Goal: Task Accomplishment & Management: Manage account settings

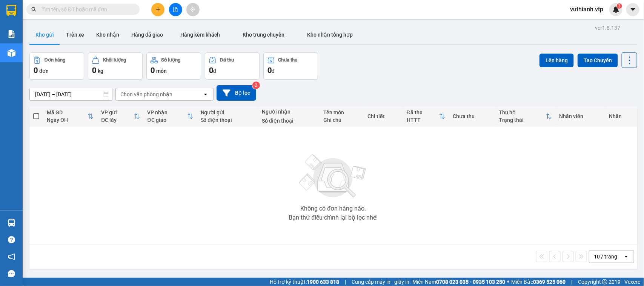
drag, startPoint x: 0, startPoint y: 0, endPoint x: 75, endPoint y: 8, distance: 75.8
click at [75, 8] on input "text" at bounding box center [85, 9] width 89 height 8
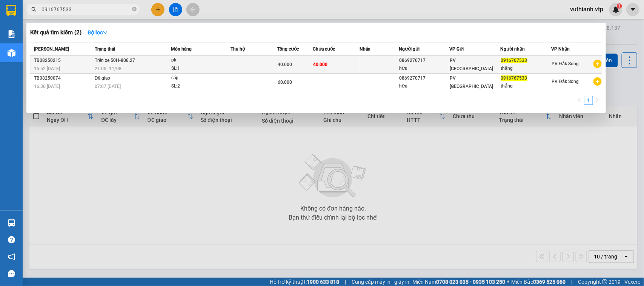
type input "0916767533"
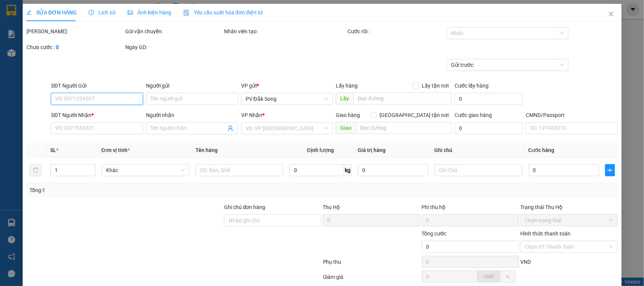
type input "2.000"
type input "0869270717"
type input "hữu"
type input "0916767533"
type input "thắng"
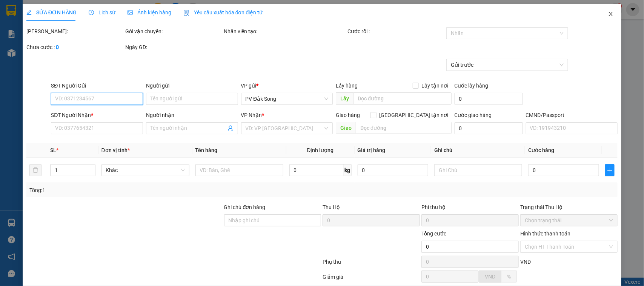
type input "40.000"
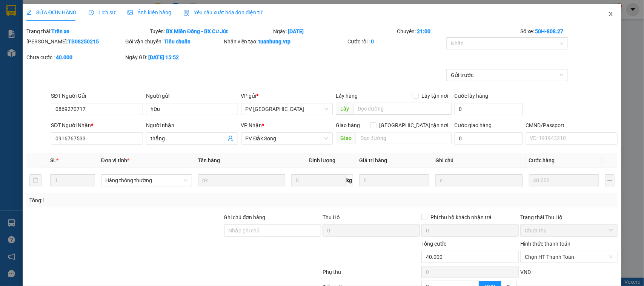
click at [608, 15] on icon "close" at bounding box center [611, 14] width 6 height 6
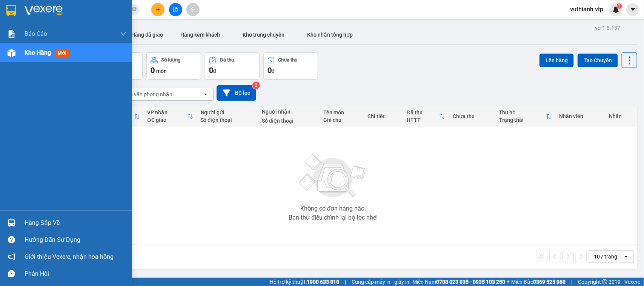
click at [12, 219] on img at bounding box center [12, 223] width 8 height 8
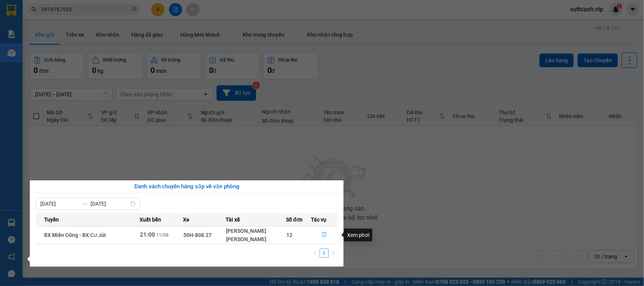
click at [326, 236] on icon "file-done" at bounding box center [324, 234] width 5 height 5
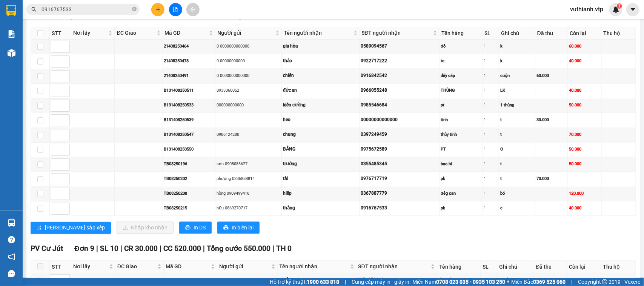
scroll to position [657, 0]
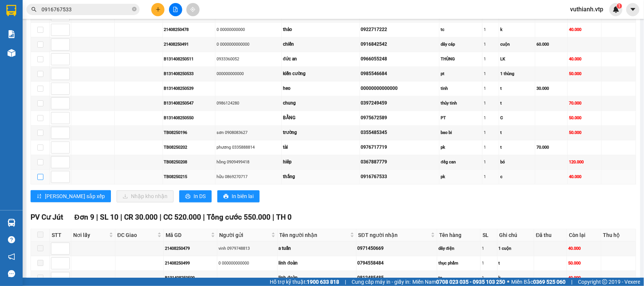
click at [39, 180] on input "checkbox" at bounding box center [40, 177] width 6 height 6
checkbox input "true"
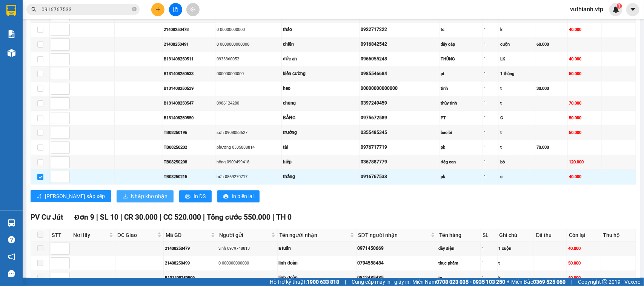
click at [131, 200] on span "Nhập kho nhận" at bounding box center [149, 196] width 37 height 8
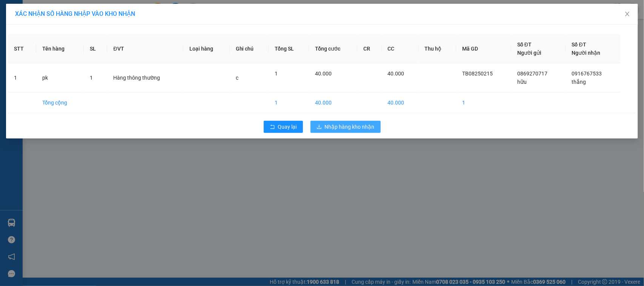
click at [340, 129] on span "Nhập hàng kho nhận" at bounding box center [350, 127] width 50 height 8
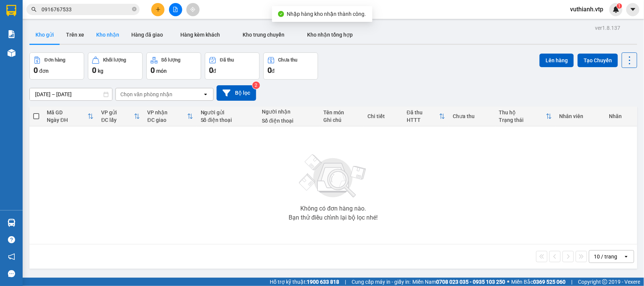
click at [111, 35] on button "Kho nhận" at bounding box center [107, 35] width 35 height 18
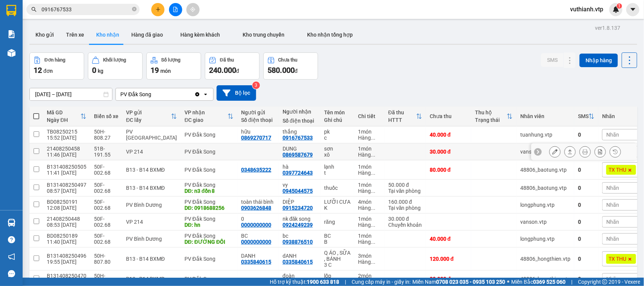
click at [40, 151] on td at bounding box center [36, 151] width 14 height 17
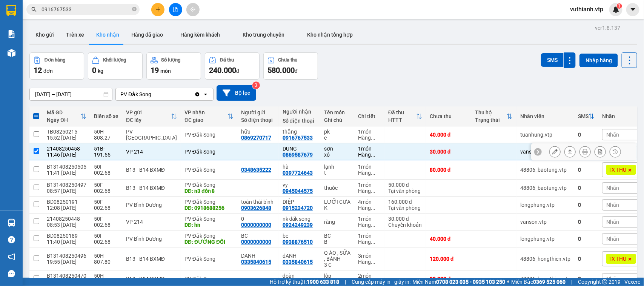
click at [40, 152] on td at bounding box center [36, 151] width 14 height 17
checkbox input "false"
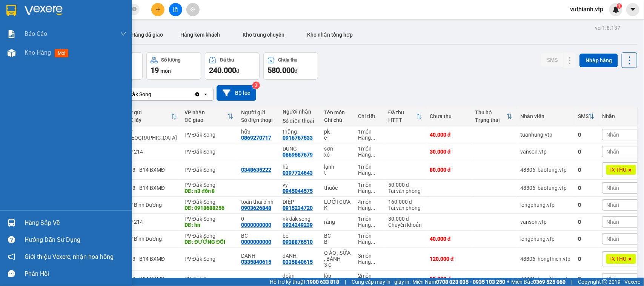
click at [11, 226] on img at bounding box center [12, 223] width 8 height 8
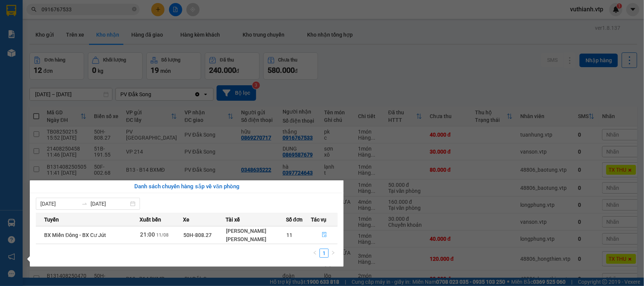
click at [324, 237] on icon "file-done" at bounding box center [324, 234] width 5 height 5
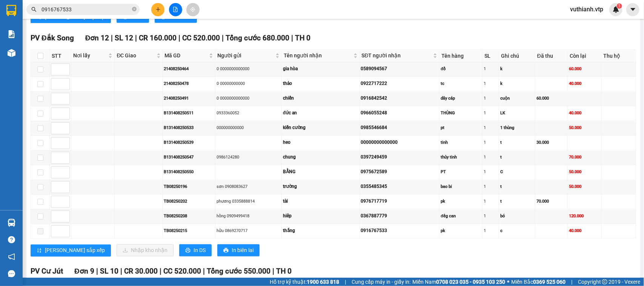
scroll to position [618, 0]
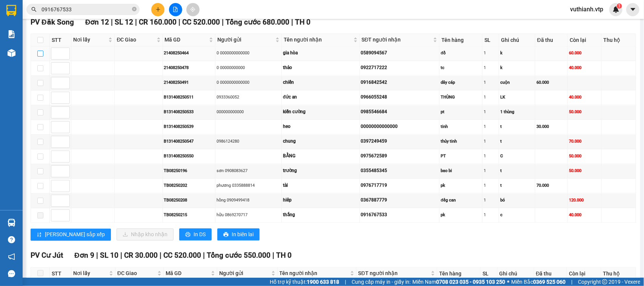
click at [38, 57] on input "checkbox" at bounding box center [40, 54] width 6 height 6
checkbox input "true"
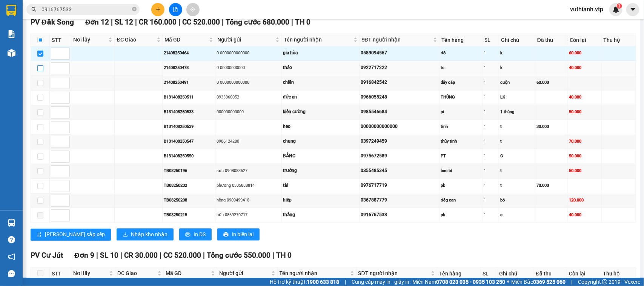
click at [40, 71] on input "checkbox" at bounding box center [40, 68] width 6 height 6
checkbox input "true"
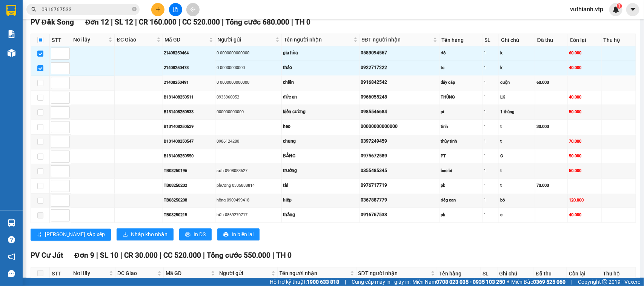
click at [43, 91] on td at bounding box center [40, 83] width 19 height 15
click at [41, 86] on input "checkbox" at bounding box center [40, 83] width 6 height 6
checkbox input "true"
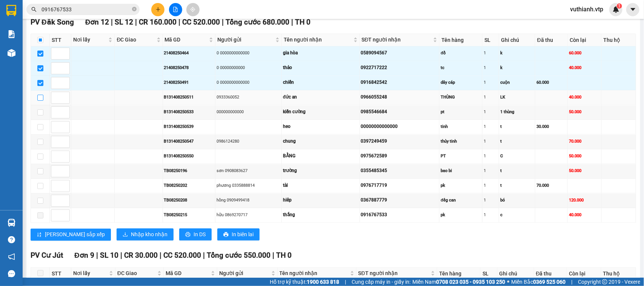
click at [42, 101] on input "checkbox" at bounding box center [40, 98] width 6 height 6
checkbox input "true"
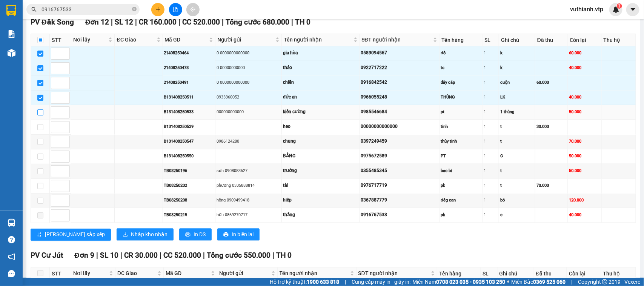
click at [39, 115] on input "checkbox" at bounding box center [40, 112] width 6 height 6
checkbox input "true"
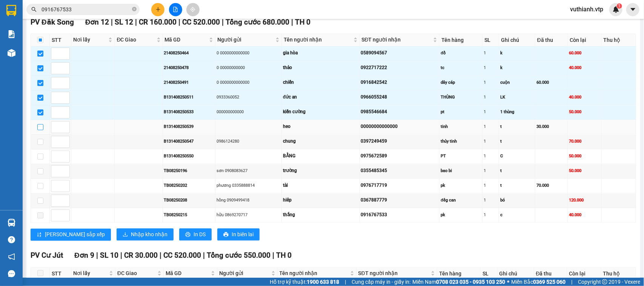
click at [39, 130] on input "checkbox" at bounding box center [40, 127] width 6 height 6
checkbox input "true"
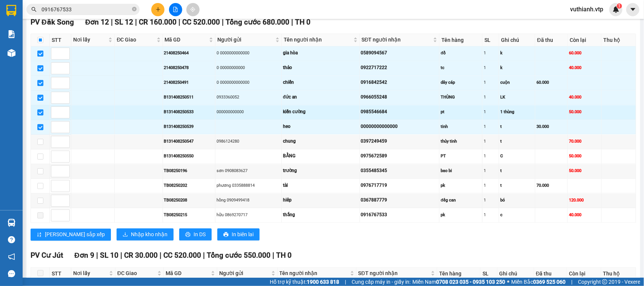
click at [42, 115] on input "checkbox" at bounding box center [40, 112] width 6 height 6
checkbox input "false"
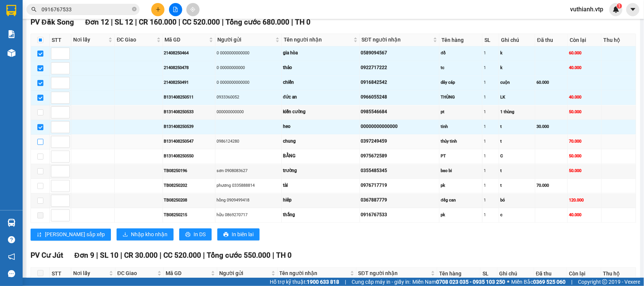
click at [43, 145] on input "checkbox" at bounding box center [40, 142] width 6 height 6
checkbox input "true"
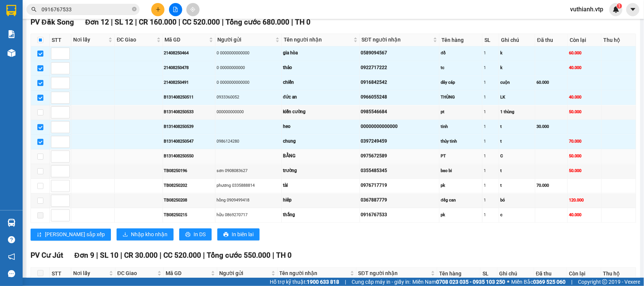
click at [36, 164] on td at bounding box center [40, 156] width 19 height 15
click at [41, 160] on input "checkbox" at bounding box center [40, 156] width 6 height 6
checkbox input "true"
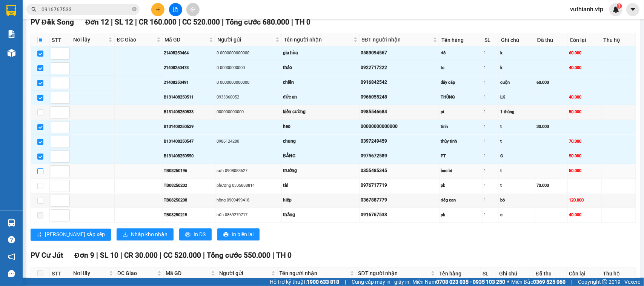
click at [41, 174] on input "checkbox" at bounding box center [40, 171] width 6 height 6
checkbox input "true"
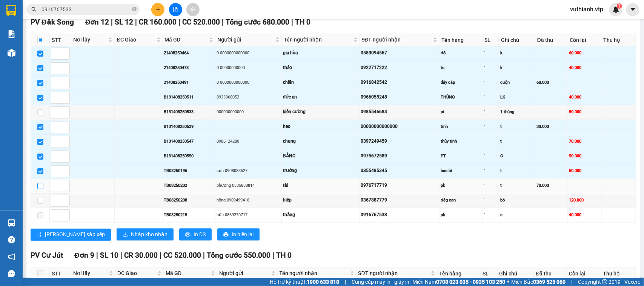
click at [41, 189] on input "checkbox" at bounding box center [40, 186] width 6 height 6
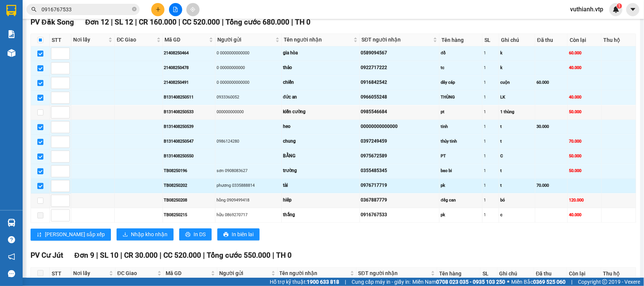
click at [41, 189] on input "checkbox" at bounding box center [40, 186] width 6 height 6
checkbox input "false"
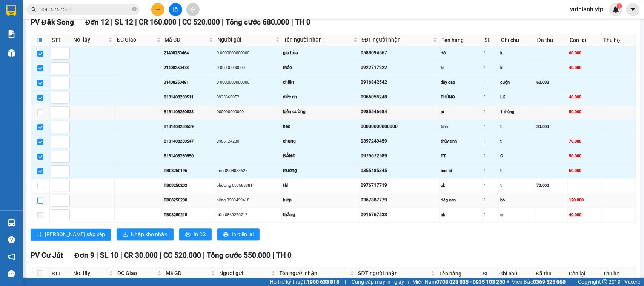
click at [40, 204] on input "checkbox" at bounding box center [40, 201] width 6 height 6
checkbox input "true"
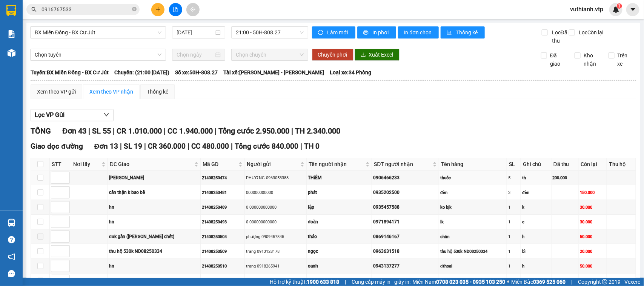
scroll to position [220, 0]
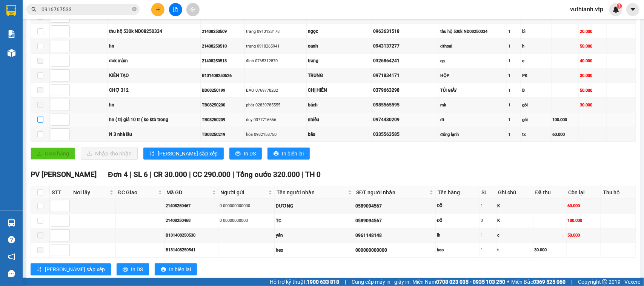
click at [41, 123] on input "checkbox" at bounding box center [40, 120] width 6 height 6
checkbox input "true"
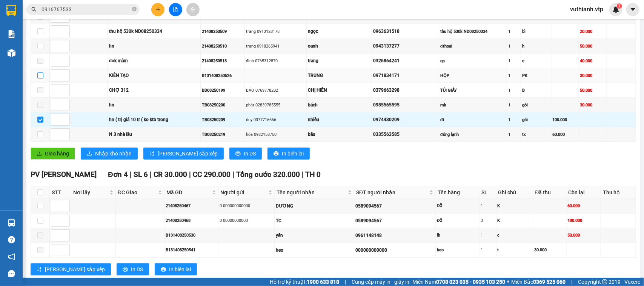
click at [40, 78] on input "checkbox" at bounding box center [40, 75] width 6 height 6
checkbox input "true"
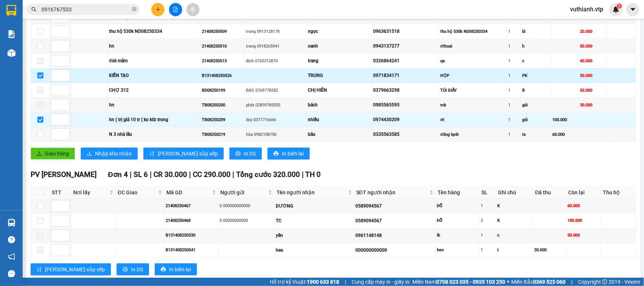
scroll to position [0, 0]
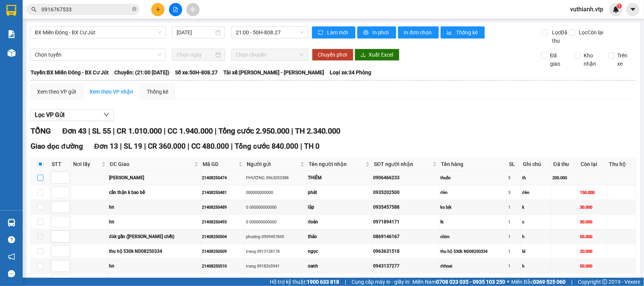
click at [38, 181] on input "checkbox" at bounding box center [40, 178] width 6 height 6
checkbox input "true"
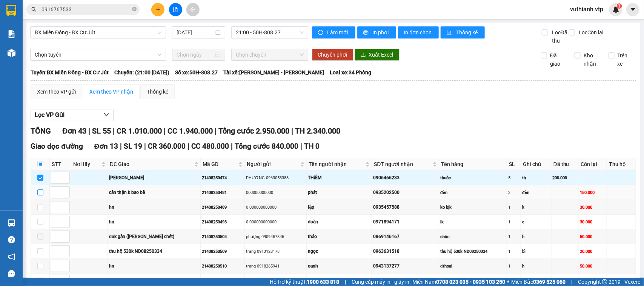
click at [40, 195] on input "checkbox" at bounding box center [40, 192] width 6 height 6
checkbox input "true"
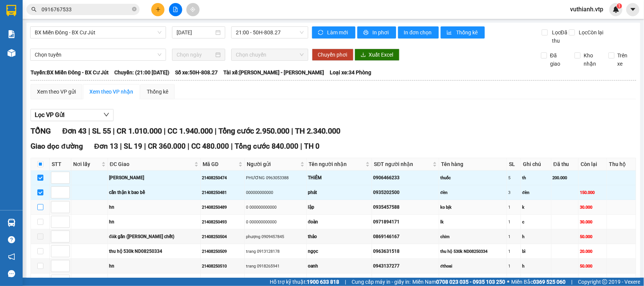
click at [38, 210] on input "checkbox" at bounding box center [40, 207] width 6 height 6
checkbox input "true"
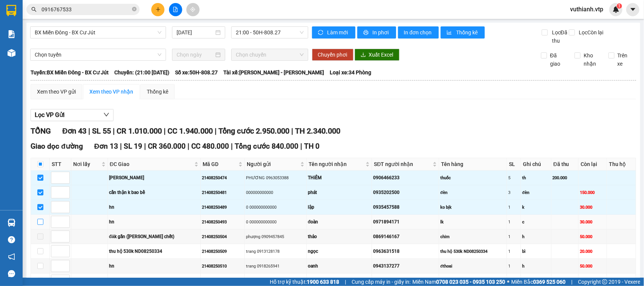
click at [41, 225] on input "checkbox" at bounding box center [40, 222] width 6 height 6
checkbox input "true"
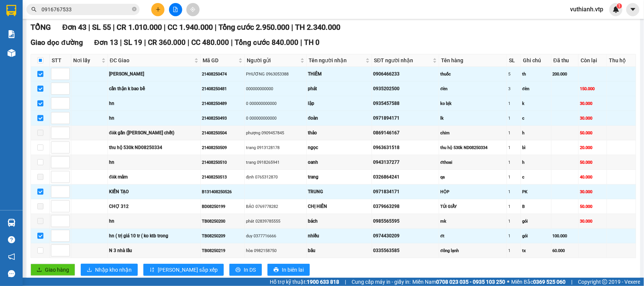
scroll to position [121, 0]
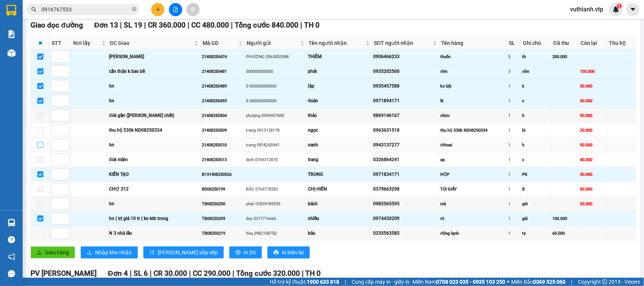
click at [39, 148] on input "checkbox" at bounding box center [40, 145] width 6 height 6
checkbox input "true"
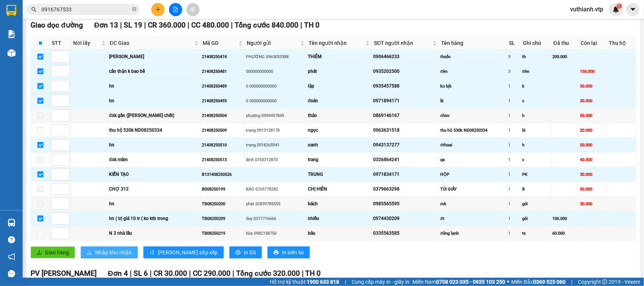
click at [104, 256] on span "Nhập kho nhận" at bounding box center [113, 252] width 37 height 8
checkbox input "false"
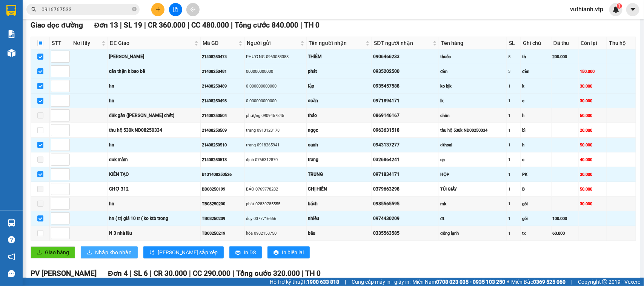
checkbox input "false"
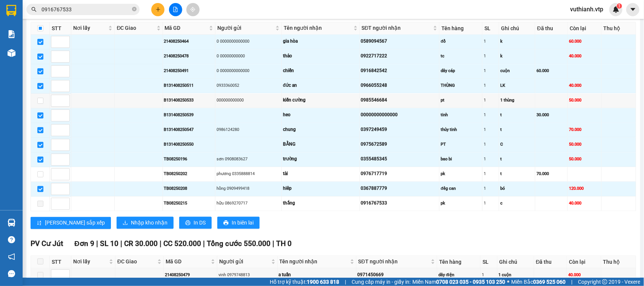
scroll to position [638, 0]
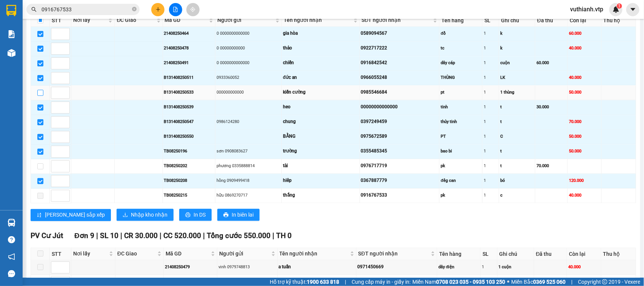
click at [38, 96] on input "checkbox" at bounding box center [40, 93] width 6 height 6
checkbox input "true"
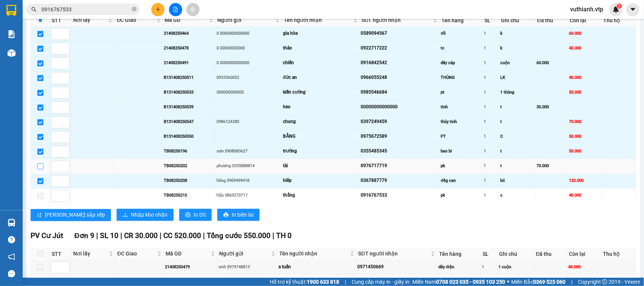
click at [40, 169] on input "checkbox" at bounding box center [40, 166] width 6 height 6
checkbox input "true"
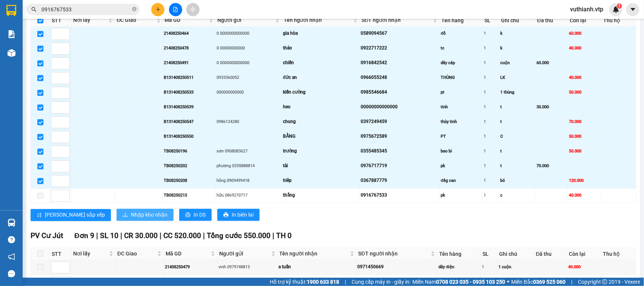
click at [131, 219] on span "Nhập kho nhận" at bounding box center [149, 215] width 37 height 8
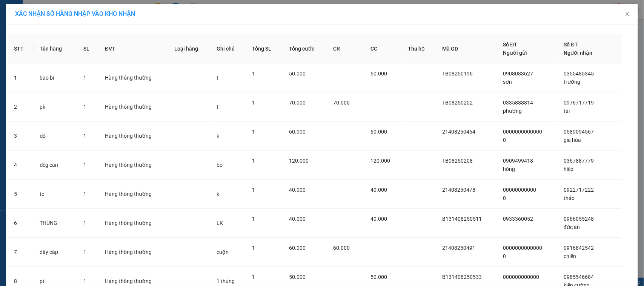
scroll to position [153, 0]
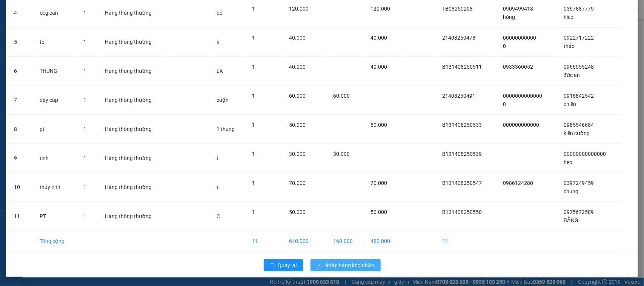
click at [347, 266] on span "Nhập hàng kho nhận" at bounding box center [350, 265] width 50 height 8
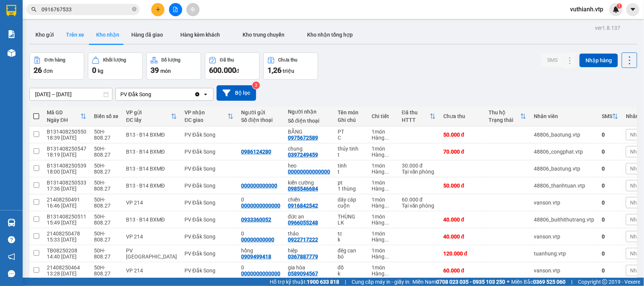
click at [72, 37] on button "Trên xe" at bounding box center [75, 35] width 30 height 18
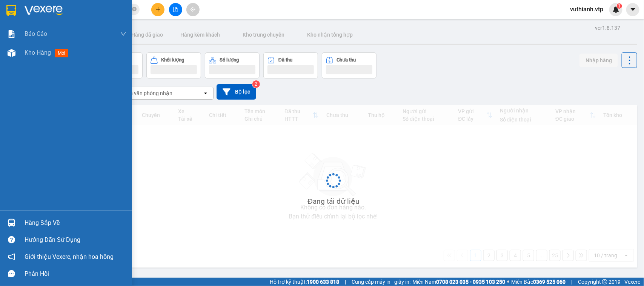
click at [14, 220] on img at bounding box center [12, 223] width 8 height 8
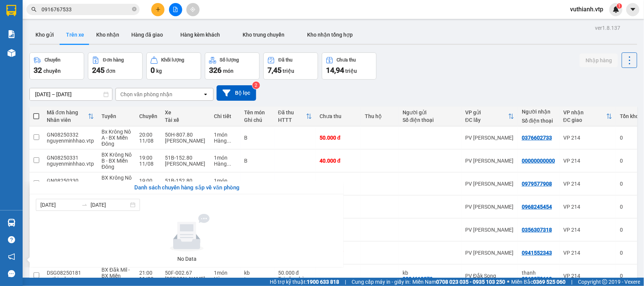
click at [356, 123] on section "Kết quả tìm kiếm ( 2 ) Bộ lọc Mã ĐH Trạng thái Món hàng Thu hộ Tổng cước Chưa c…" at bounding box center [322, 143] width 644 height 286
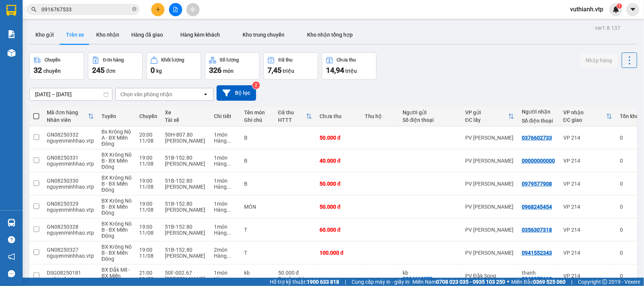
click at [128, 93] on div "Chọn văn phòng nhận" at bounding box center [146, 95] width 52 height 8
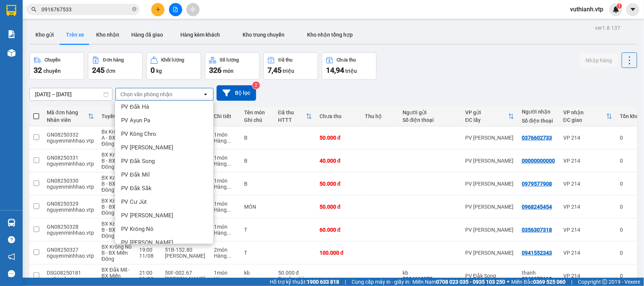
scroll to position [110, 0]
click at [148, 161] on span "PV Đắk Song" at bounding box center [138, 163] width 34 height 8
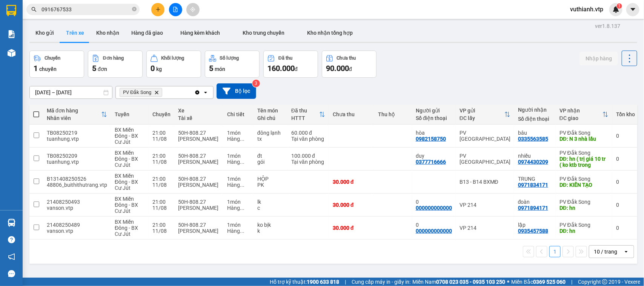
scroll to position [4, 0]
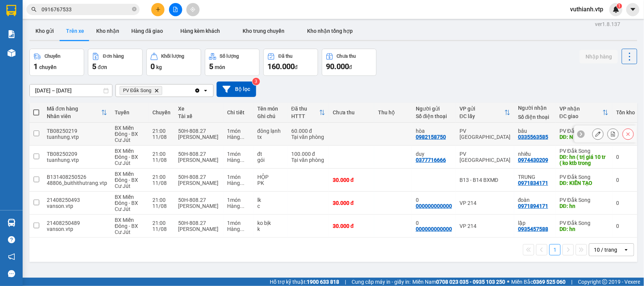
click at [39, 134] on td at bounding box center [36, 134] width 14 height 23
checkbox input "true"
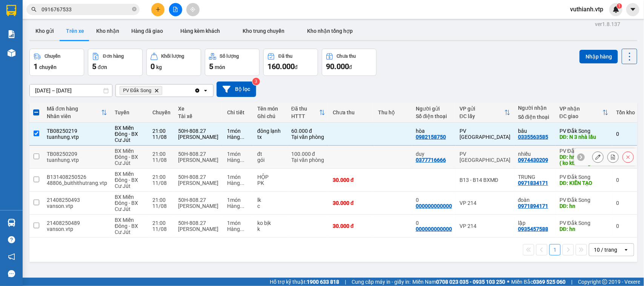
click at [34, 156] on input "checkbox" at bounding box center [37, 156] width 6 height 6
checkbox input "true"
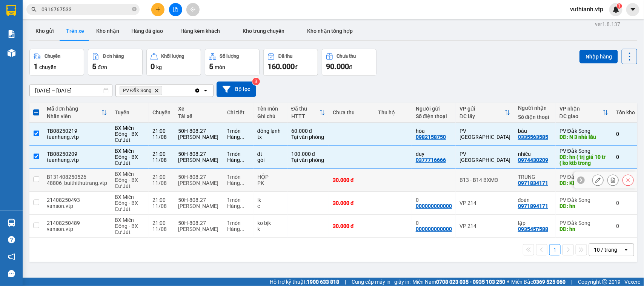
click at [37, 178] on input "checkbox" at bounding box center [37, 179] width 6 height 6
checkbox input "true"
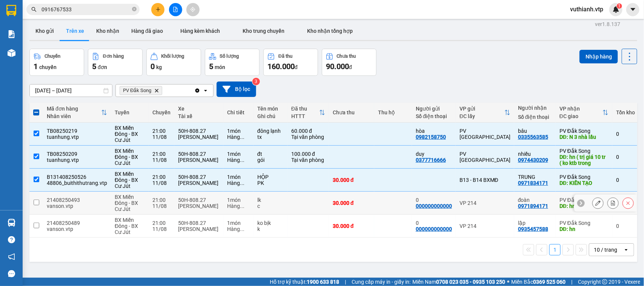
click at [33, 195] on td at bounding box center [36, 203] width 14 height 23
checkbox input "true"
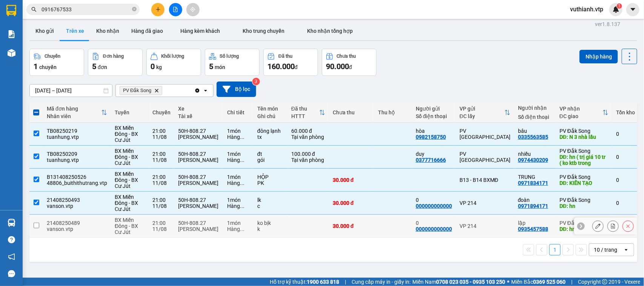
click at [34, 224] on input "checkbox" at bounding box center [37, 225] width 6 height 6
checkbox input "true"
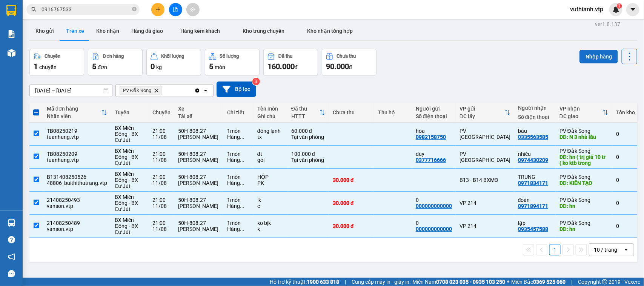
click at [579, 55] on button "Nhập hàng" at bounding box center [598, 57] width 38 height 14
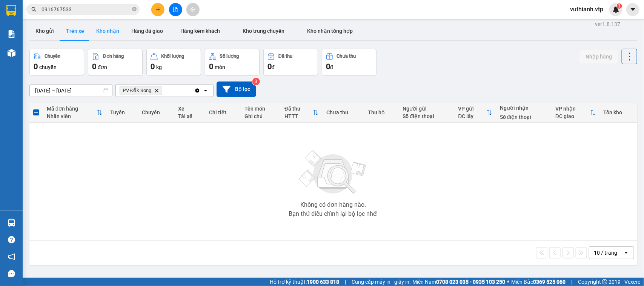
click at [104, 32] on button "Kho nhận" at bounding box center [107, 31] width 35 height 18
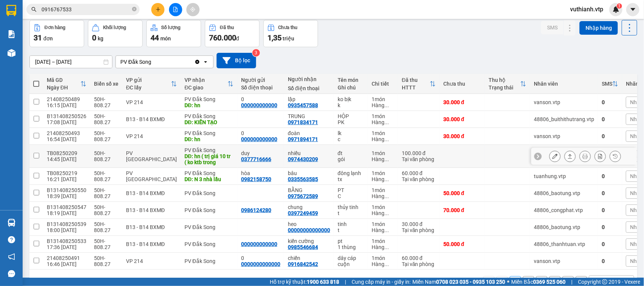
scroll to position [59, 0]
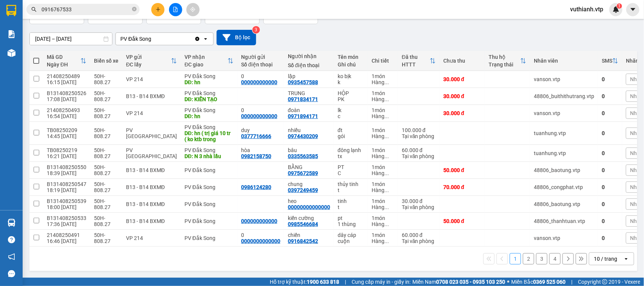
click at [630, 150] on span "Nhãn" at bounding box center [636, 153] width 13 height 6
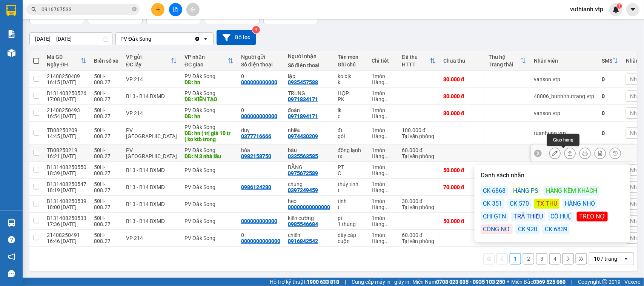
click at [567, 150] on icon at bounding box center [569, 152] width 5 height 5
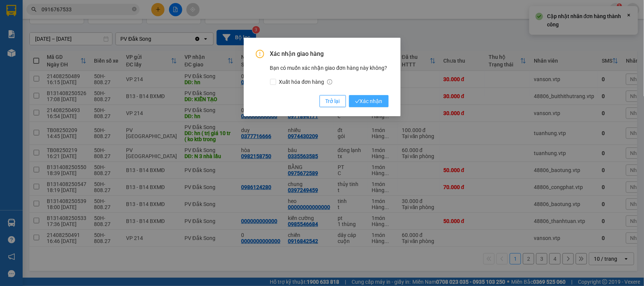
click at [374, 97] on button "Xác nhận" at bounding box center [369, 101] width 40 height 12
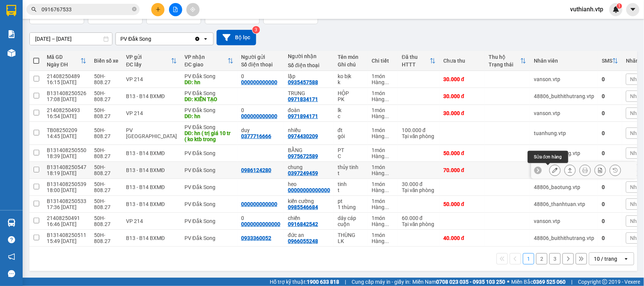
click at [552, 167] on icon at bounding box center [554, 169] width 5 height 5
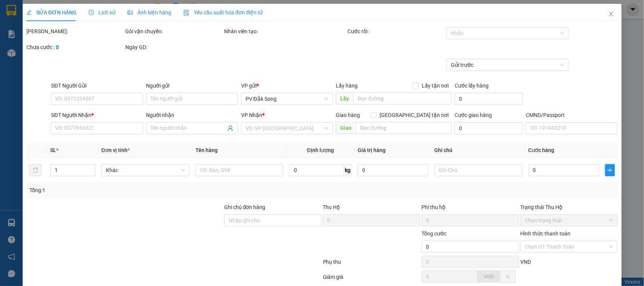
type input "0986124280"
type input "0397249459"
type input "chung"
type input "70.000"
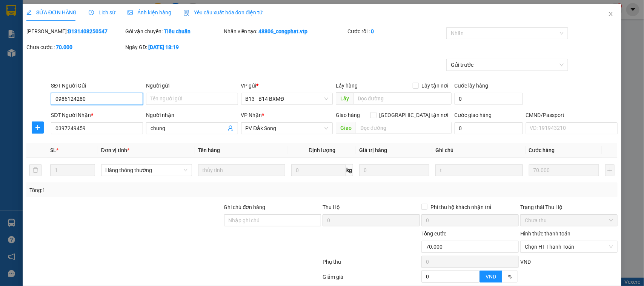
type input "3.500"
click at [293, 221] on input "Ghi chú đơn hàng" at bounding box center [272, 220] width 97 height 12
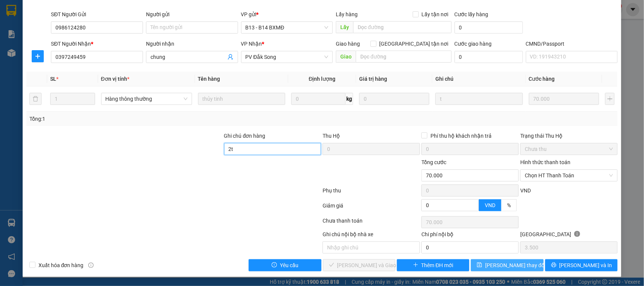
type input "2t"
click at [493, 268] on span "[PERSON_NAME] thay đổi" at bounding box center [515, 265] width 60 height 8
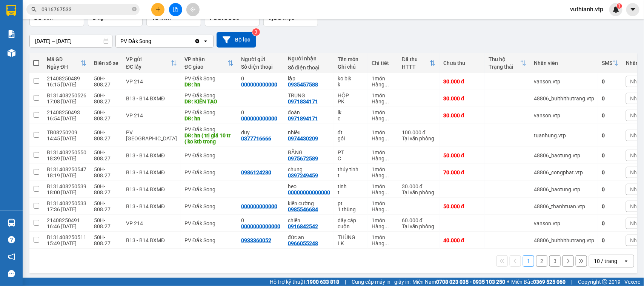
scroll to position [59, 0]
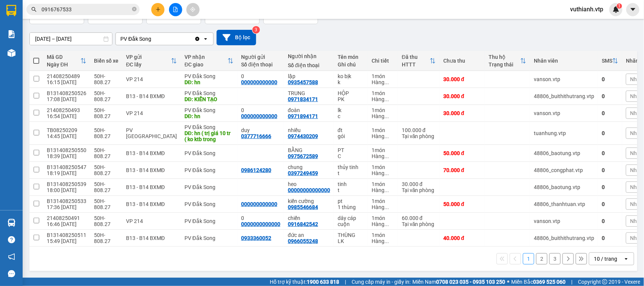
click at [536, 261] on button "2" at bounding box center [541, 258] width 11 height 11
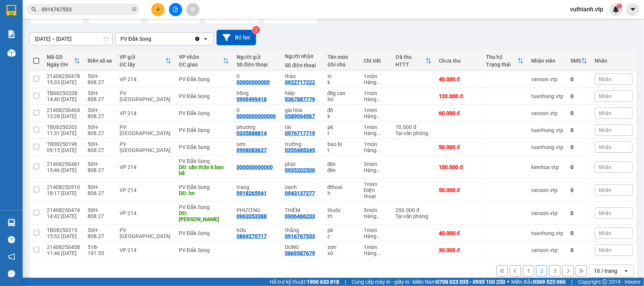
scroll to position [57, 0]
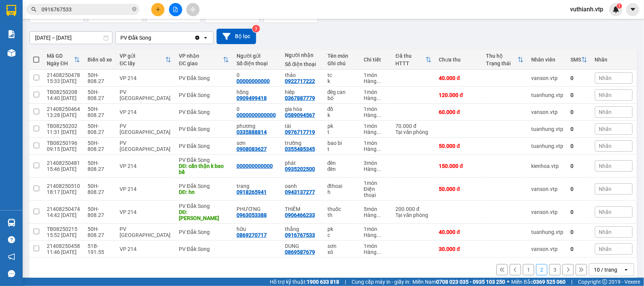
click at [550, 264] on button "3" at bounding box center [554, 269] width 11 height 11
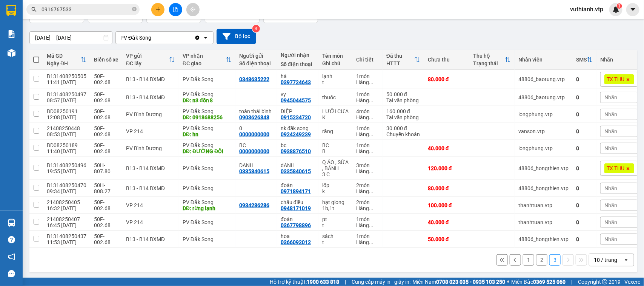
click at [619, 147] on div "Nhãn" at bounding box center [619, 148] width 38 height 11
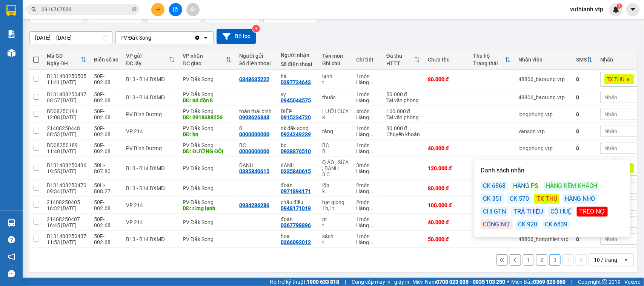
click at [540, 196] on div "TX THU" at bounding box center [546, 199] width 25 height 10
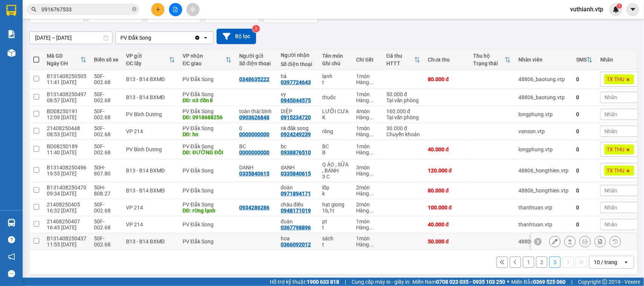
click at [359, 247] on div "Hàng ..." at bounding box center [367, 244] width 23 height 6
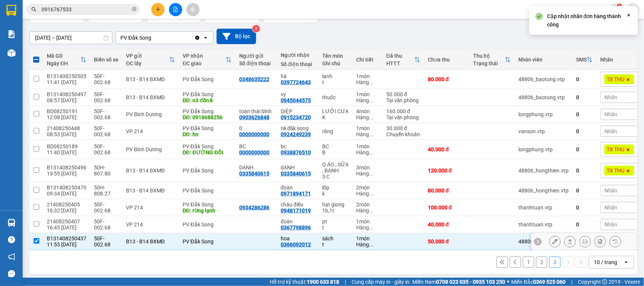
click at [448, 244] on div "50.000 đ" at bounding box center [447, 241] width 38 height 6
checkbox input "false"
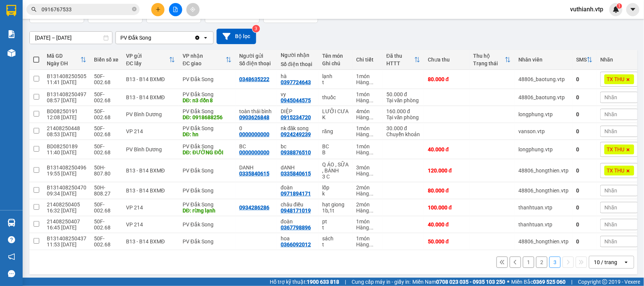
click at [445, 262] on div "1 2 3 10 / trang open" at bounding box center [333, 262] width 608 height 24
click at [541, 267] on div "1 2 3 10 / trang open" at bounding box center [332, 262] width 601 height 13
click at [525, 268] on button "1" at bounding box center [528, 261] width 11 height 11
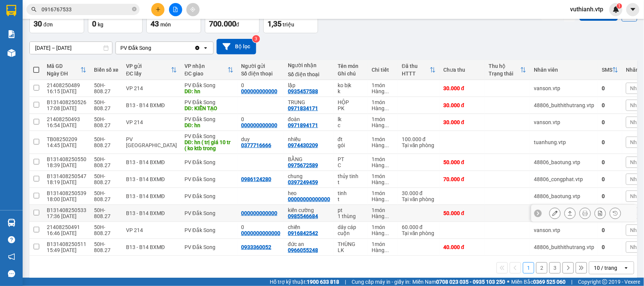
scroll to position [59, 0]
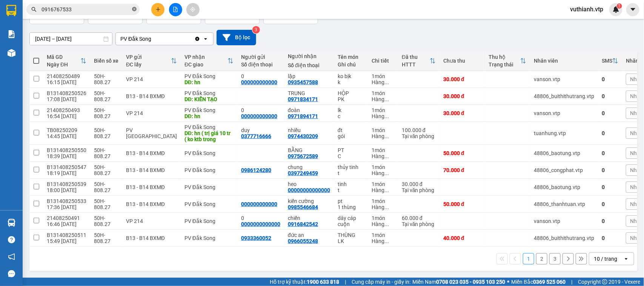
click at [135, 8] on icon "close-circle" at bounding box center [134, 9] width 5 height 5
click at [159, 9] on icon "plus" at bounding box center [158, 9] width 4 height 0
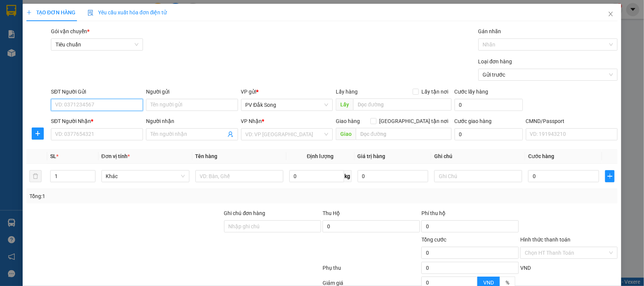
click at [105, 102] on input "SĐT Người Gửi" at bounding box center [97, 105] width 92 height 12
type input "0985998075"
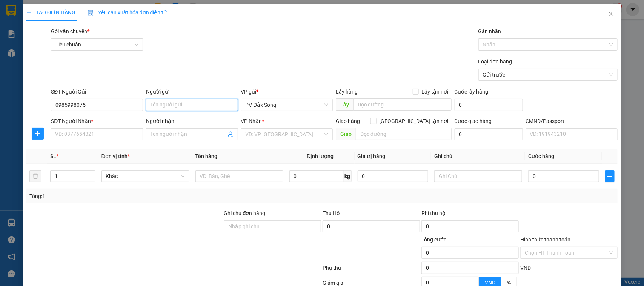
click at [185, 99] on input "Người gửi" at bounding box center [192, 105] width 92 height 12
type input "hải"
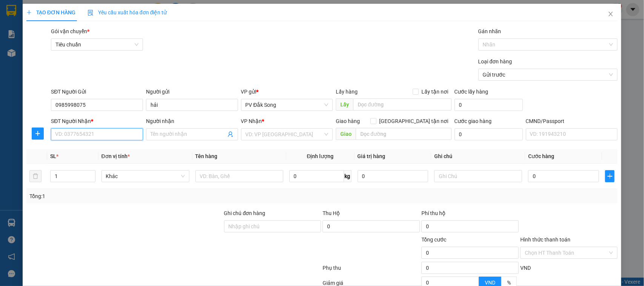
click at [85, 134] on input "SĐT Người Nhận *" at bounding box center [97, 134] width 92 height 12
click at [68, 162] on div "0917772285 - yến" at bounding box center [96, 162] width 82 height 8
type input "0917772285"
type input "yến"
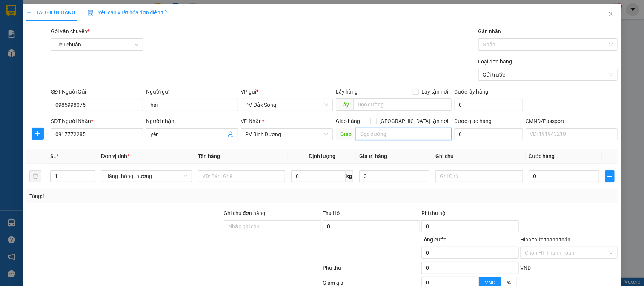
click at [425, 133] on input "text" at bounding box center [404, 134] width 96 height 12
type input "cổng chào bình dương"
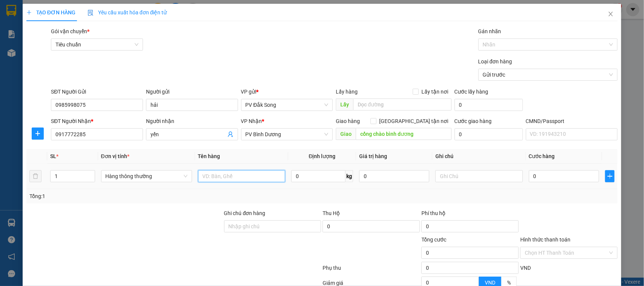
click at [215, 178] on input "text" at bounding box center [241, 176] width 87 height 12
type input "bắp"
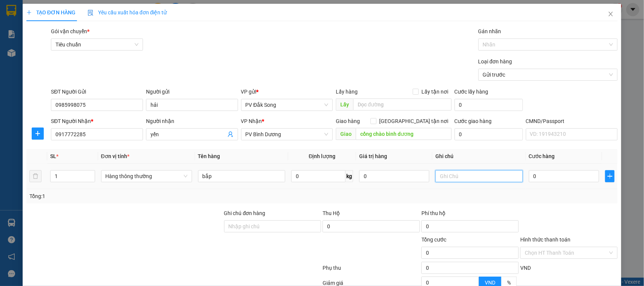
click at [482, 160] on table "SL * Đơn vị tính * Tên hàng Định lượng Giá trị hàng Ghi chú Cước hàng 1 Hàng th…" at bounding box center [321, 169] width 591 height 40
type input "tg"
click at [542, 181] on input "0" at bounding box center [564, 176] width 70 height 12
click at [545, 174] on input "0" at bounding box center [564, 176] width 70 height 12
click at [628, 278] on div "TẠO ĐƠN HÀNG Yêu cầu xuất hóa đơn điện tử Transit Pickup Surcharge Ids Transit …" at bounding box center [322, 143] width 644 height 286
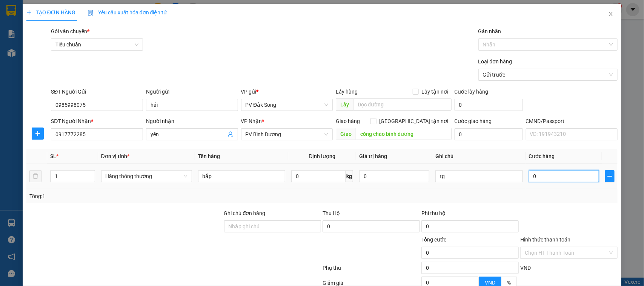
click at [555, 178] on input "0" at bounding box center [564, 176] width 70 height 12
type input "006"
type input "6"
type input "0.060"
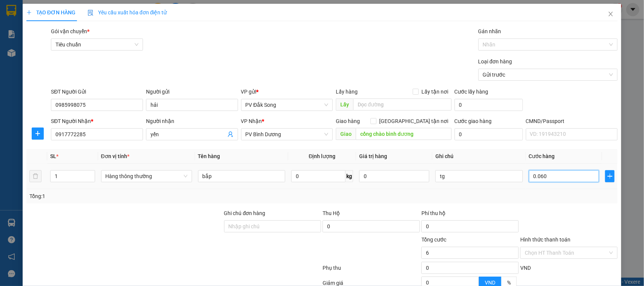
type input "60"
type input "00.600"
type input "600"
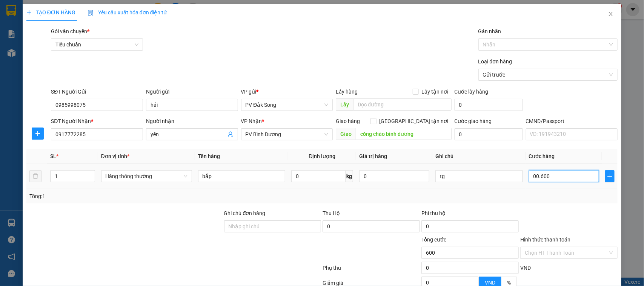
type input "0.006.000"
type input "6.000"
type input "000.060.000"
type input "60.000"
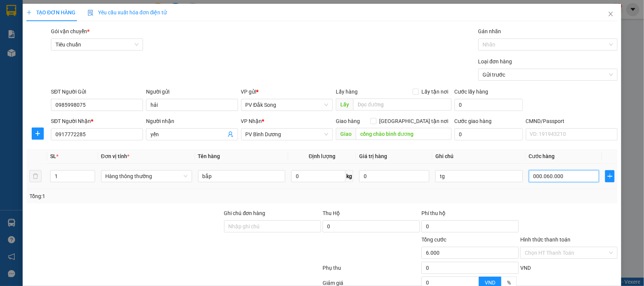
type input "60.000"
click at [548, 256] on input "Hình thức thanh toán" at bounding box center [566, 252] width 83 height 11
type input "60.000"
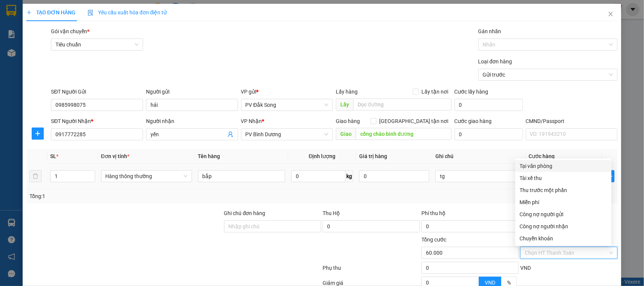
click at [553, 164] on div "Tại văn phòng" at bounding box center [563, 166] width 87 height 8
type input "0"
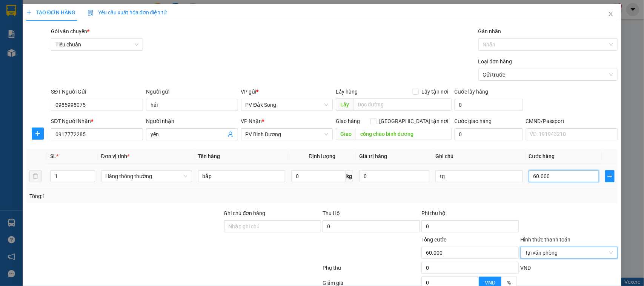
click at [566, 176] on input "60.000" at bounding box center [564, 176] width 70 height 12
click at [568, 206] on div "Transit Pickup Surcharge Ids Transit Deliver Surcharge Ids Transit Deliver Surc…" at bounding box center [321, 187] width 591 height 321
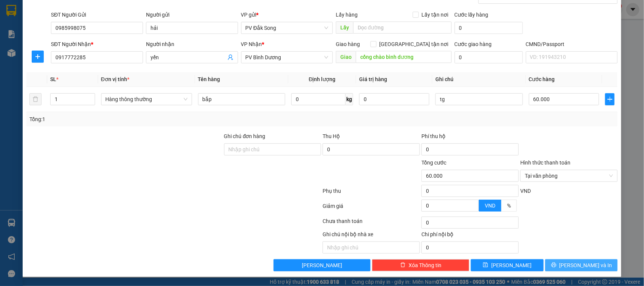
click at [572, 265] on span "[PERSON_NAME] và In" at bounding box center [585, 265] width 53 height 8
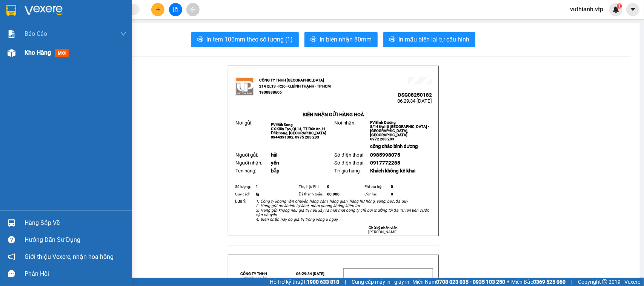
click at [23, 54] on div "Kho hàng mới" at bounding box center [66, 52] width 132 height 19
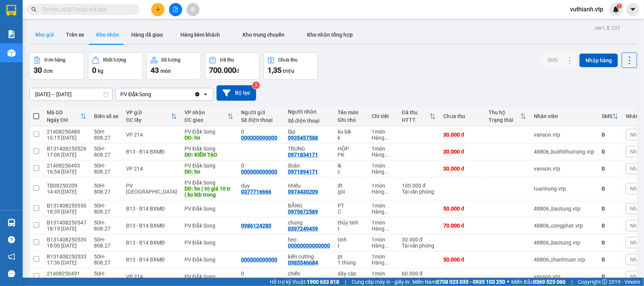
click at [43, 34] on button "Kho gửi" at bounding box center [44, 35] width 31 height 18
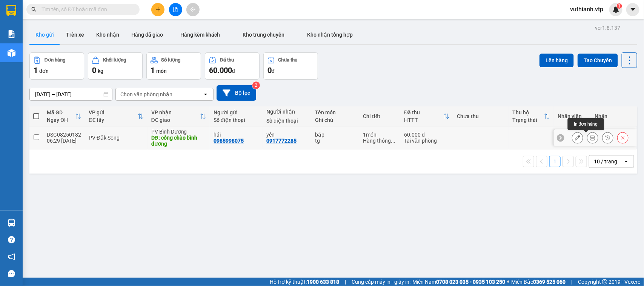
click at [589, 138] on button at bounding box center [592, 137] width 11 height 13
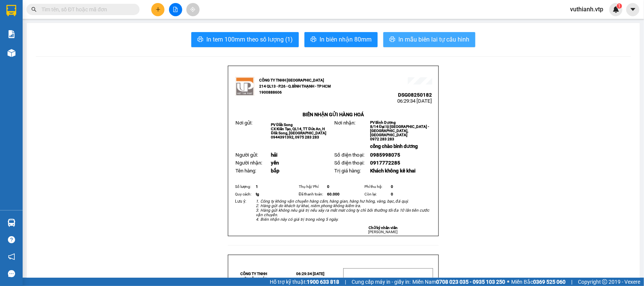
click at [465, 40] on span "In mẫu biên lai tự cấu hình" at bounding box center [433, 39] width 71 height 9
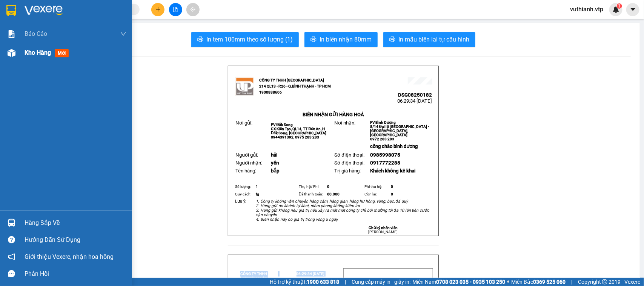
click at [61, 56] on span "mới" at bounding box center [62, 53] width 14 height 8
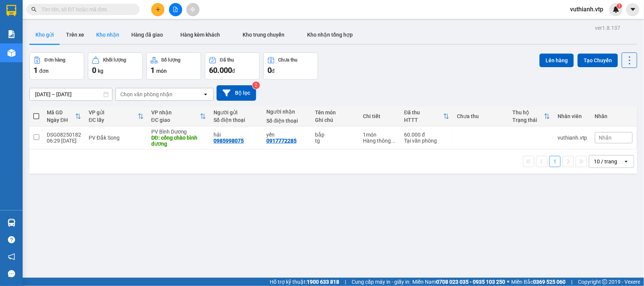
click at [106, 38] on button "Kho nhận" at bounding box center [107, 35] width 35 height 18
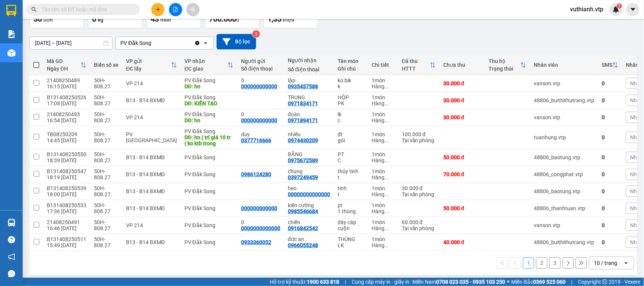
scroll to position [59, 0]
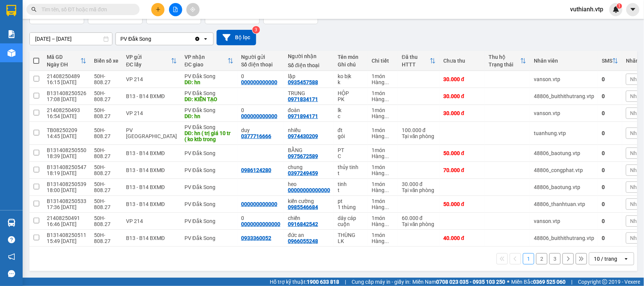
click at [81, 8] on input "text" at bounding box center [85, 9] width 89 height 8
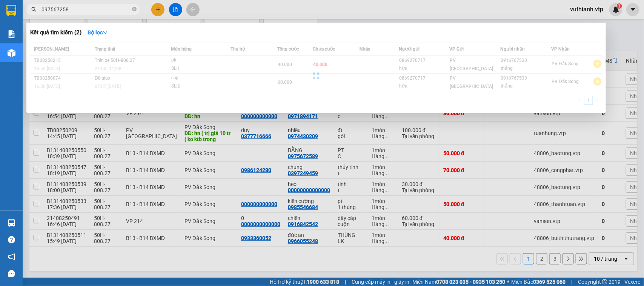
type input "0975672589"
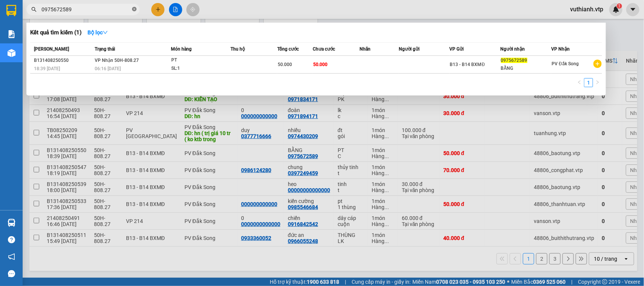
click at [134, 9] on icon "close-circle" at bounding box center [134, 9] width 5 height 5
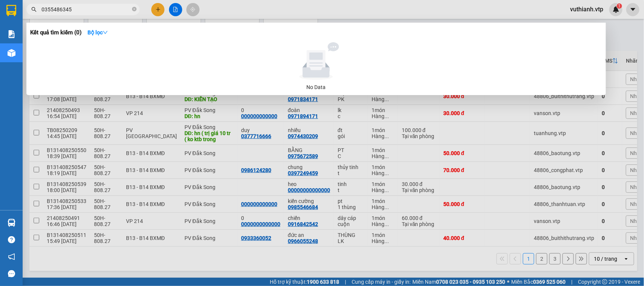
click at [60, 8] on input "0355486345" at bounding box center [85, 9] width 89 height 8
click at [96, 8] on input "0355485345" at bounding box center [85, 9] width 89 height 8
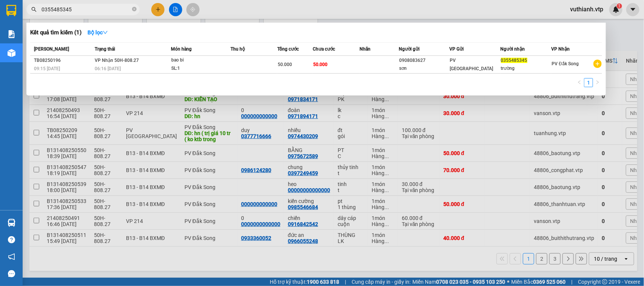
type input "0355485345"
click at [427, 261] on div at bounding box center [322, 143] width 644 height 286
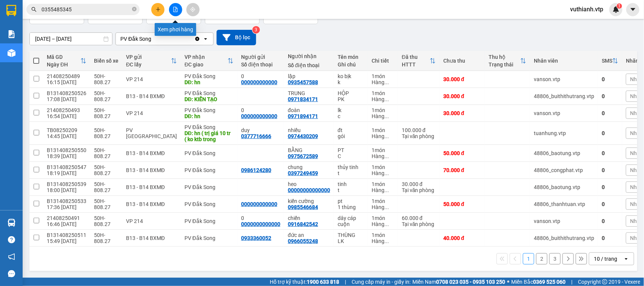
click at [175, 10] on icon "file-add" at bounding box center [175, 9] width 4 height 5
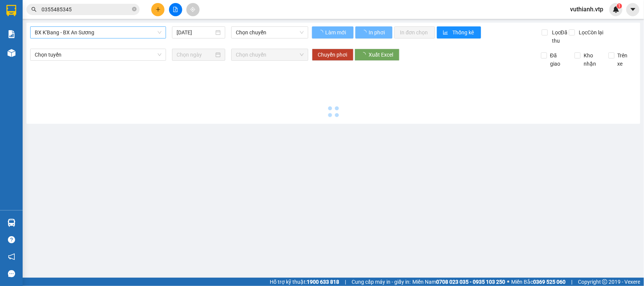
type input "[DATE]"
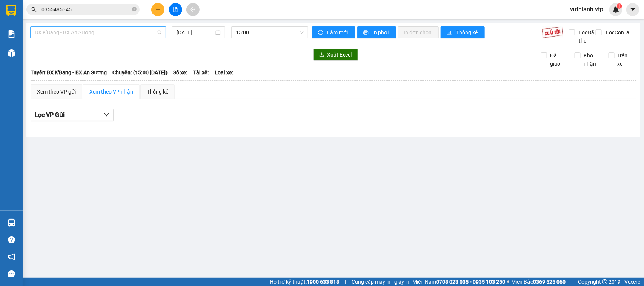
click at [119, 32] on span "BX K'Bang - BX An Sương" at bounding box center [98, 32] width 127 height 11
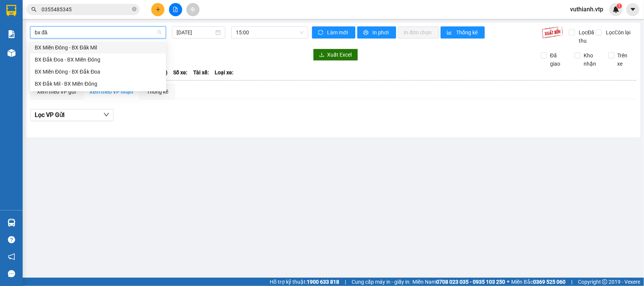
type input "bx đăk"
click at [76, 83] on div "BX Đắk Mil - BX Miền Đông" at bounding box center [98, 84] width 127 height 8
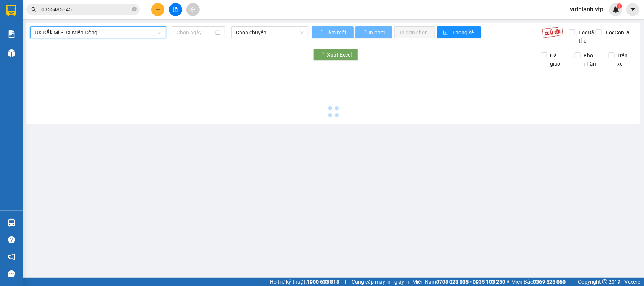
type input "[DATE]"
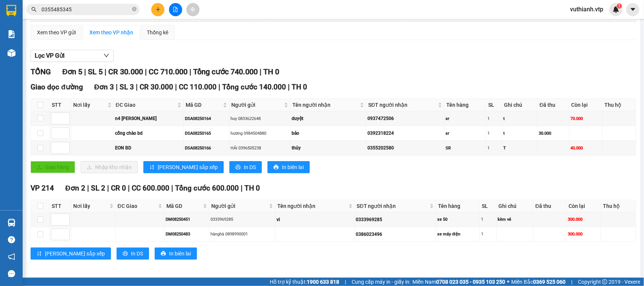
scroll to position [72, 0]
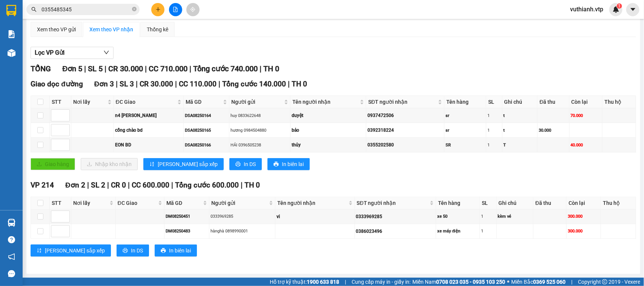
click at [446, 40] on div "Xem theo VP gửi Xem theo VP nhận Thống kê Lọc VP Gửi TỔNG Đơn 5 | SL 5 | CR 30…" at bounding box center [333, 144] width 605 height 244
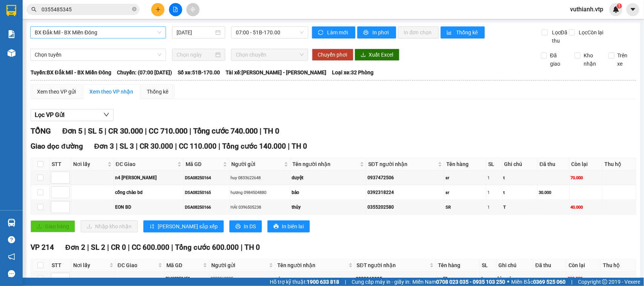
click at [157, 9] on icon "plus" at bounding box center [158, 9] width 4 height 0
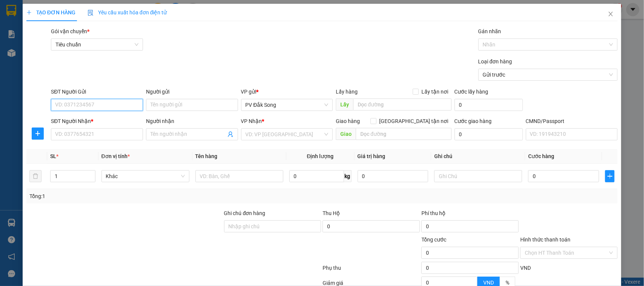
click at [94, 107] on input "SĐT Người Gửi" at bounding box center [97, 105] width 92 height 12
type input "0395604074"
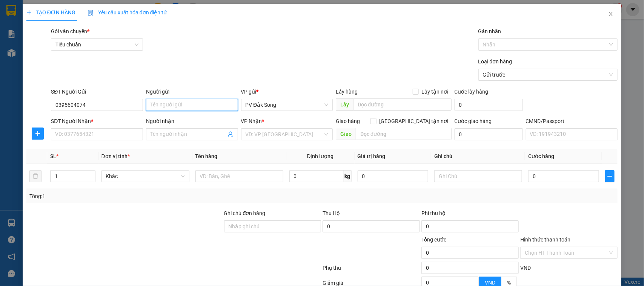
click at [165, 104] on input "Người gửi" at bounding box center [192, 105] width 92 height 12
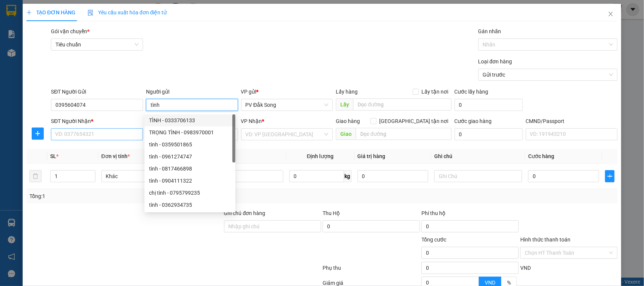
type input "tình"
click at [81, 132] on input "SĐT Người Nhận *" at bounding box center [97, 134] width 92 height 12
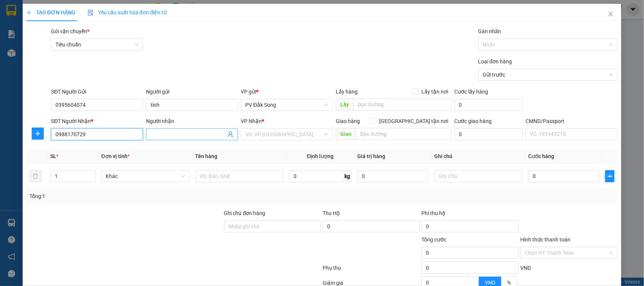
type input "0988170729"
click at [164, 138] on input "Người nhận" at bounding box center [187, 134] width 75 height 8
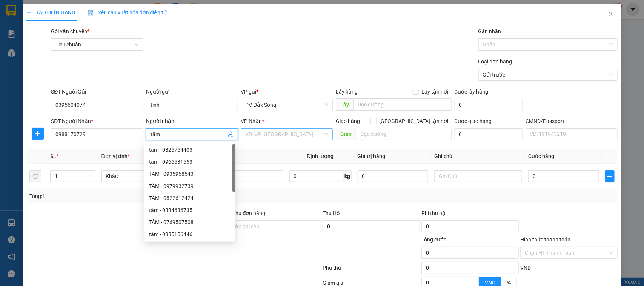
type input "tâm"
click at [292, 137] on input "search" at bounding box center [284, 134] width 78 height 11
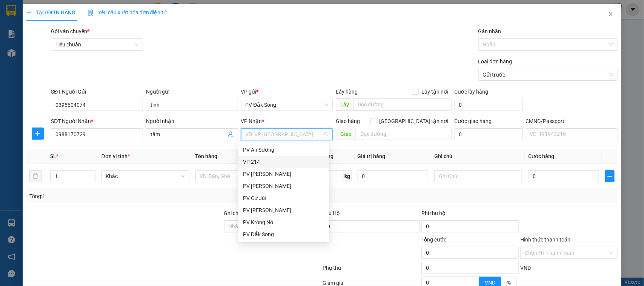
click at [277, 161] on div "VP 214" at bounding box center [284, 162] width 82 height 8
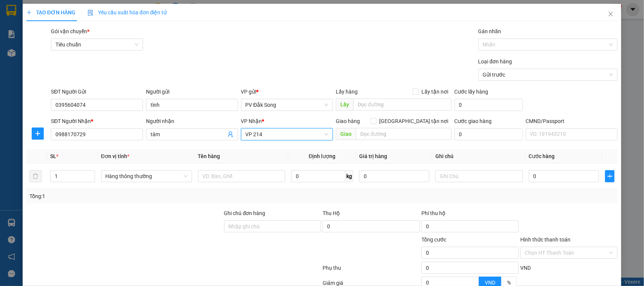
click at [279, 134] on span "VP 214" at bounding box center [286, 134] width 83 height 11
type input "tân"
click at [290, 138] on input "tân" at bounding box center [284, 134] width 78 height 11
drag, startPoint x: 290, startPoint y: 138, endPoint x: 247, endPoint y: 139, distance: 42.3
click at [259, 139] on input "tân" at bounding box center [284, 134] width 78 height 11
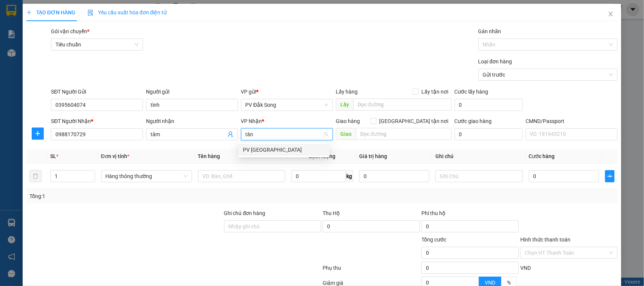
click at [247, 139] on input "tân" at bounding box center [284, 134] width 78 height 11
drag, startPoint x: 259, startPoint y: 138, endPoint x: 227, endPoint y: 140, distance: 32.5
click at [227, 140] on div "SĐT Người Nhận * 0988170729 Người nhận tâm VP Nhận * tân Giao hàng Giao tận nơi…" at bounding box center [333, 130] width 569 height 26
type input "214"
click at [299, 144] on div "VP 214" at bounding box center [283, 150] width 91 height 12
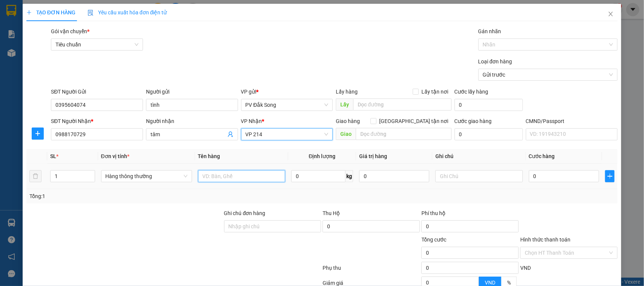
click at [242, 179] on input "text" at bounding box center [241, 176] width 87 height 12
type input "nhãn"
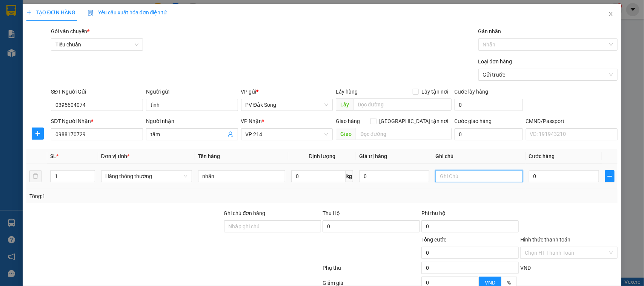
click at [444, 178] on input "text" at bounding box center [478, 176] width 87 height 12
type input "tg"
click at [557, 175] on input "0" at bounding box center [564, 176] width 70 height 12
type input "006"
type input "6"
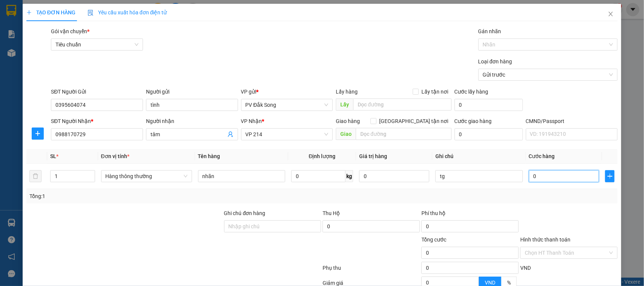
type input "6"
type input "0.060"
type input "60"
type input "00.600"
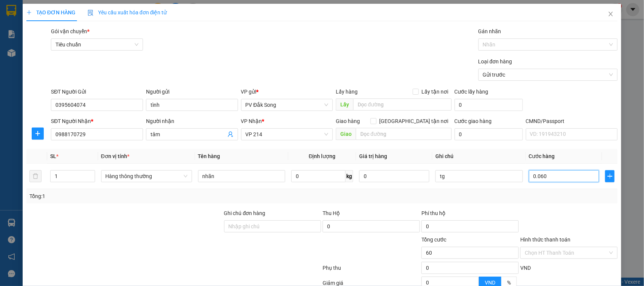
type input "600"
type input "0.006.000"
type input "6.000"
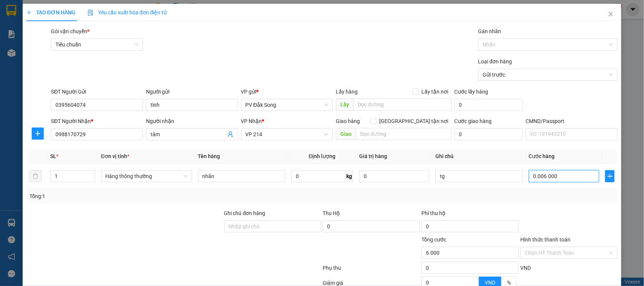
type input "000.060.000"
type input "60.000"
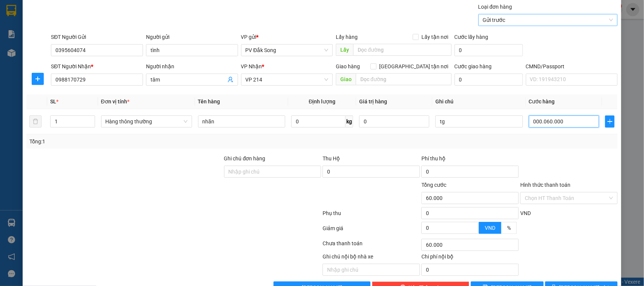
scroll to position [78, 0]
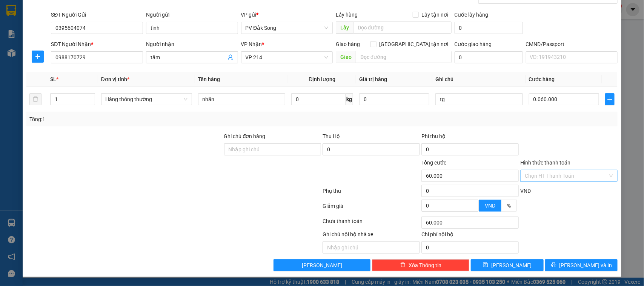
click at [588, 180] on input "Hình thức thanh toán" at bounding box center [566, 175] width 83 height 11
type input "60.000"
click at [581, 140] on div at bounding box center [568, 145] width 99 height 26
click at [588, 176] on input "Hình thức thanh toán" at bounding box center [566, 175] width 83 height 11
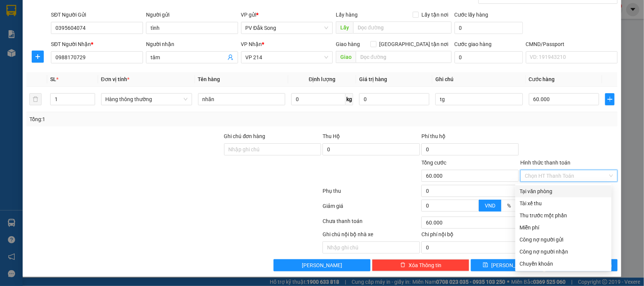
click at [580, 189] on div "Tại văn phòng" at bounding box center [563, 191] width 87 height 8
type input "0"
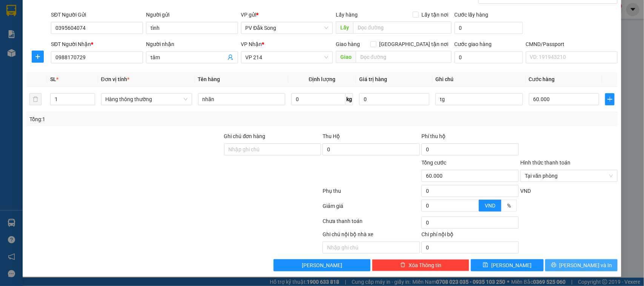
click at [578, 265] on span "[PERSON_NAME] và In" at bounding box center [585, 265] width 53 height 8
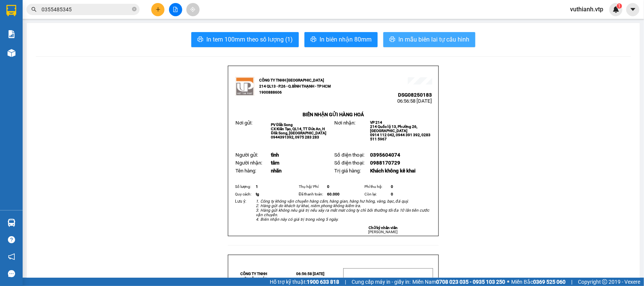
click at [446, 43] on span "In mẫu biên lai tự cấu hình" at bounding box center [433, 39] width 71 height 9
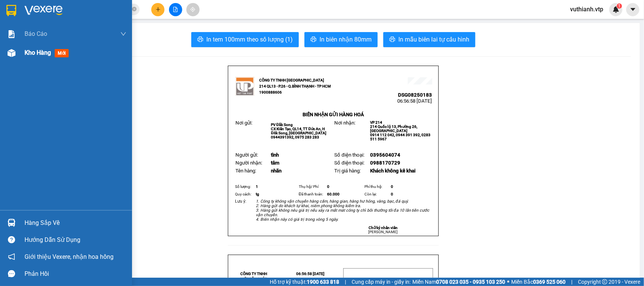
click at [15, 51] on div at bounding box center [11, 52] width 13 height 13
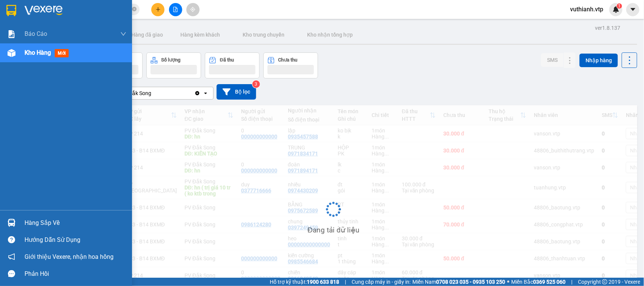
click at [51, 48] on div "Kho hàng mới" at bounding box center [48, 52] width 47 height 9
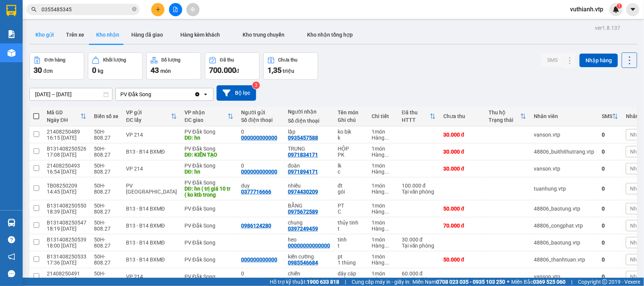
click at [49, 34] on button "Kho gửi" at bounding box center [44, 35] width 31 height 18
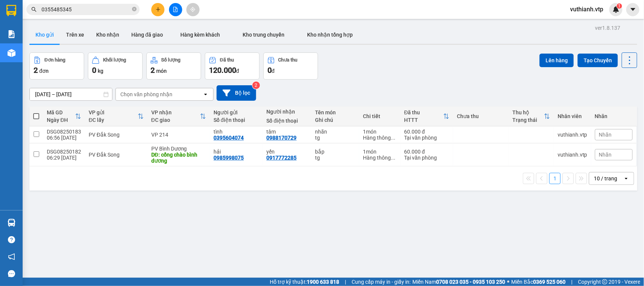
click at [411, 242] on div "ver 1.8.137 Kho gửi Trên xe Kho nhận Hàng đã giao Hàng kèm khách Kho trung chuy…" at bounding box center [333, 166] width 614 height 286
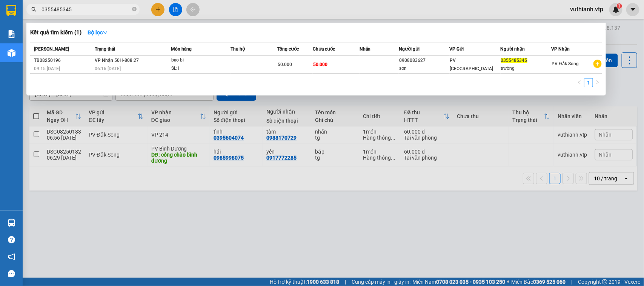
click at [137, 9] on span "0355485345" at bounding box center [82, 9] width 113 height 11
click at [132, 10] on icon "close-circle" at bounding box center [134, 9] width 5 height 5
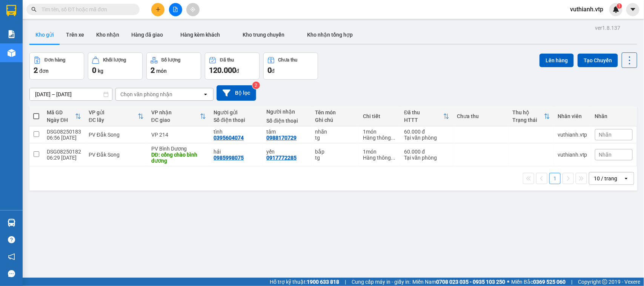
click at [97, 11] on input "text" at bounding box center [85, 9] width 89 height 8
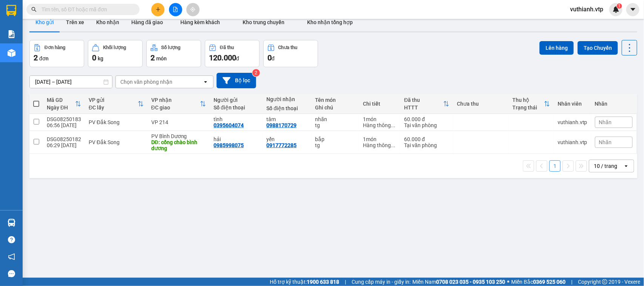
scroll to position [35, 0]
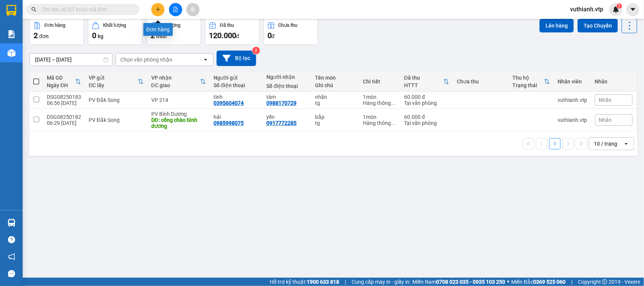
click at [154, 12] on button at bounding box center [157, 9] width 13 height 13
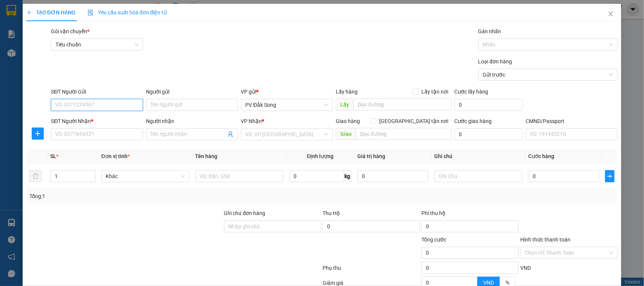
click at [118, 102] on input "SĐT Người Gửi" at bounding box center [97, 105] width 92 height 12
click at [117, 104] on input "SĐT Người Gửi" at bounding box center [97, 105] width 92 height 12
click at [69, 102] on input "SĐT Người Gửi" at bounding box center [97, 105] width 92 height 12
type input "0372426088"
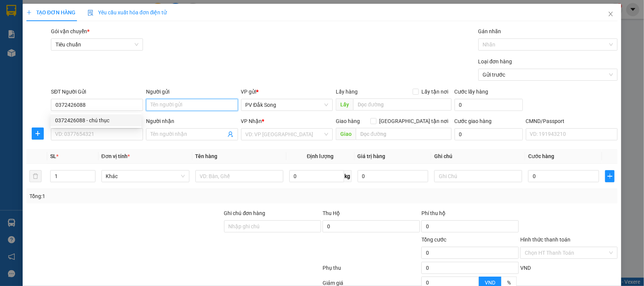
click at [163, 99] on input "Người gửi" at bounding box center [192, 105] width 92 height 12
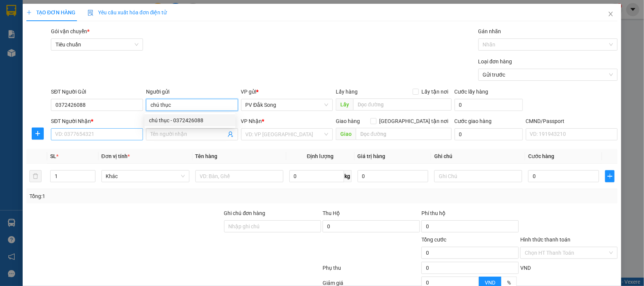
type input "chú thục"
click at [106, 136] on input "SĐT Người Nhận *" at bounding box center [97, 134] width 92 height 12
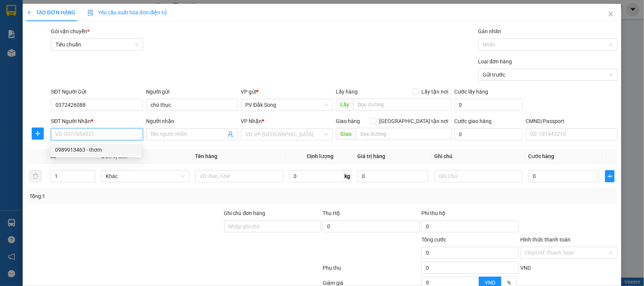
click at [78, 148] on div "0989913463 - thơm" at bounding box center [96, 150] width 82 height 8
type input "0989913463"
type input "thơm"
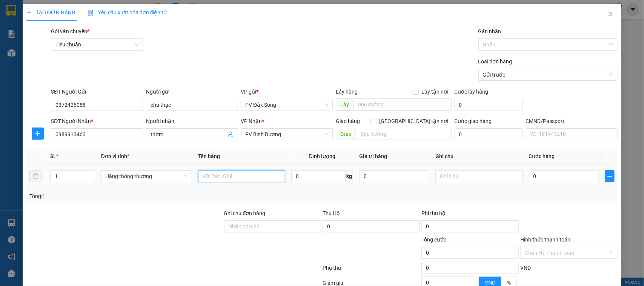
click at [250, 178] on input "text" at bounding box center [241, 176] width 87 height 12
type input "t"
type input "rau"
click at [474, 175] on input "text" at bounding box center [478, 176] width 87 height 12
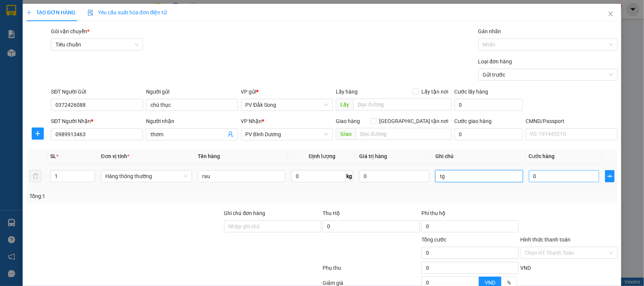
type input "tg"
click at [537, 175] on input "0" at bounding box center [564, 176] width 70 height 12
type input "005"
type input "5"
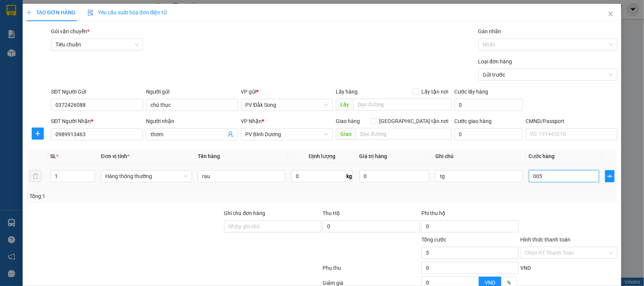
type input "00"
type input "0"
type input "006"
type input "6"
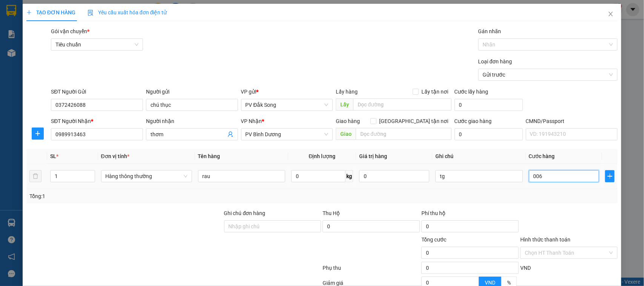
type input "6"
type input "0.060"
type input "60"
type input "00.600"
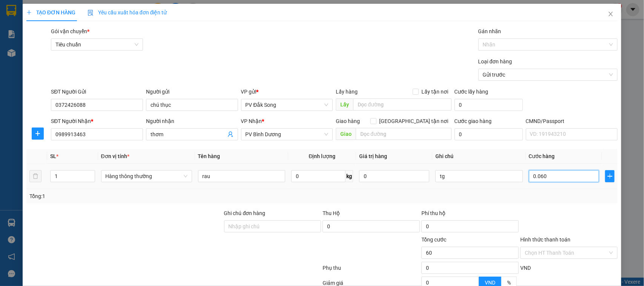
type input "600"
type input "0.006.000"
type input "6.000"
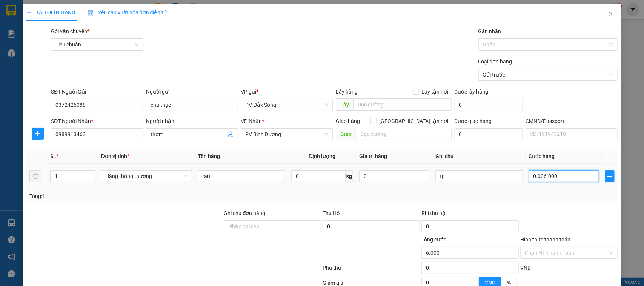
type input "000.060.000"
type input "60.000"
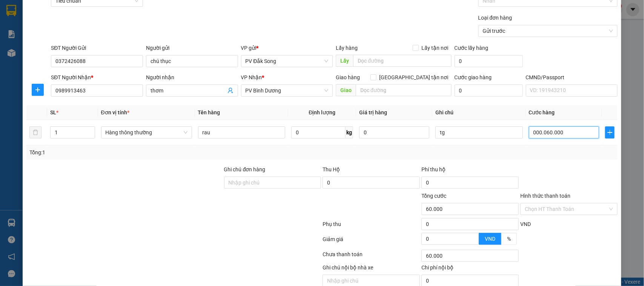
scroll to position [78, 0]
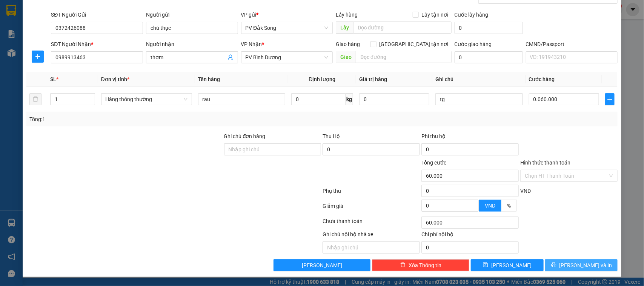
click at [575, 268] on span "[PERSON_NAME] và In" at bounding box center [585, 265] width 53 height 8
type input "60.000"
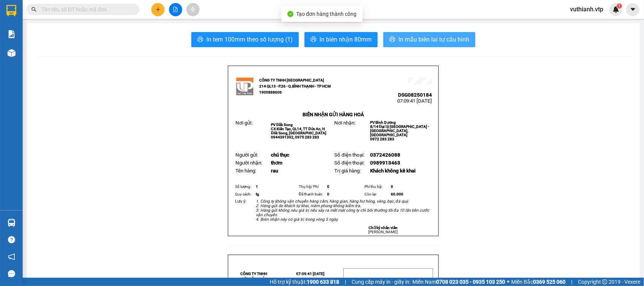
click at [454, 36] on span "In mẫu biên lai tự cấu hình" at bounding box center [433, 39] width 71 height 9
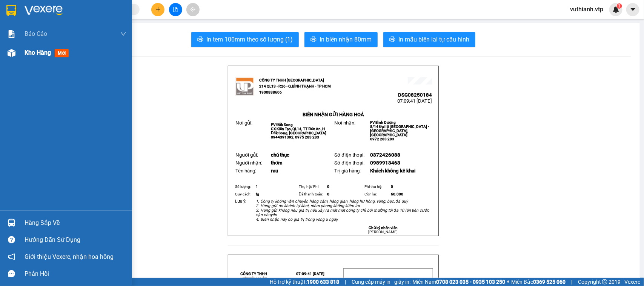
click at [16, 52] on div at bounding box center [11, 52] width 13 height 13
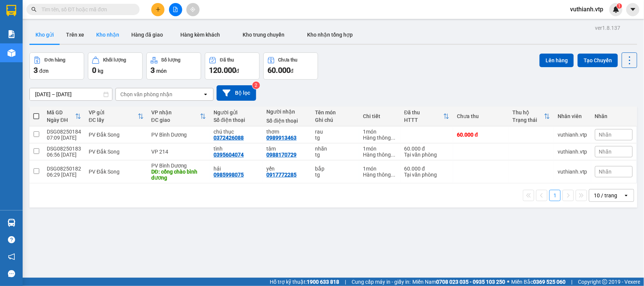
click at [115, 32] on button "Kho nhận" at bounding box center [107, 35] width 35 height 18
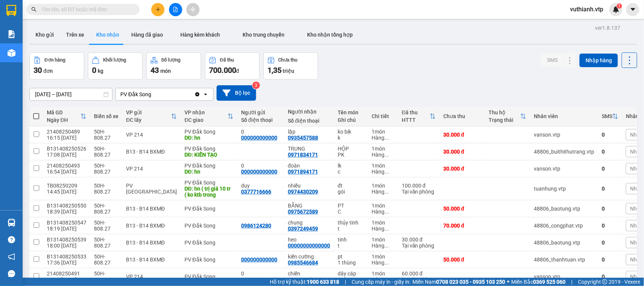
click at [35, 117] on span at bounding box center [36, 116] width 6 height 6
click at [36, 112] on input "checkbox" at bounding box center [36, 112] width 0 height 0
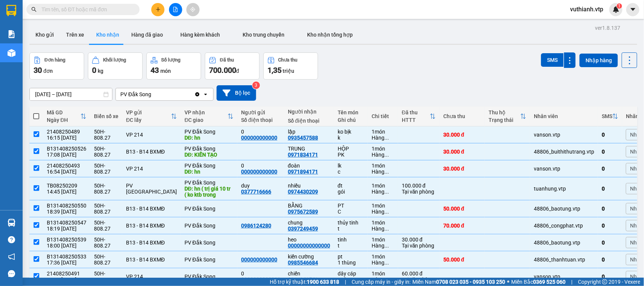
checkbox input "true"
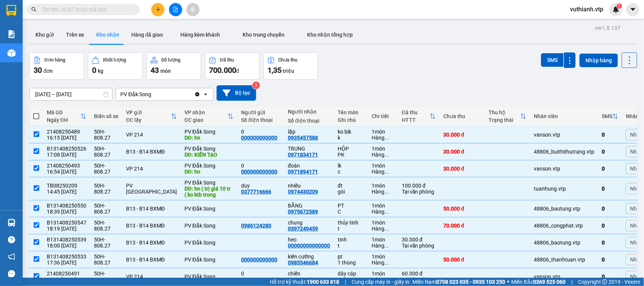
checkbox input "true"
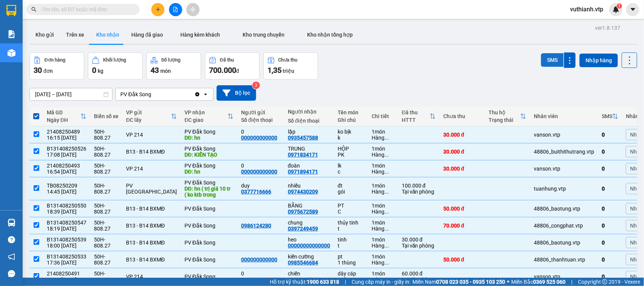
click at [546, 58] on button "SMS" at bounding box center [552, 60] width 23 height 14
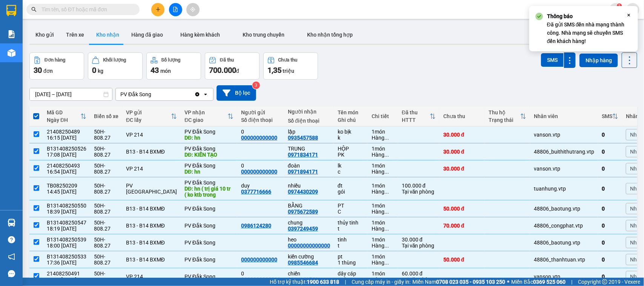
scroll to position [59, 0]
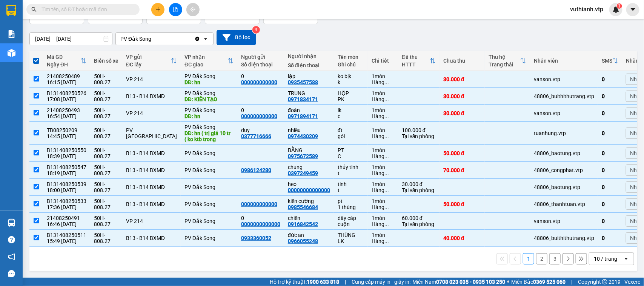
click at [537, 256] on button "2" at bounding box center [541, 258] width 11 height 11
checkbox input "false"
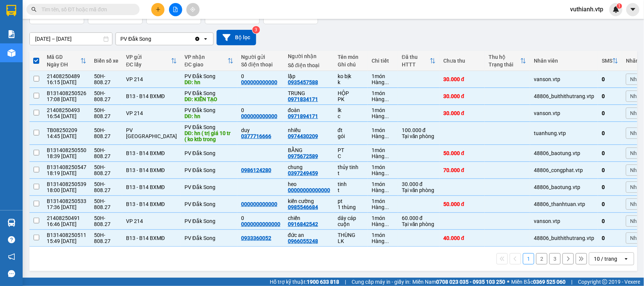
checkbox input "false"
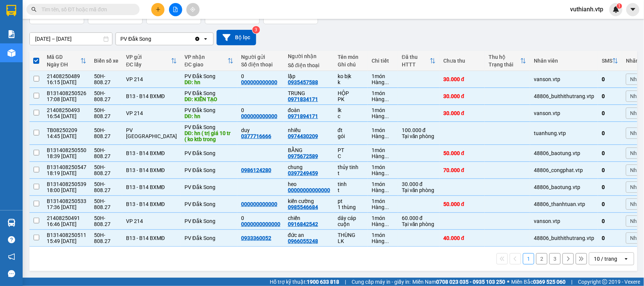
checkbox input "false"
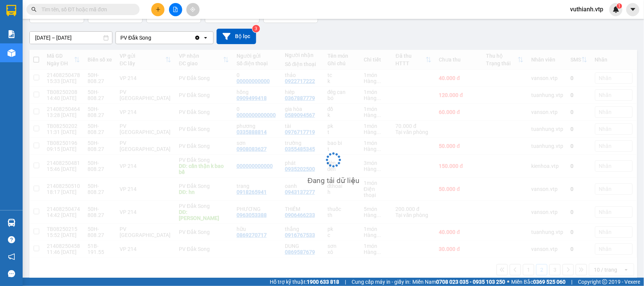
scroll to position [57, 0]
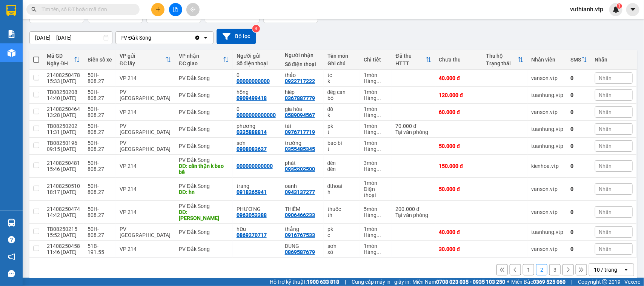
click at [38, 57] on span at bounding box center [36, 60] width 6 height 6
click at [36, 56] on input "checkbox" at bounding box center [36, 56] width 0 height 0
checkbox input "true"
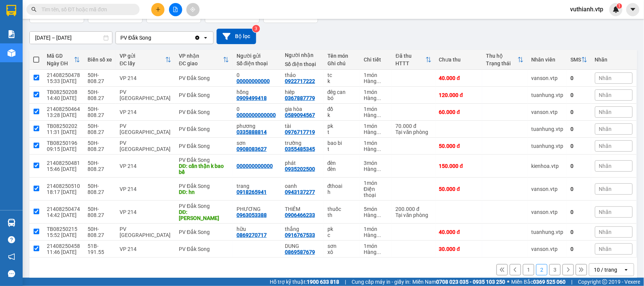
checkbox input "true"
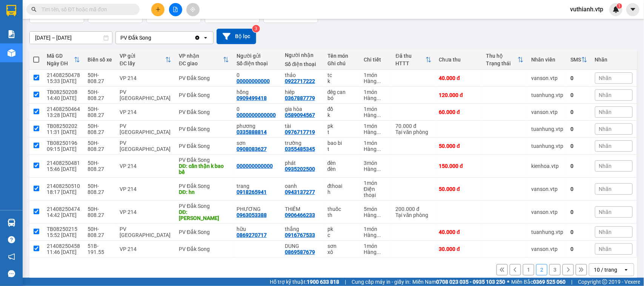
checkbox input "true"
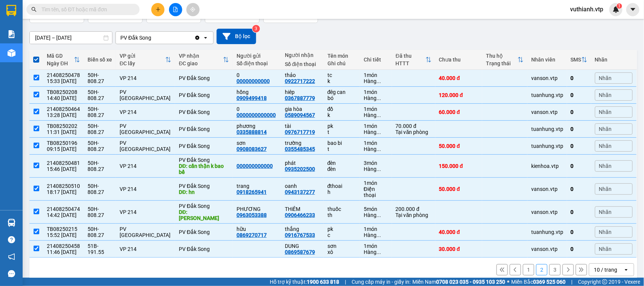
scroll to position [0, 0]
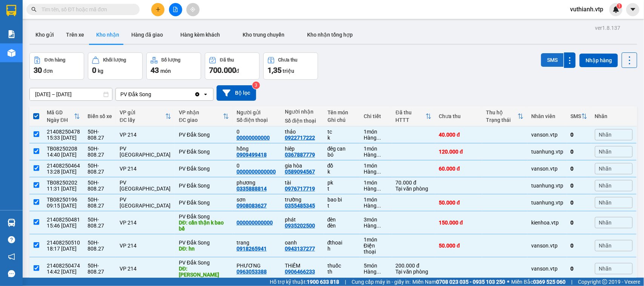
click at [541, 55] on button "SMS" at bounding box center [552, 60] width 23 height 14
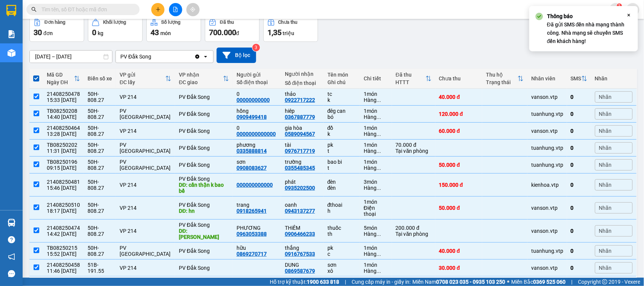
scroll to position [57, 0]
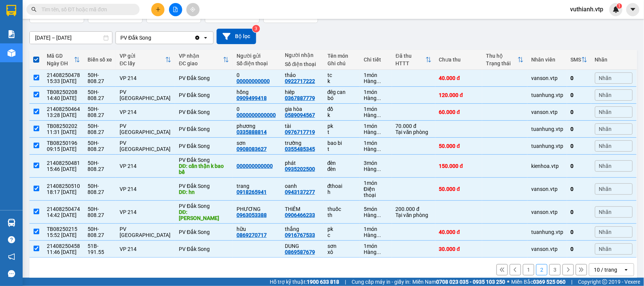
click at [549, 264] on button "3" at bounding box center [554, 269] width 11 height 11
checkbox input "false"
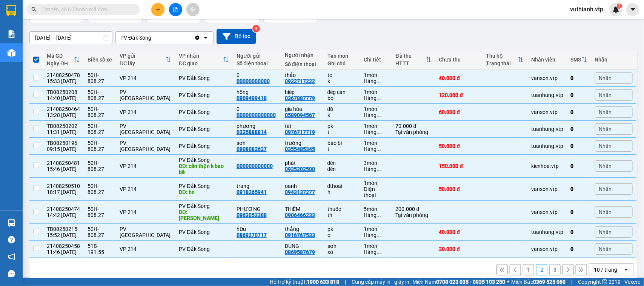
checkbox input "false"
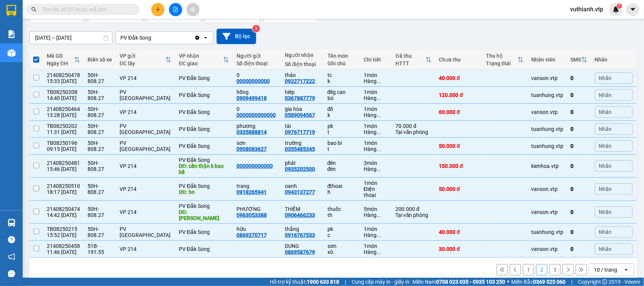
checkbox input "false"
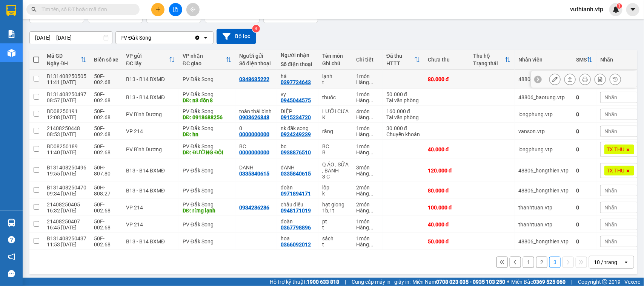
click at [36, 80] on input "checkbox" at bounding box center [37, 79] width 6 height 6
checkbox input "true"
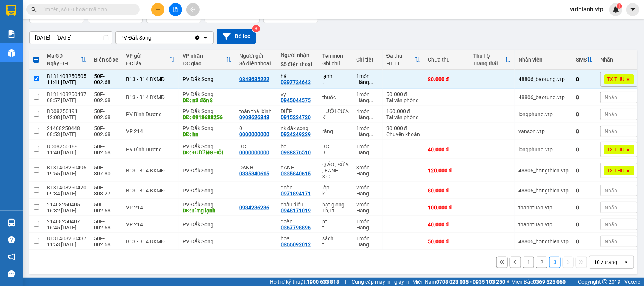
click at [39, 60] on span at bounding box center [36, 60] width 6 height 6
click at [36, 56] on input "checkbox" at bounding box center [36, 56] width 0 height 0
checkbox input "true"
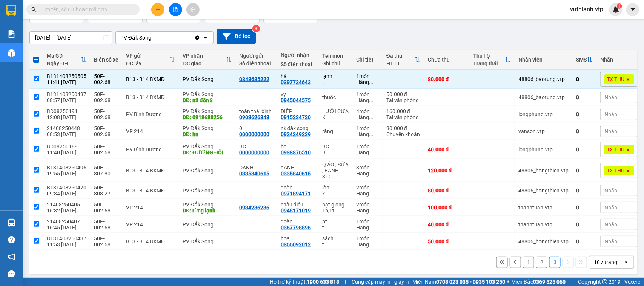
checkbox input "true"
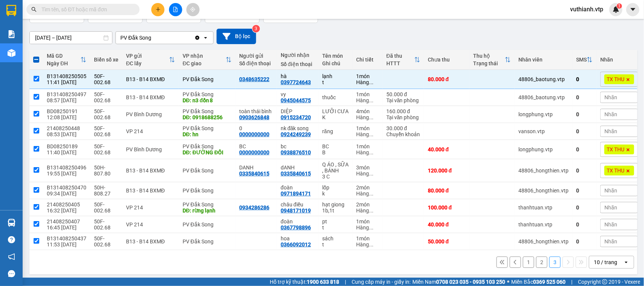
checkbox input "true"
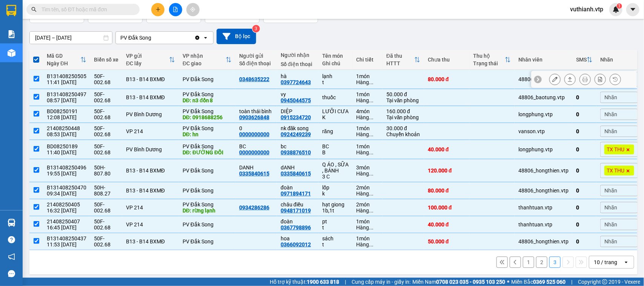
click at [38, 77] on input "checkbox" at bounding box center [37, 79] width 6 height 6
checkbox input "false"
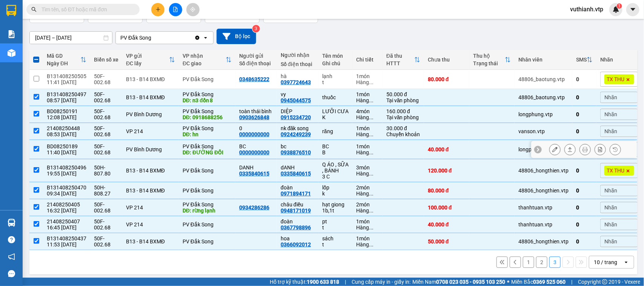
click at [37, 148] on input "checkbox" at bounding box center [37, 149] width 6 height 6
checkbox input "false"
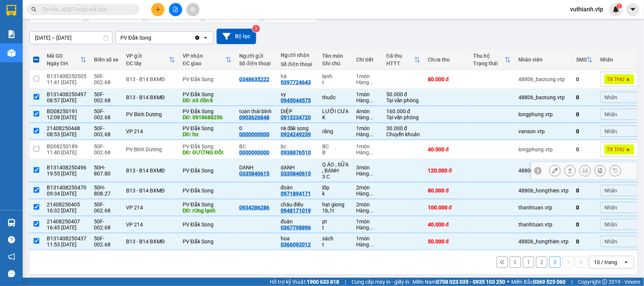
click at [34, 172] on input "checkbox" at bounding box center [37, 170] width 6 height 6
checkbox input "false"
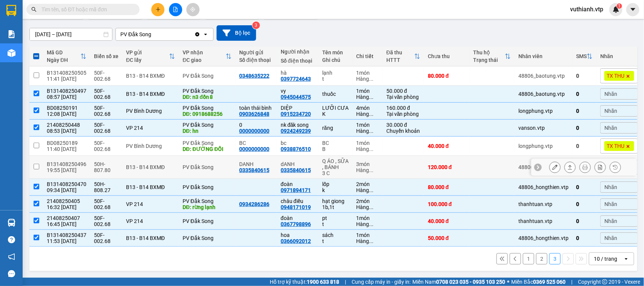
scroll to position [70, 0]
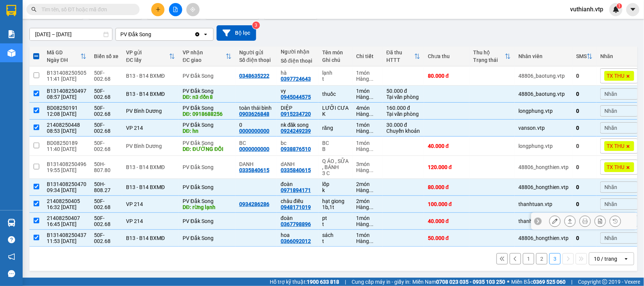
click at [37, 218] on input "checkbox" at bounding box center [37, 221] width 6 height 6
checkbox input "false"
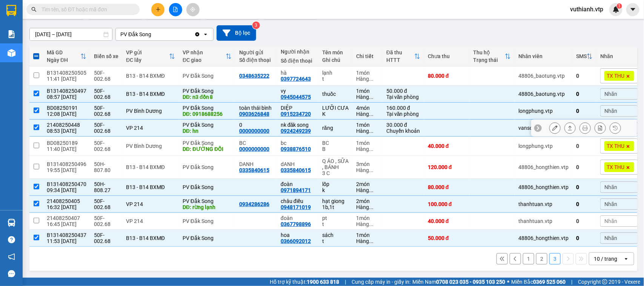
click at [35, 124] on input "checkbox" at bounding box center [37, 127] width 6 height 6
checkbox input "false"
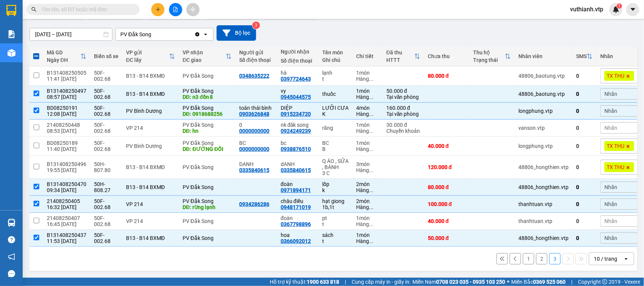
scroll to position [0, 0]
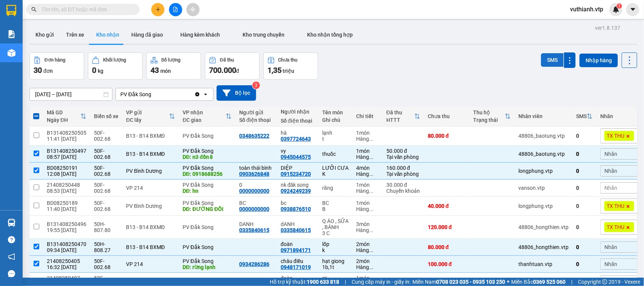
click at [551, 57] on button "SMS" at bounding box center [552, 60] width 23 height 14
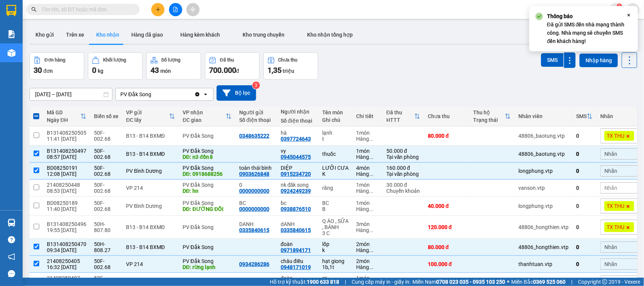
scroll to position [70, 0]
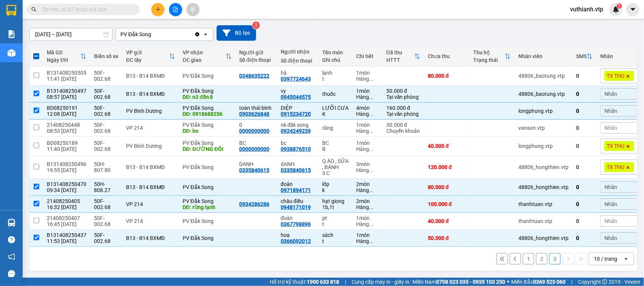
click at [523, 255] on button "1" at bounding box center [528, 258] width 11 height 11
checkbox input "false"
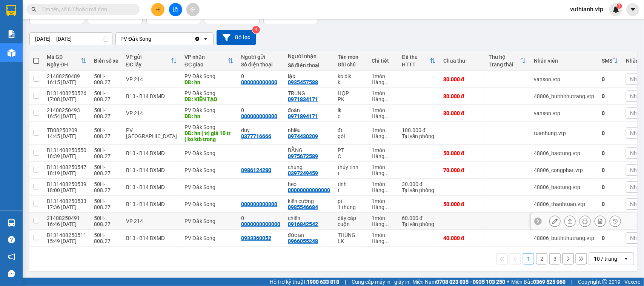
scroll to position [59, 0]
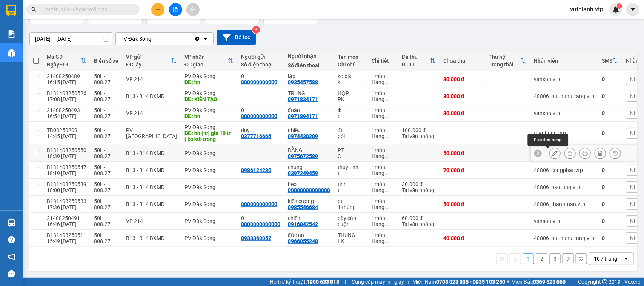
click at [552, 150] on icon at bounding box center [554, 152] width 5 height 5
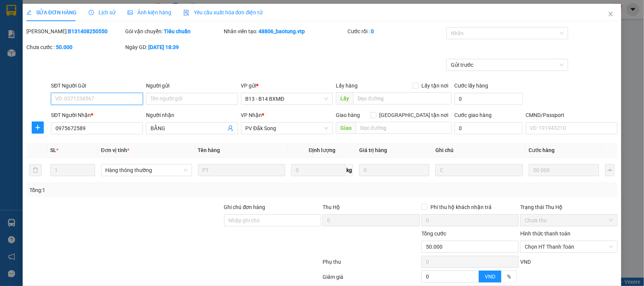
scroll to position [72, 0]
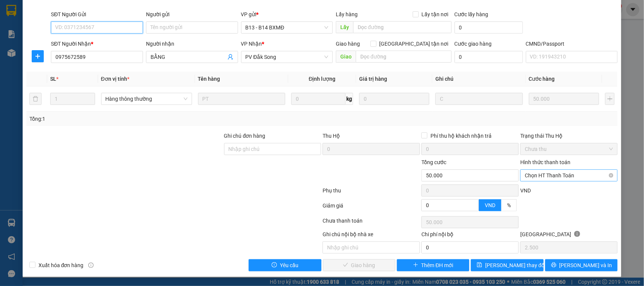
click at [545, 175] on span "Chọn HT Thanh Toán" at bounding box center [569, 175] width 88 height 11
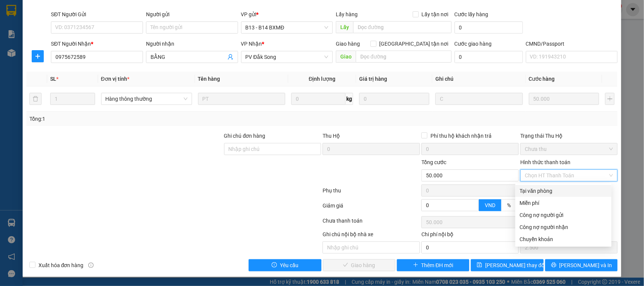
click at [547, 190] on div "Tại văn phòng" at bounding box center [563, 191] width 87 height 8
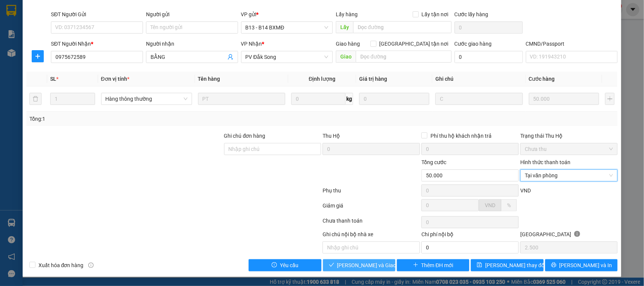
click at [373, 268] on span "[PERSON_NAME] và Giao hàng" at bounding box center [373, 265] width 72 height 8
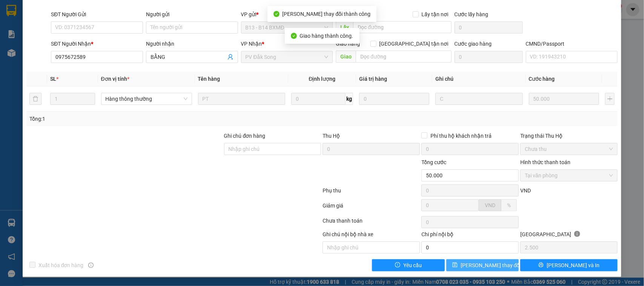
click at [493, 264] on span "[PERSON_NAME] thay đổi" at bounding box center [490, 265] width 60 height 8
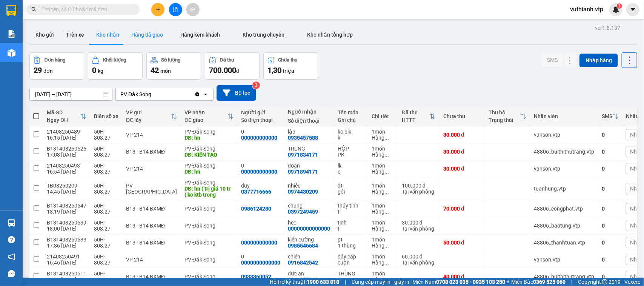
click at [138, 40] on button "Hàng đã giao" at bounding box center [147, 35] width 44 height 18
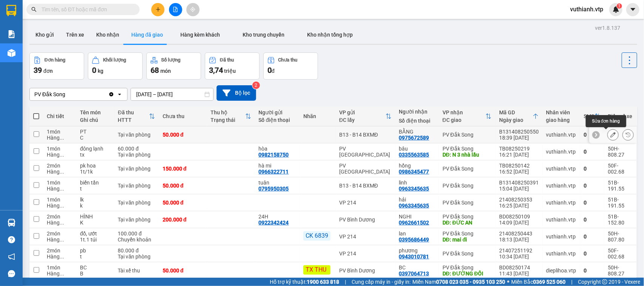
click at [610, 132] on icon at bounding box center [612, 134] width 5 height 5
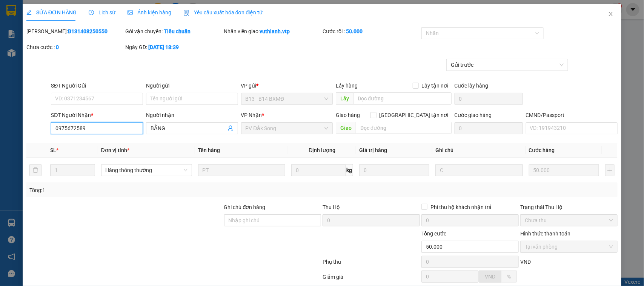
drag, startPoint x: 86, startPoint y: 127, endPoint x: 21, endPoint y: 133, distance: 65.1
click at [21, 133] on div "SỬA ĐƠN HÀNG Lịch sử Ảnh kiện hàng Yêu cầu xuất hóa đơn điện tử Total Paid Fee …" at bounding box center [322, 143] width 644 height 286
click at [601, 11] on span "Close" at bounding box center [610, 14] width 21 height 21
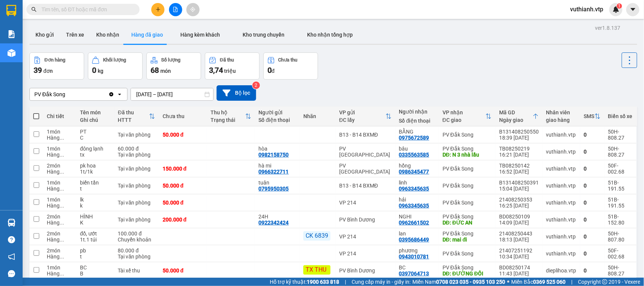
click at [120, 12] on input "text" at bounding box center [85, 9] width 89 height 8
paste input "0975672589"
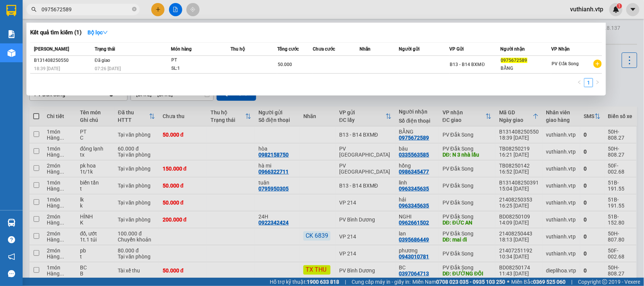
click at [353, 123] on div at bounding box center [322, 143] width 644 height 286
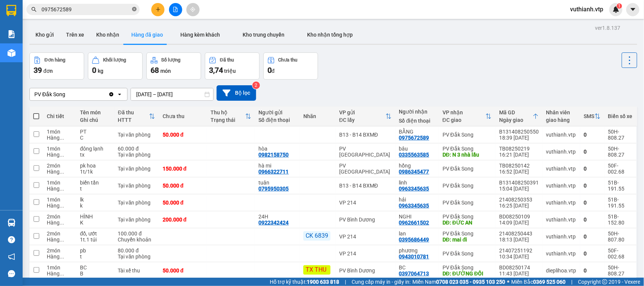
click at [132, 8] on icon "close-circle" at bounding box center [134, 9] width 5 height 5
click at [99, 38] on button "Kho nhận" at bounding box center [107, 35] width 35 height 18
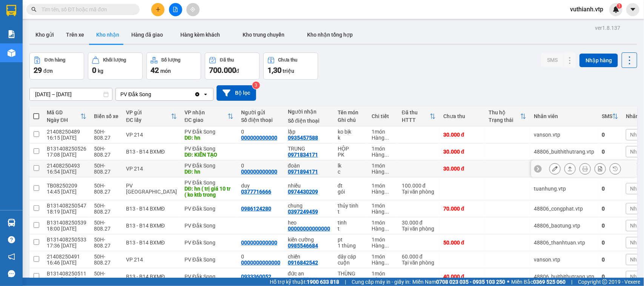
scroll to position [59, 0]
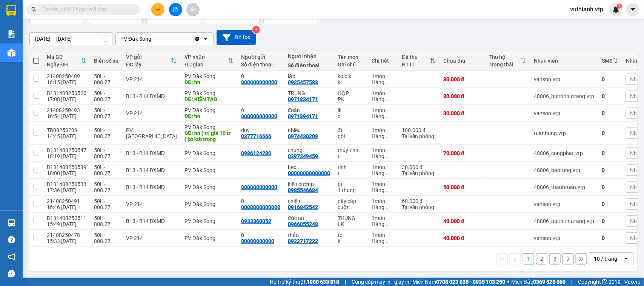
click at [536, 261] on button "2" at bounding box center [541, 258] width 11 height 11
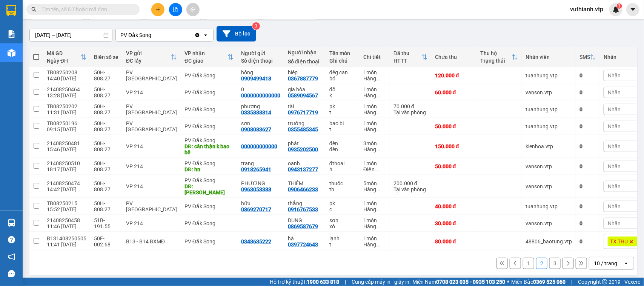
click at [524, 259] on button "1" at bounding box center [528, 263] width 11 height 11
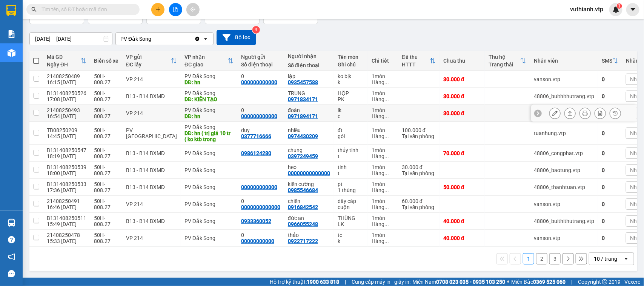
scroll to position [0, 0]
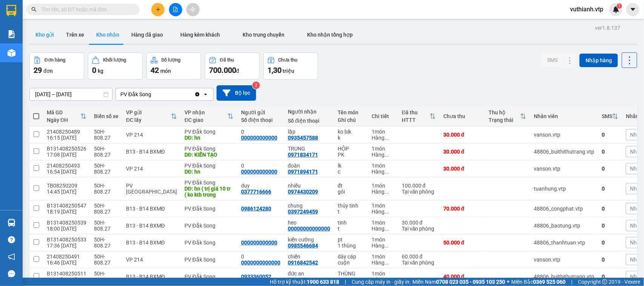
click at [48, 33] on button "Kho gửi" at bounding box center [44, 35] width 31 height 18
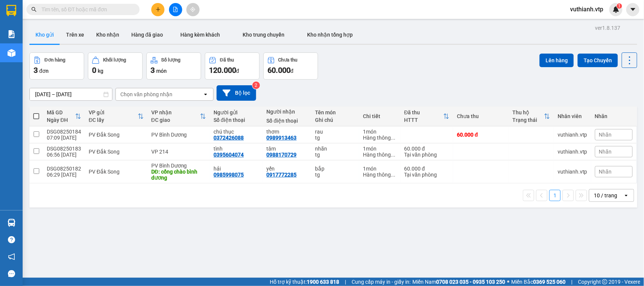
click at [36, 117] on span at bounding box center [36, 116] width 6 height 6
click at [36, 112] on input "checkbox" at bounding box center [36, 112] width 0 height 0
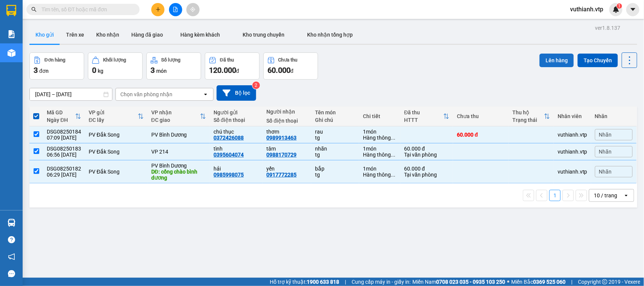
click at [551, 59] on button "Lên hàng" at bounding box center [556, 61] width 34 height 14
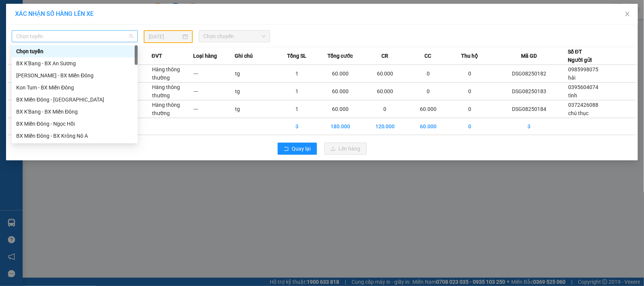
click at [71, 38] on span "Chọn tuyến" at bounding box center [74, 36] width 117 height 11
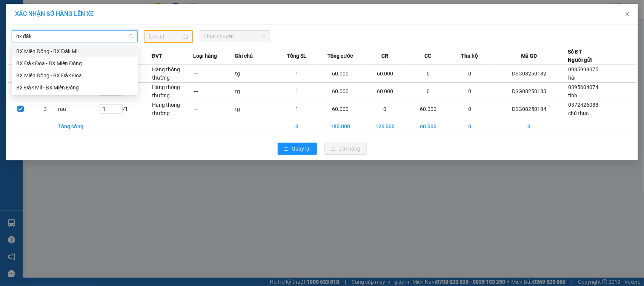
click at [63, 89] on div "BX Đắk Mil - BX Miền Đông" at bounding box center [74, 87] width 117 height 8
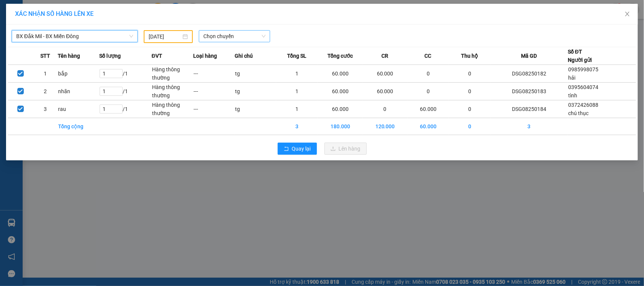
click at [222, 31] on div "Chọn chuyến" at bounding box center [234, 36] width 71 height 12
click at [175, 33] on input "[DATE]" at bounding box center [165, 36] width 32 height 8
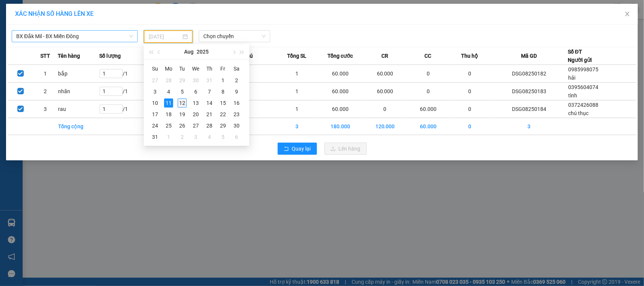
click at [176, 103] on td "12" at bounding box center [182, 102] width 14 height 11
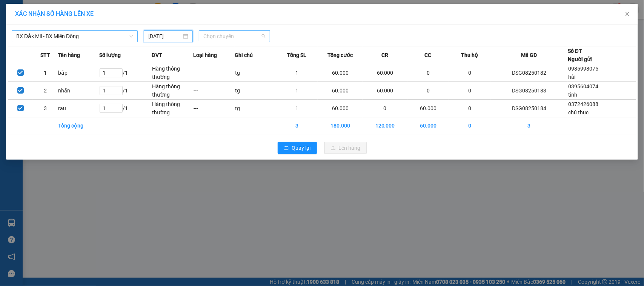
click at [211, 37] on span "Chọn chuyến" at bounding box center [234, 36] width 62 height 11
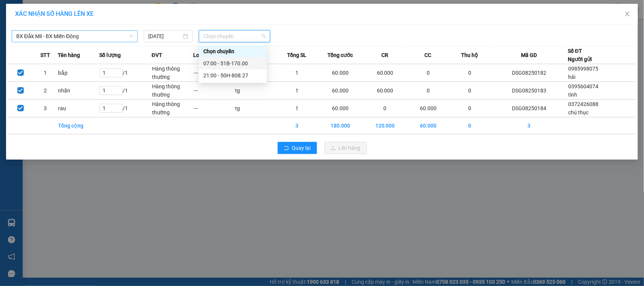
click at [242, 64] on div "07:00 - 51B-170.00" at bounding box center [232, 63] width 59 height 8
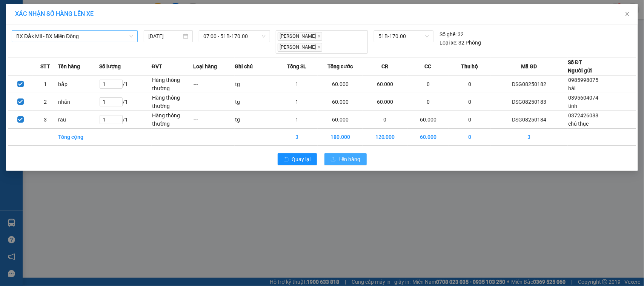
click at [340, 161] on span "Lên hàng" at bounding box center [350, 159] width 22 height 8
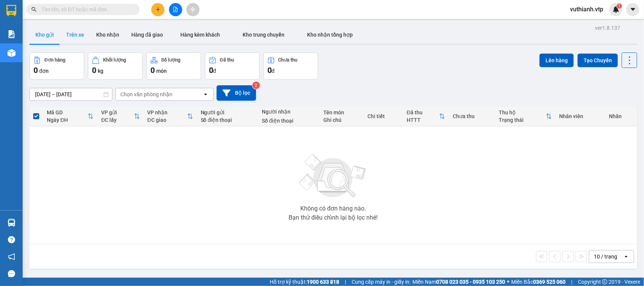
click at [81, 38] on button "Trên xe" at bounding box center [75, 35] width 30 height 18
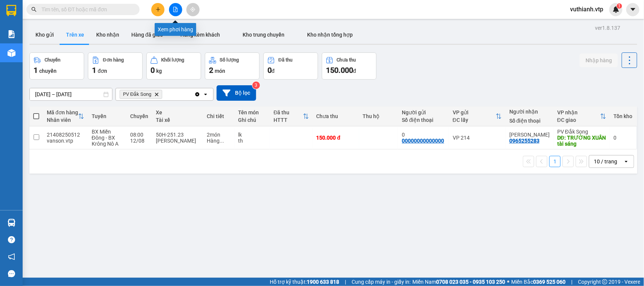
click at [176, 10] on icon "file-add" at bounding box center [175, 9] width 5 height 5
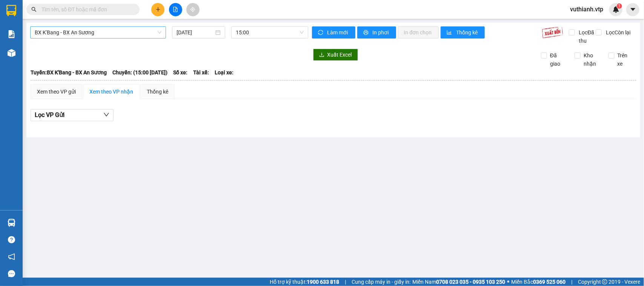
click at [121, 34] on span "BX K'Bang - BX An Sương" at bounding box center [98, 32] width 127 height 11
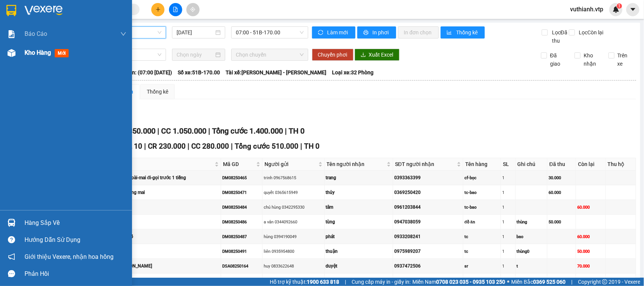
click at [21, 52] on div "Kho hàng mới" at bounding box center [66, 52] width 132 height 19
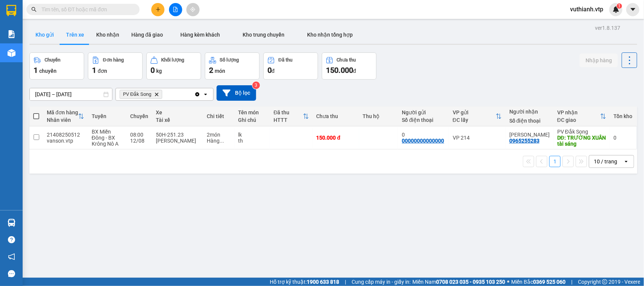
click at [55, 33] on button "Kho gửi" at bounding box center [44, 35] width 31 height 18
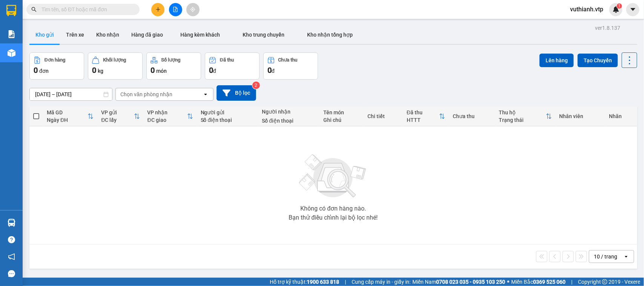
click at [174, 12] on icon "file-add" at bounding box center [175, 9] width 4 height 5
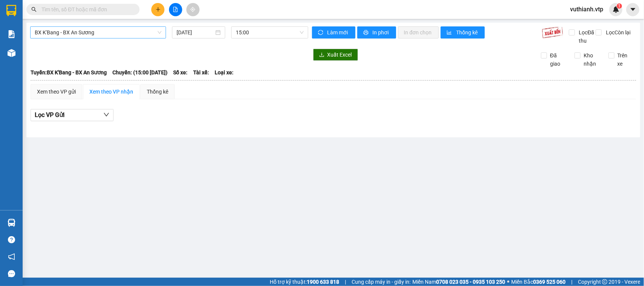
click at [141, 32] on span "BX K'Bang - BX An Sương" at bounding box center [98, 32] width 127 height 11
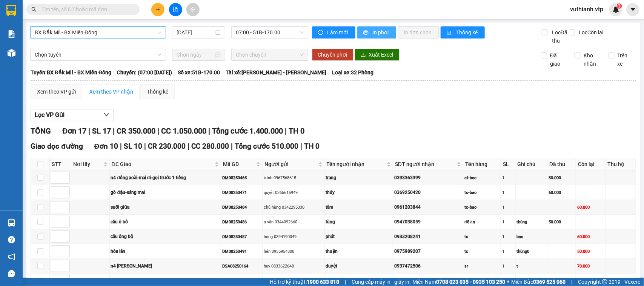
click at [373, 31] on span "In phơi" at bounding box center [381, 32] width 17 height 8
click at [160, 10] on icon "plus" at bounding box center [157, 9] width 5 height 5
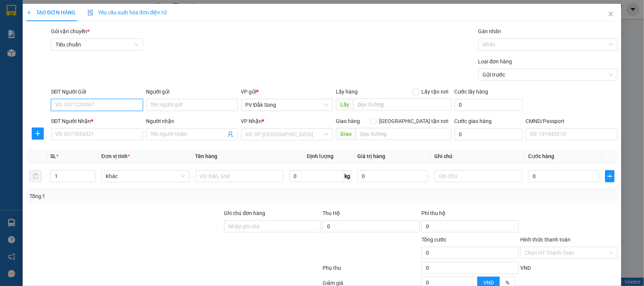
click at [108, 101] on input "SĐT Người Gửi" at bounding box center [97, 105] width 92 height 12
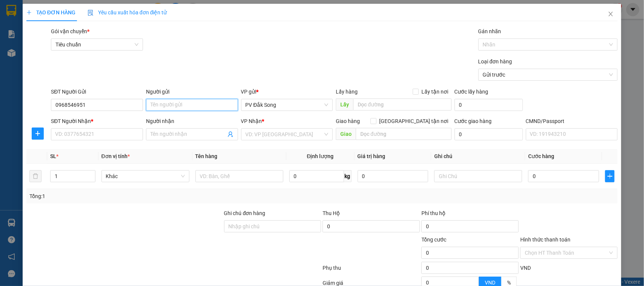
click at [167, 110] on input "Người gửi" at bounding box center [192, 105] width 92 height 12
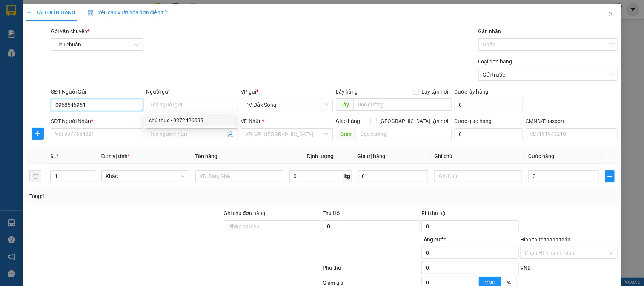
click at [121, 102] on input "0968546951" at bounding box center [97, 105] width 92 height 12
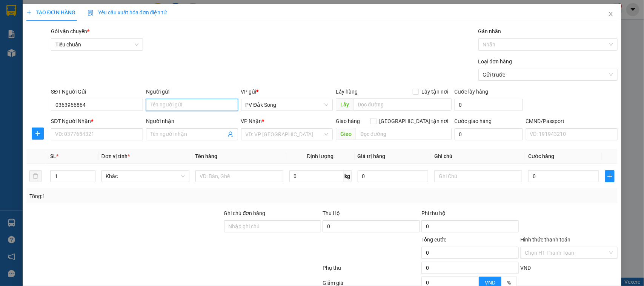
click at [160, 104] on input "Người gửi" at bounding box center [192, 105] width 92 height 12
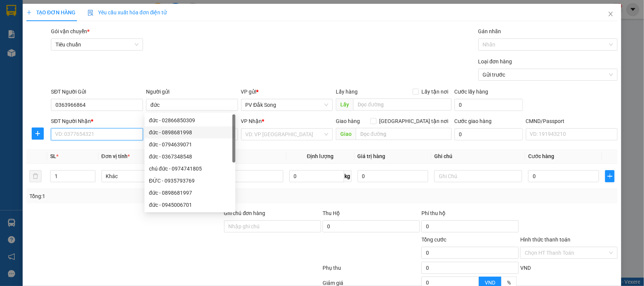
click at [130, 135] on input "SĐT Người Nhận *" at bounding box center [97, 134] width 92 height 12
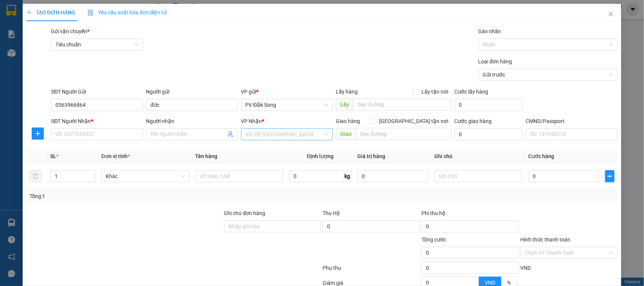
click at [283, 135] on input "search" at bounding box center [284, 134] width 78 height 11
click at [291, 151] on div "VP 214" at bounding box center [284, 150] width 82 height 8
click at [119, 137] on input "SĐT Người Nhận *" at bounding box center [97, 134] width 92 height 12
click at [175, 133] on input "Người nhận" at bounding box center [187, 134] width 75 height 8
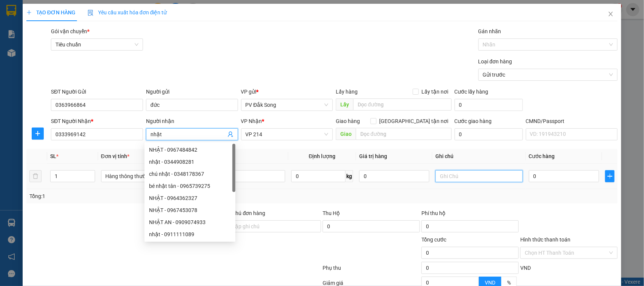
click at [444, 180] on input "text" at bounding box center [478, 176] width 87 height 12
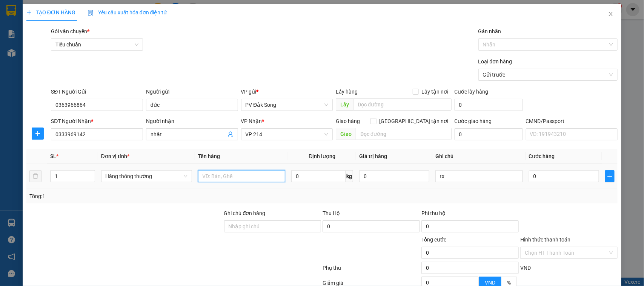
click at [236, 175] on input "text" at bounding box center [241, 176] width 87 height 12
click at [545, 178] on input "0" at bounding box center [564, 176] width 70 height 12
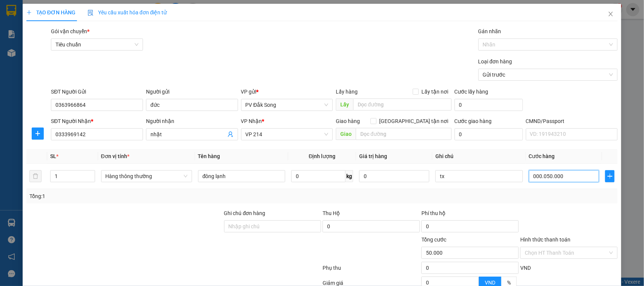
scroll to position [78, 0]
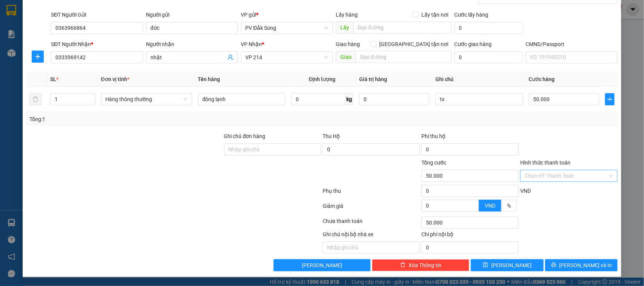
click at [568, 173] on input "Hình thức thanh toán" at bounding box center [566, 175] width 83 height 11
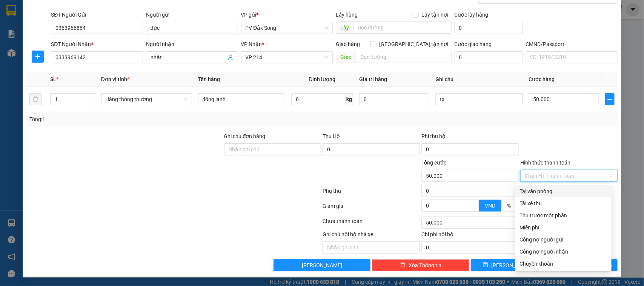
click at [567, 188] on div "Tại văn phòng" at bounding box center [563, 191] width 87 height 8
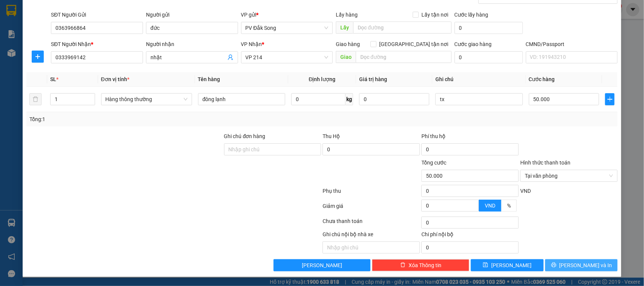
click at [574, 265] on span "[PERSON_NAME] và In" at bounding box center [585, 265] width 53 height 8
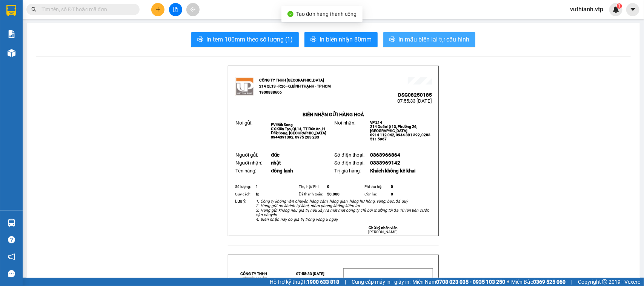
click at [454, 35] on span "In mẫu biên lai tự cấu hình" at bounding box center [433, 39] width 71 height 9
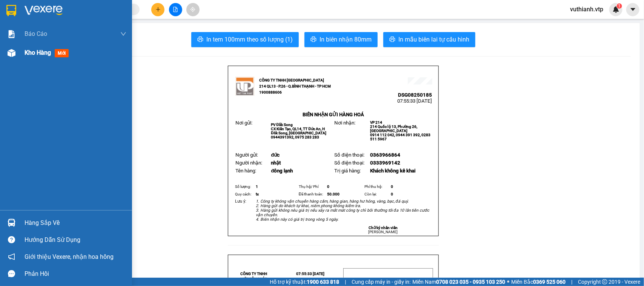
click at [10, 55] on img at bounding box center [12, 53] width 8 height 8
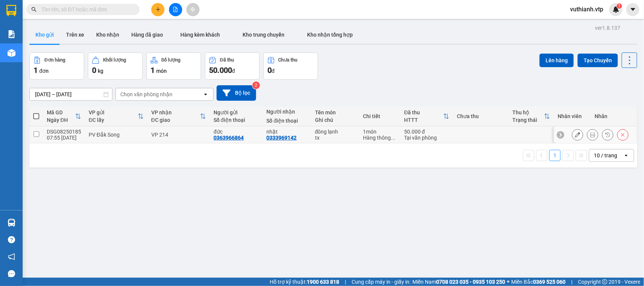
click at [38, 134] on input "checkbox" at bounding box center [37, 134] width 6 height 6
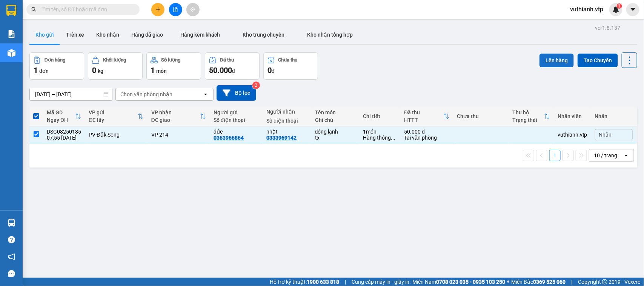
click at [549, 61] on button "Lên hàng" at bounding box center [556, 61] width 34 height 14
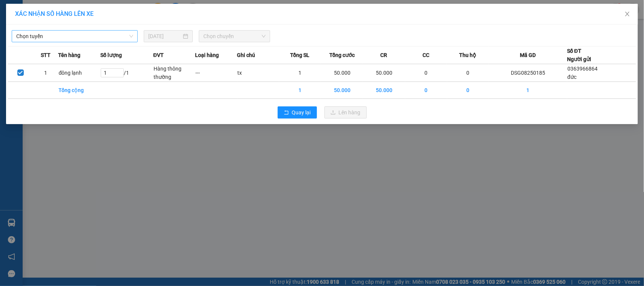
click at [112, 38] on span "Chọn tuyến" at bounding box center [74, 36] width 117 height 11
click at [238, 34] on span "Chọn chuyến" at bounding box center [234, 36] width 62 height 11
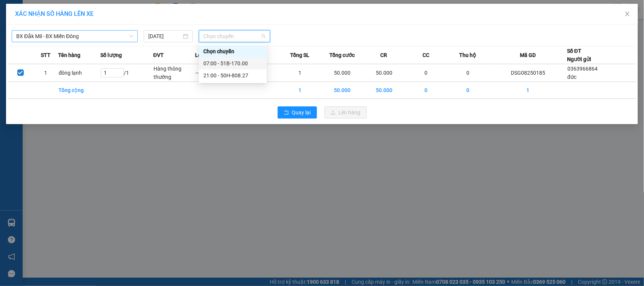
click at [237, 58] on div "07:00 - 51B-170.00" at bounding box center [233, 63] width 68 height 12
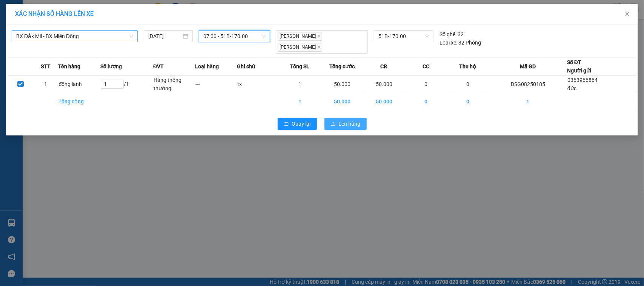
click at [362, 127] on button "Lên hàng" at bounding box center [345, 124] width 42 height 12
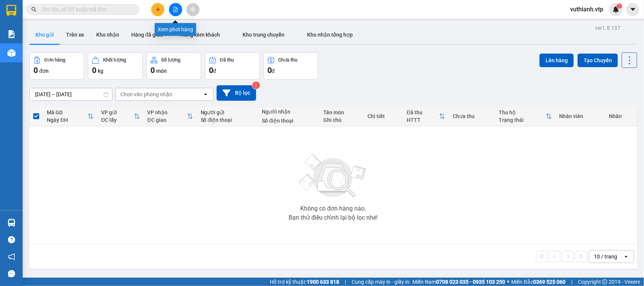
click at [175, 7] on icon "file-add" at bounding box center [175, 9] width 5 height 5
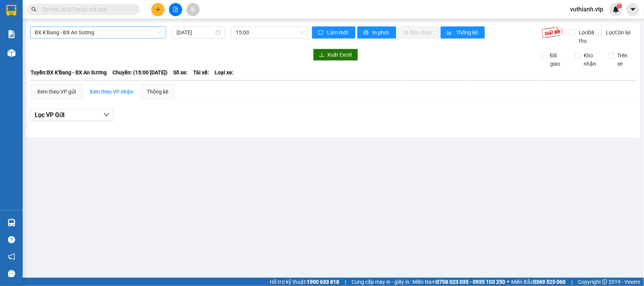
click at [133, 29] on span "BX K'Bang - BX An Sương" at bounding box center [98, 32] width 127 height 11
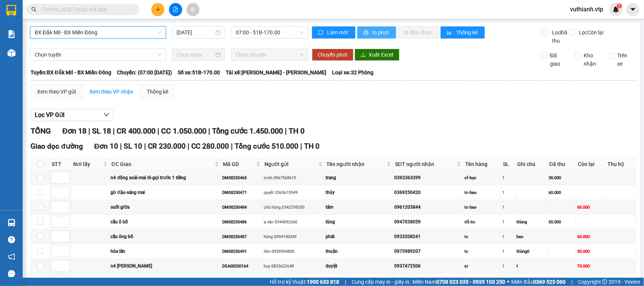
click at [377, 31] on span "In phơi" at bounding box center [381, 32] width 17 height 8
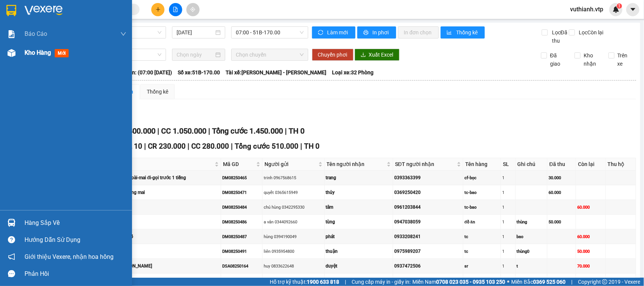
click at [14, 54] on img at bounding box center [12, 53] width 8 height 8
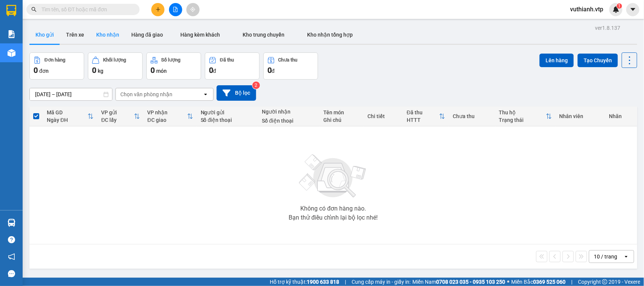
click at [91, 26] on button "Kho nhận" at bounding box center [107, 35] width 35 height 18
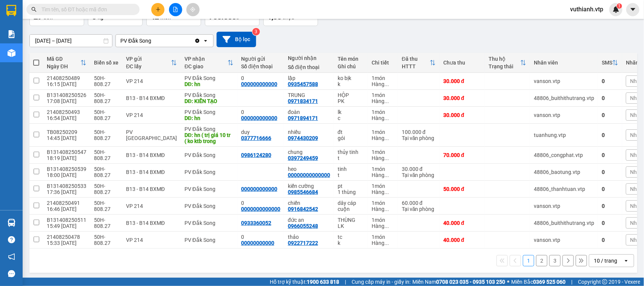
scroll to position [57, 0]
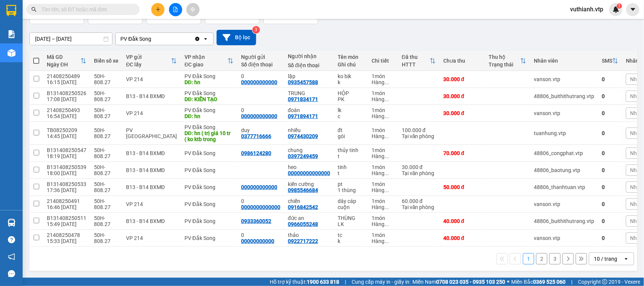
click at [549, 262] on button "3" at bounding box center [554, 258] width 11 height 11
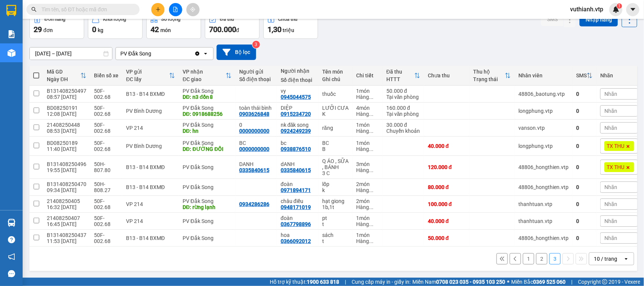
scroll to position [51, 0]
click at [536, 259] on button "2" at bounding box center [541, 258] width 11 height 11
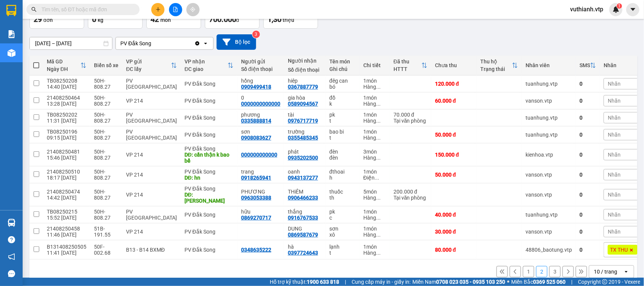
scroll to position [61, 0]
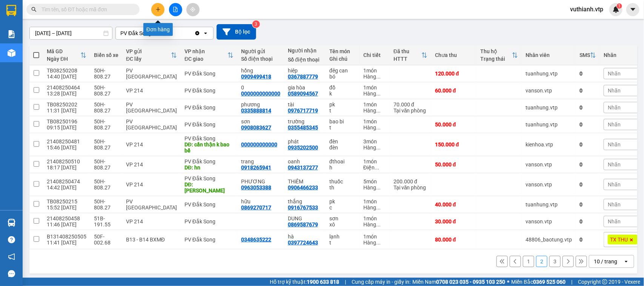
click at [159, 5] on button at bounding box center [157, 9] width 13 height 13
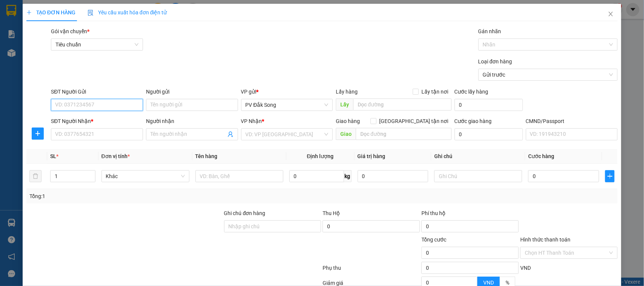
click at [88, 102] on input "SĐT Người Gửi" at bounding box center [97, 105] width 92 height 12
type input "0335334085"
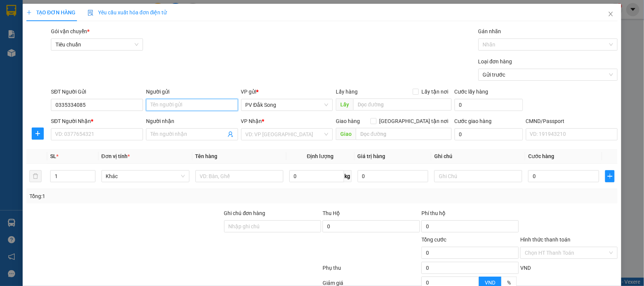
click at [183, 105] on input "Người gửi" at bounding box center [192, 105] width 92 height 12
drag, startPoint x: 117, startPoint y: 110, endPoint x: 20, endPoint y: 117, distance: 98.0
click at [20, 117] on div "TẠO ĐƠN HÀNG Yêu cầu xuất hóa đơn điện tử Transit Pickup Surcharge Ids Transit …" at bounding box center [322, 143] width 644 height 286
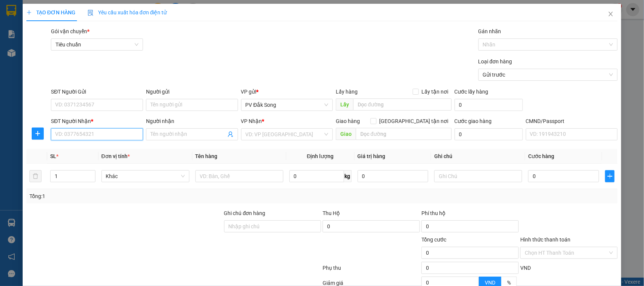
click at [133, 137] on input "SĐT Người Nhận *" at bounding box center [97, 134] width 92 height 12
paste input "0335334085"
type input "0335334085"
click at [70, 151] on div "0335334085 - hiếu" at bounding box center [96, 150] width 82 height 8
type input "hiếu"
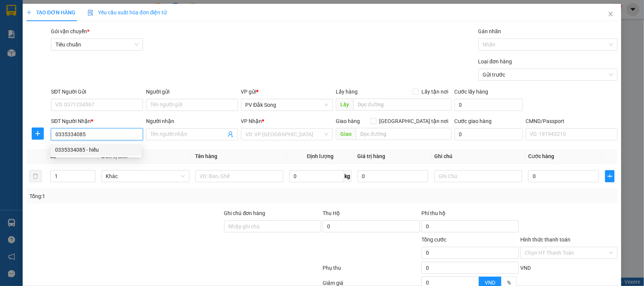
type input "n4 đồng xoài bp"
type input "0335334085"
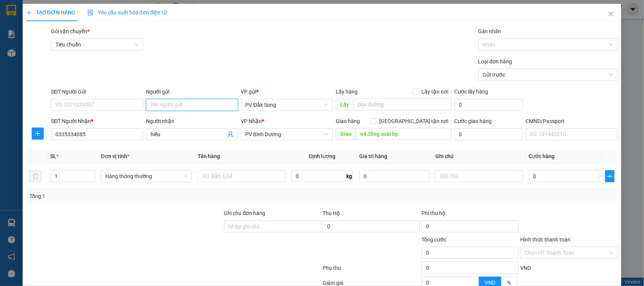
click at [162, 106] on input "Người gửi" at bounding box center [192, 105] width 92 height 12
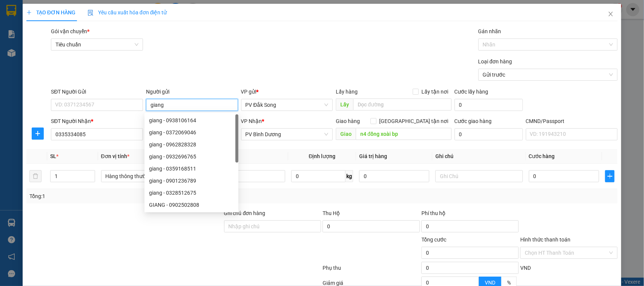
type input "giang"
click at [262, 152] on th "Tên hàng" at bounding box center [241, 156] width 93 height 15
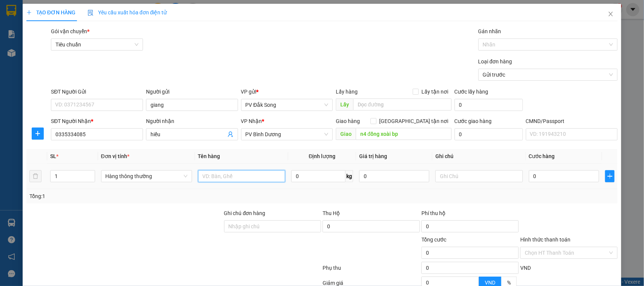
click at [266, 173] on input "text" at bounding box center [241, 176] width 87 height 12
type input "mẫu"
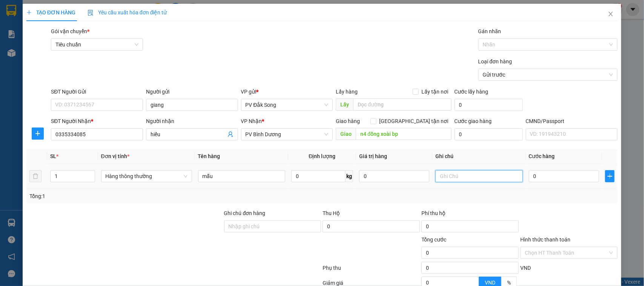
click at [483, 170] on input "text" at bounding box center [478, 176] width 87 height 12
type input "tx"
click at [549, 178] on input "0" at bounding box center [564, 176] width 70 height 12
type input "003"
type input "3"
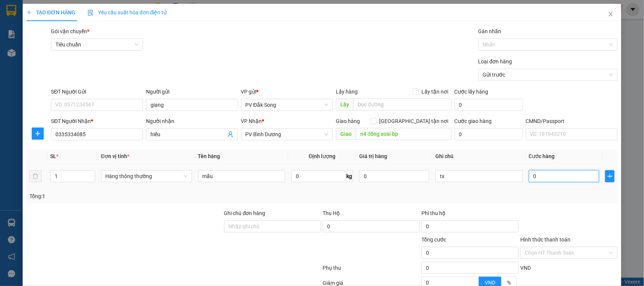
type input "3"
type input "0.030"
type input "30"
type input "00.300"
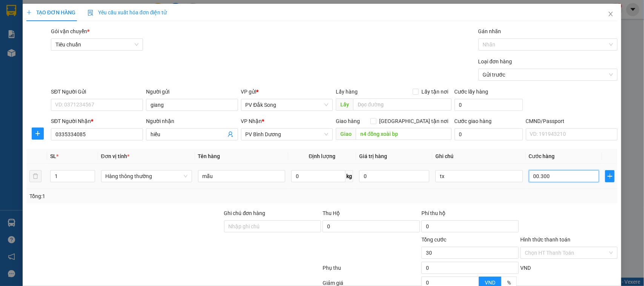
type input "300"
type input "0.003.000"
type input "3.000"
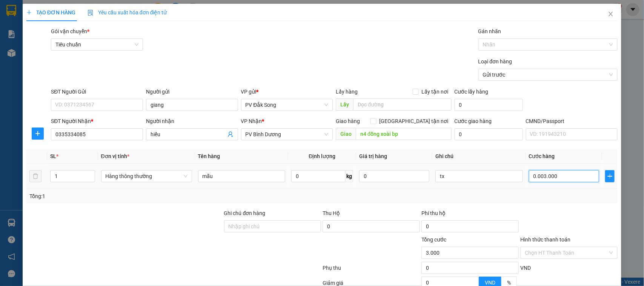
type input "000.030.000"
type input "30.000"
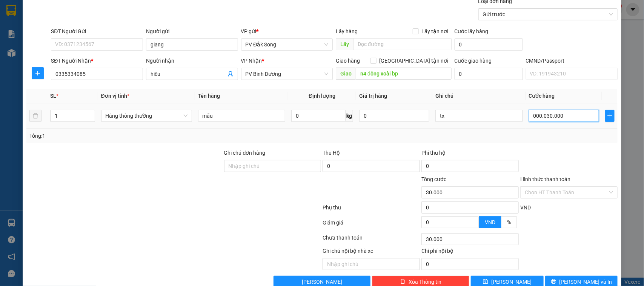
scroll to position [78, 0]
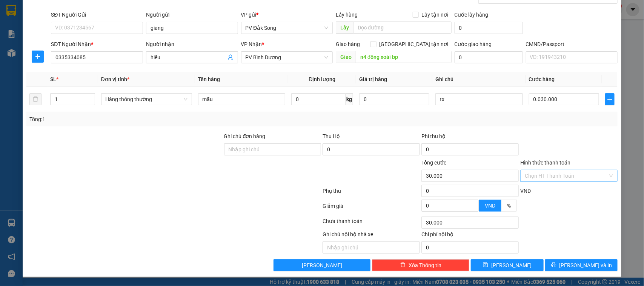
click at [553, 175] on input "Hình thức thanh toán" at bounding box center [566, 175] width 83 height 11
type input "30.000"
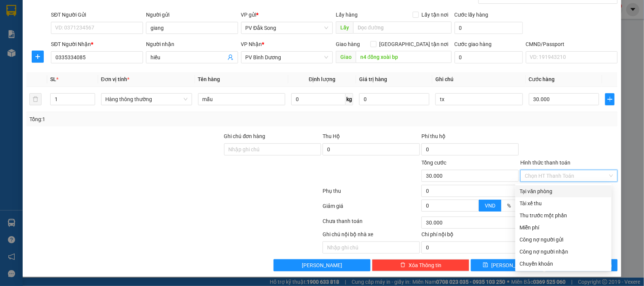
click at [553, 190] on div "Tại văn phòng" at bounding box center [563, 191] width 87 height 8
type input "0"
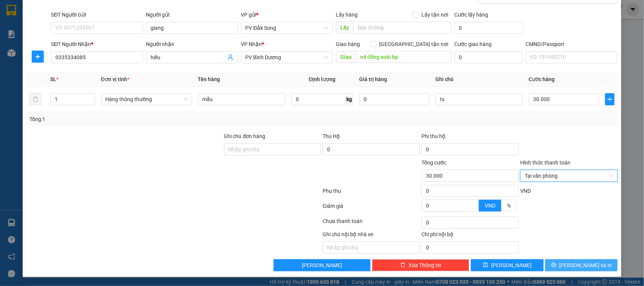
click at [566, 266] on button "[PERSON_NAME] và In" at bounding box center [581, 265] width 72 height 12
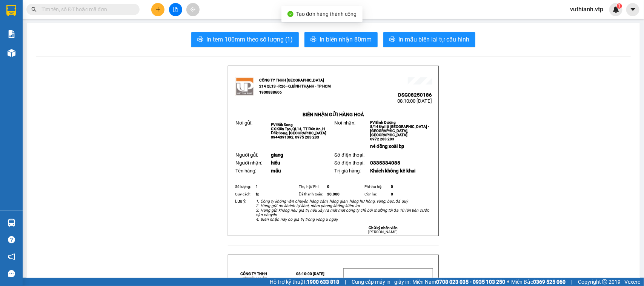
click at [434, 37] on span "In mẫu biên lai tự cấu hình" at bounding box center [433, 39] width 71 height 9
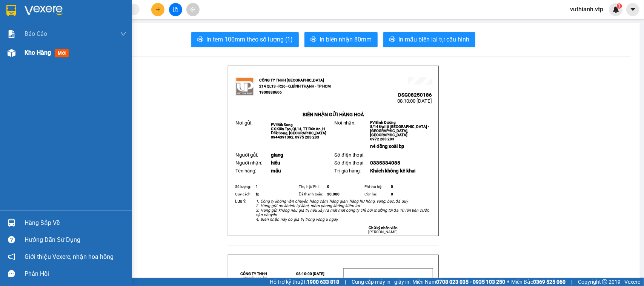
click at [25, 52] on span "Kho hàng" at bounding box center [38, 52] width 26 height 7
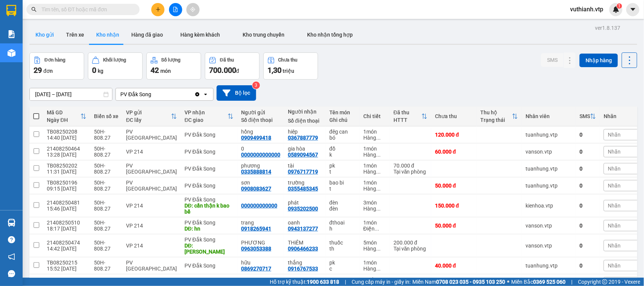
click at [46, 38] on button "Kho gửi" at bounding box center [44, 35] width 31 height 18
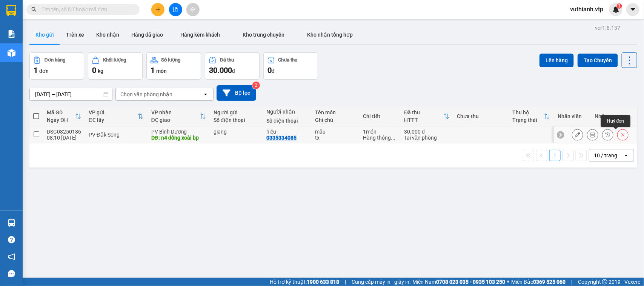
click at [620, 135] on icon at bounding box center [622, 134] width 5 height 5
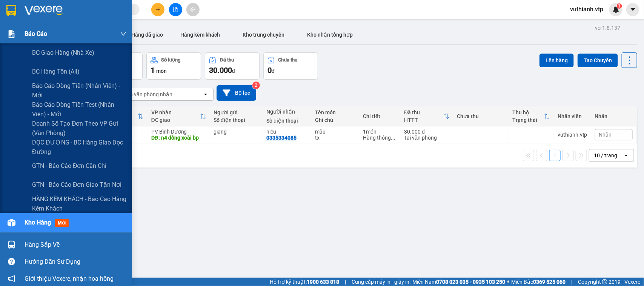
click at [16, 29] on div at bounding box center [11, 34] width 13 height 13
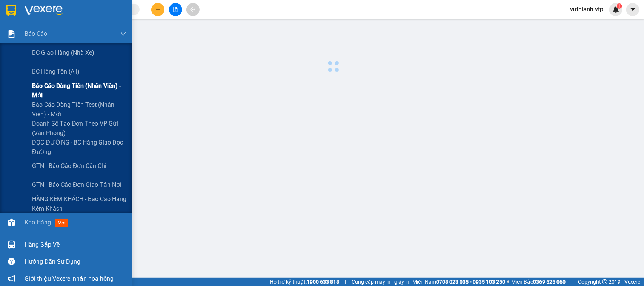
click at [43, 86] on span "Báo cáo dòng tiền (nhân viên) - mới" at bounding box center [79, 90] width 94 height 19
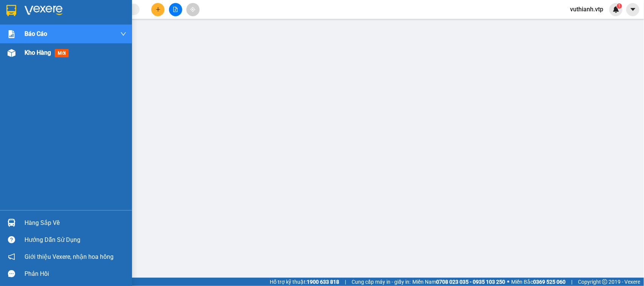
click at [17, 53] on div at bounding box center [11, 52] width 13 height 13
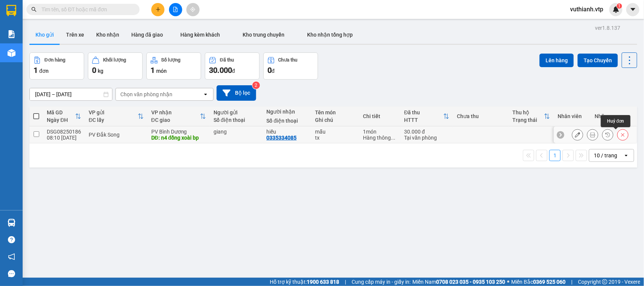
click at [608, 136] on div at bounding box center [600, 134] width 57 height 11
click at [620, 136] on icon at bounding box center [622, 134] width 5 height 5
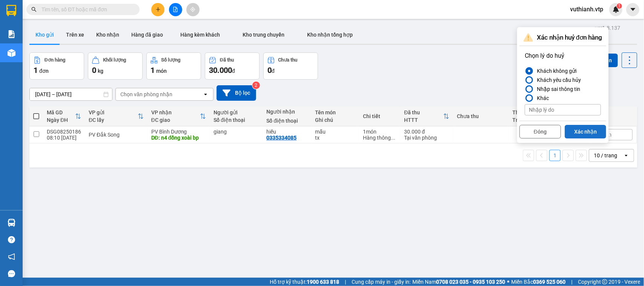
click at [592, 130] on button "Xác nhận" at bounding box center [585, 132] width 41 height 14
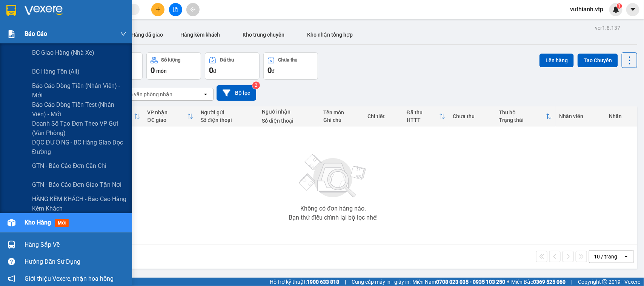
click at [12, 33] on img at bounding box center [12, 34] width 8 height 8
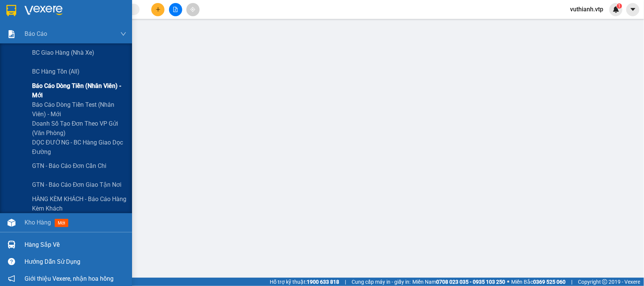
click at [54, 97] on span "Báo cáo dòng tiền (nhân viên) - mới" at bounding box center [79, 90] width 94 height 19
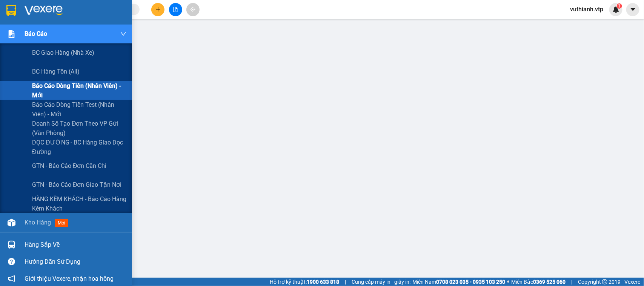
click at [70, 37] on div "Báo cáo" at bounding box center [76, 34] width 102 height 19
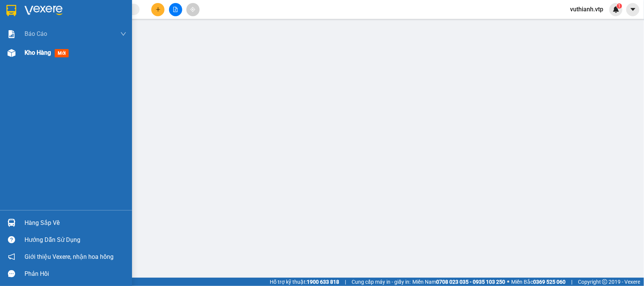
click at [6, 54] on div at bounding box center [11, 52] width 13 height 13
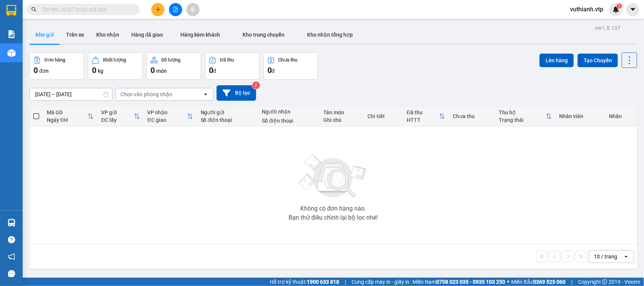
click at [120, 10] on input "text" at bounding box center [85, 9] width 89 height 8
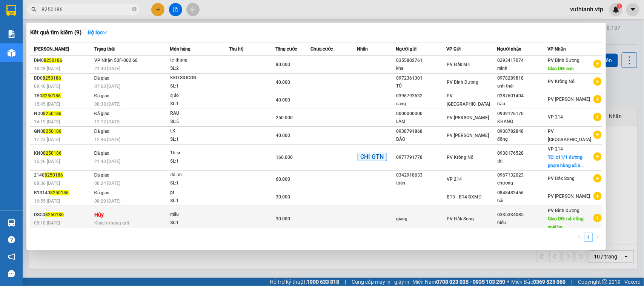
type input "8250186"
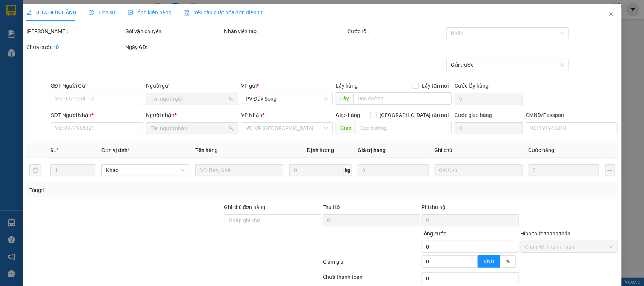
type input "giang"
type input "0335334085"
type input "hiếu"
type input "n4 đồng xoài bp"
type input "30.000"
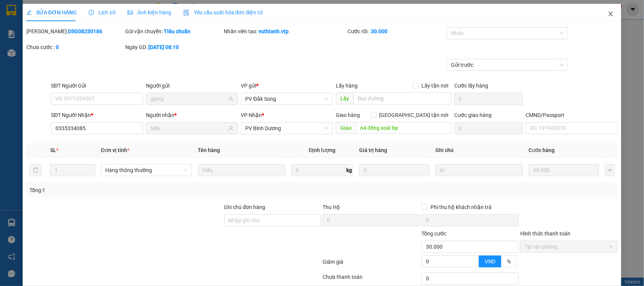
click at [608, 15] on icon "close" at bounding box center [611, 14] width 6 height 6
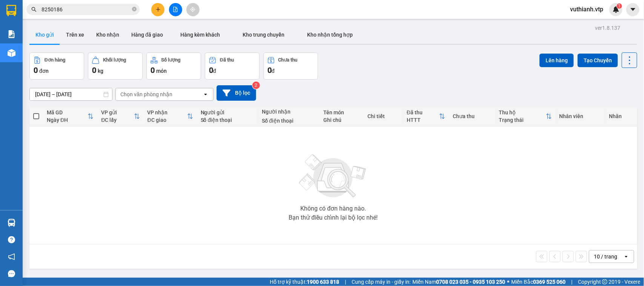
click at [112, 12] on input "8250186" at bounding box center [85, 9] width 89 height 8
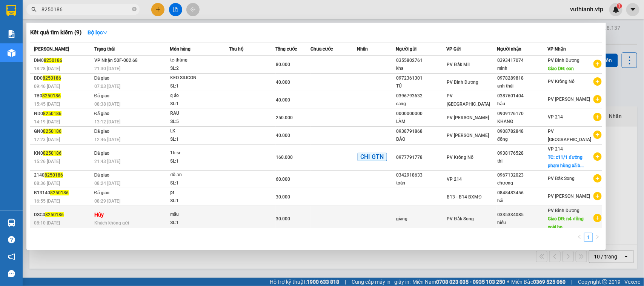
click at [134, 219] on div "Khách không gửi" at bounding box center [131, 223] width 75 height 8
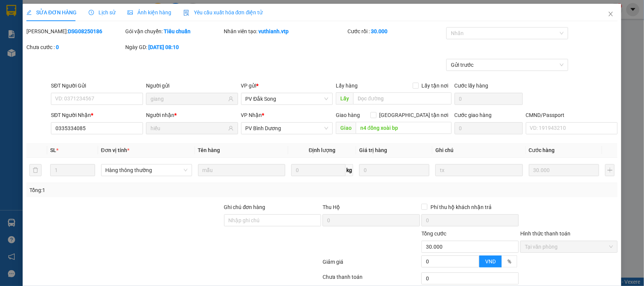
type input "giang"
type input "0335334085"
type input "hiếu"
type input "n4 đồng xoài bp"
type input "30.000"
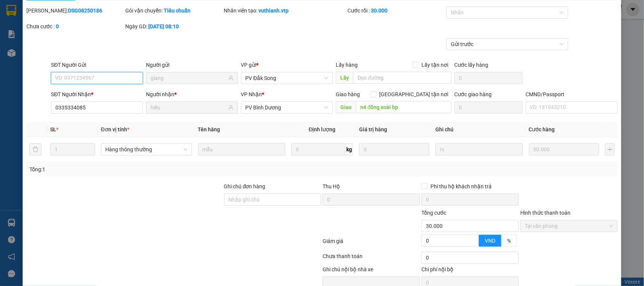
scroll to position [40, 0]
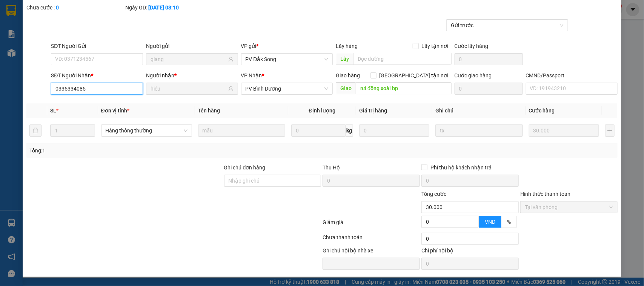
drag, startPoint x: 99, startPoint y: 87, endPoint x: 49, endPoint y: 92, distance: 49.6
click at [49, 92] on div "SĐT Người Nhận * 0335334085 0335334085" at bounding box center [96, 84] width 95 height 26
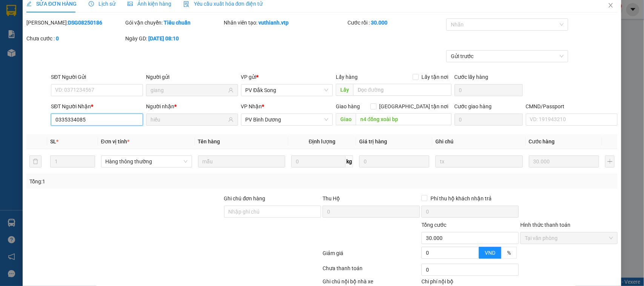
scroll to position [0, 0]
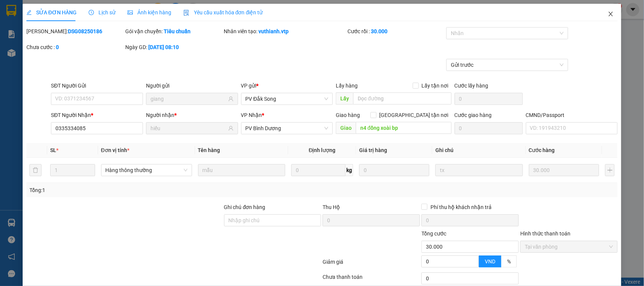
click at [608, 14] on icon "close" at bounding box center [611, 14] width 6 height 6
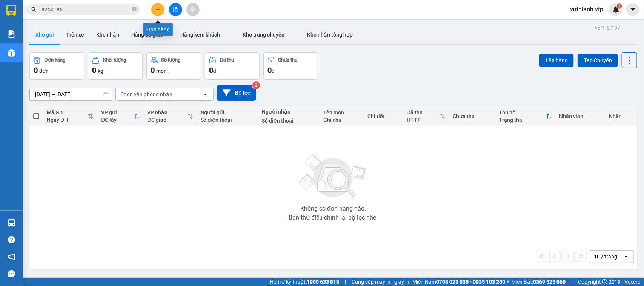
click at [161, 7] on button at bounding box center [157, 9] width 13 height 13
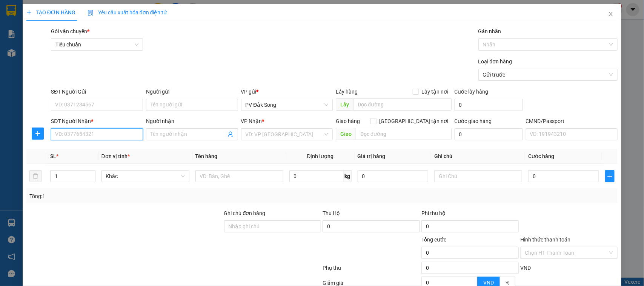
click at [95, 137] on input "SĐT Người Nhận *" at bounding box center [97, 134] width 92 height 12
paste input "0335334085"
type input "0335334085"
click at [113, 147] on div "0335334085 - hiếu" at bounding box center [96, 150] width 82 height 8
type input "hiếu"
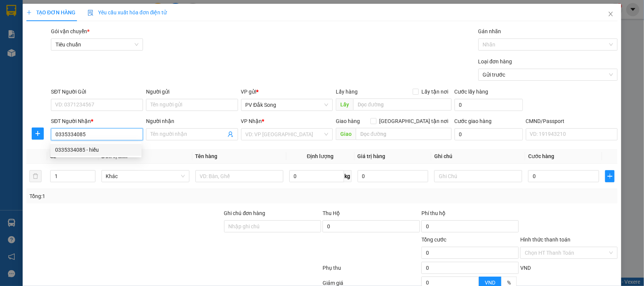
type input "n4 đồng xoài bp"
type input "0335334085"
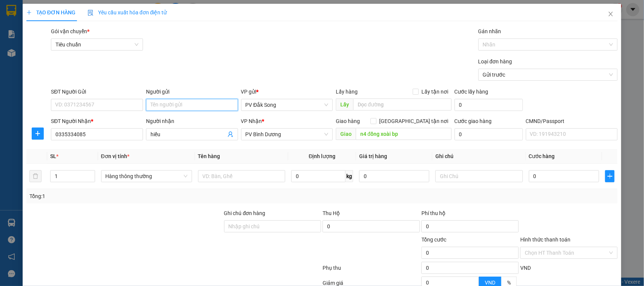
click at [191, 105] on input "Người gửi" at bounding box center [192, 105] width 92 height 12
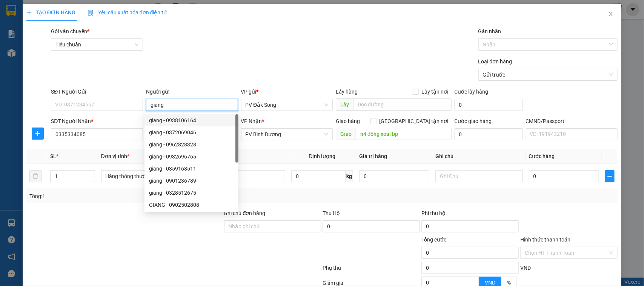
type input "giang"
click at [97, 197] on div "Tổng: 1" at bounding box center [138, 196] width 219 height 8
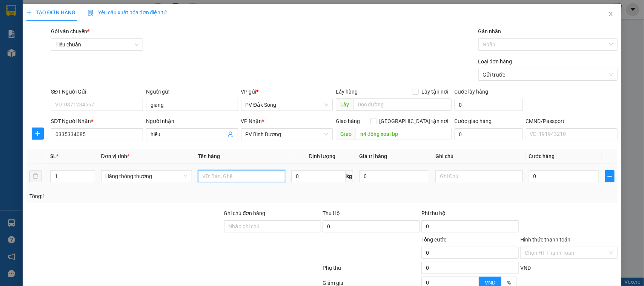
click at [230, 178] on input "text" at bounding box center [241, 176] width 87 height 12
type input "mẫu"
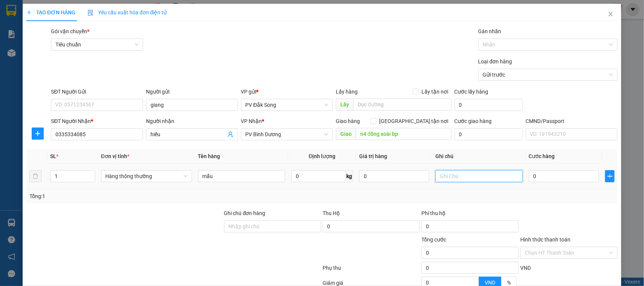
click at [466, 173] on input "text" at bounding box center [478, 176] width 87 height 12
type input "tx"
click at [562, 176] on input "0" at bounding box center [564, 176] width 70 height 12
type input "003"
type input "3"
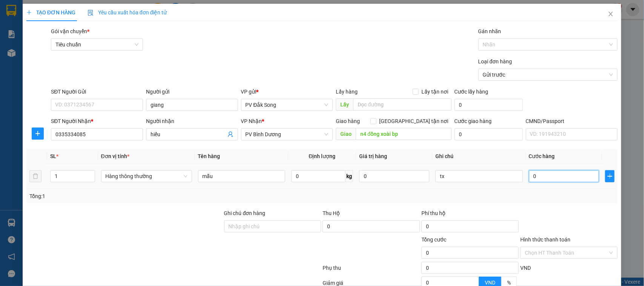
type input "3"
type input "0.030"
type input "30"
type input "00.300"
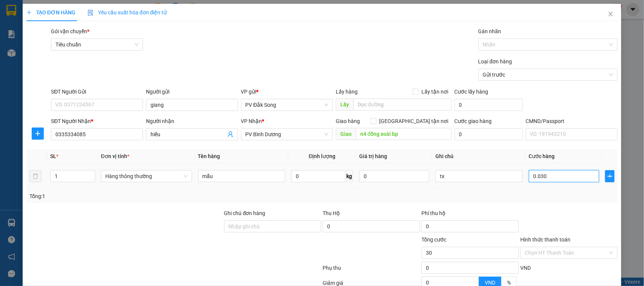
type input "300"
type input "0.003.000"
type input "3.000"
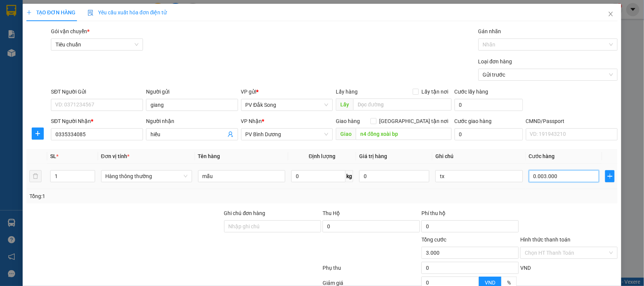
type input "000.030.000"
type input "30.000"
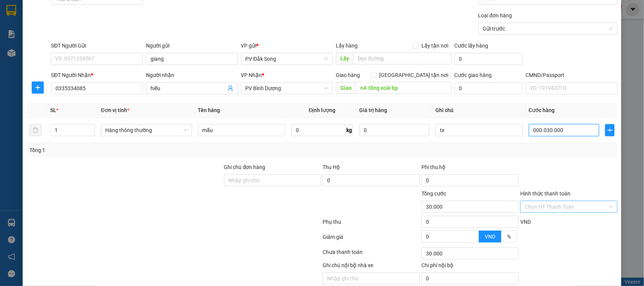
scroll to position [78, 0]
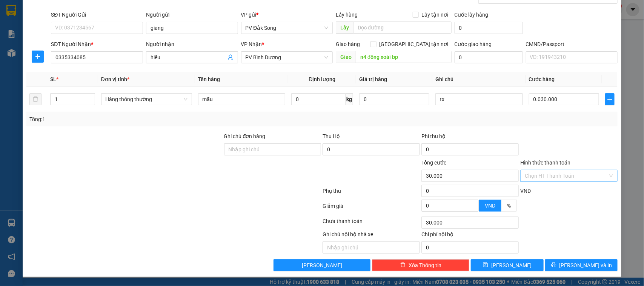
click at [558, 173] on input "Hình thức thanh toán" at bounding box center [566, 175] width 83 height 11
type input "30.000"
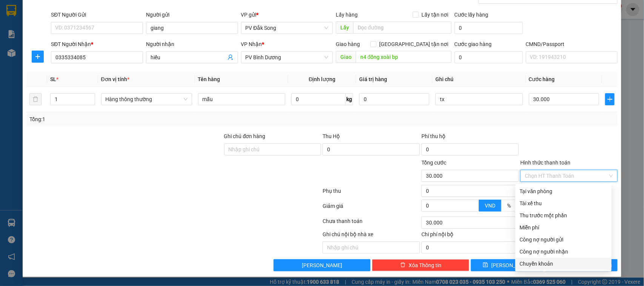
click at [549, 264] on div "Chuyển khoản" at bounding box center [563, 263] width 87 height 8
type input "0"
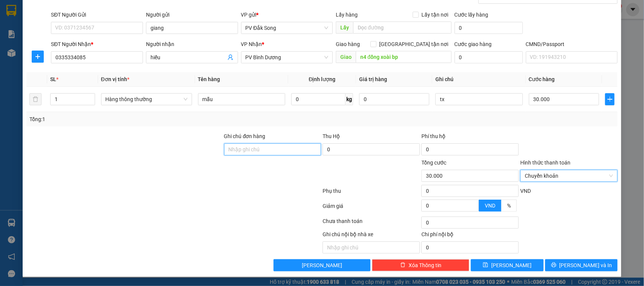
click at [283, 147] on input "Ghi chú đơn hàng" at bounding box center [272, 149] width 97 height 12
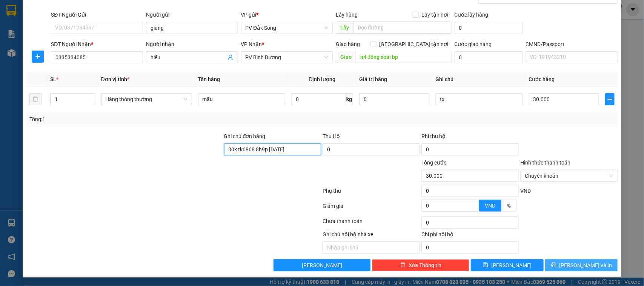
type input "30k tk6868 8h9p 12/8/25"
click at [588, 265] on span "[PERSON_NAME] và In" at bounding box center [585, 265] width 53 height 8
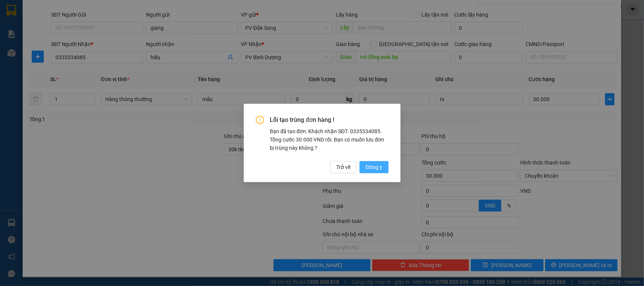
click at [377, 164] on span "Đồng ý" at bounding box center [373, 167] width 17 height 8
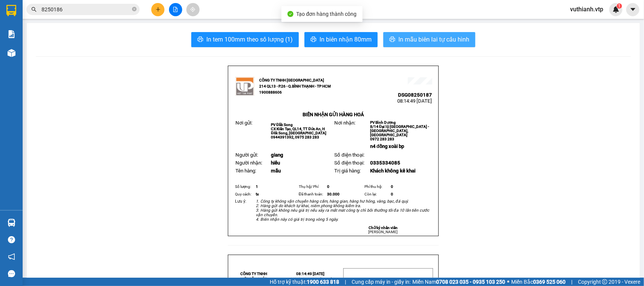
click at [425, 41] on span "In mẫu biên lai tự cấu hình" at bounding box center [433, 39] width 71 height 9
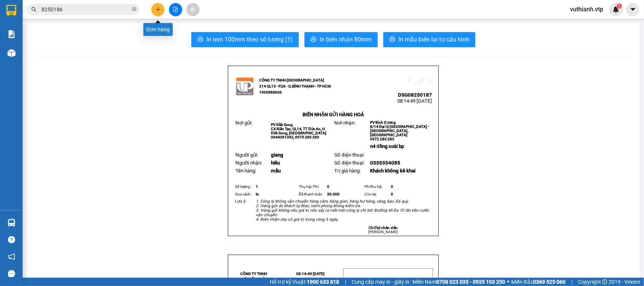
click at [159, 12] on button at bounding box center [157, 9] width 13 height 13
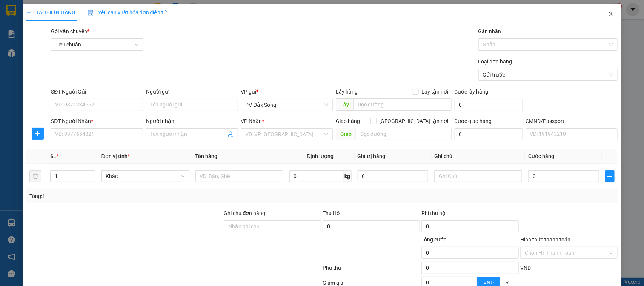
click at [608, 12] on icon "close" at bounding box center [611, 14] width 6 height 6
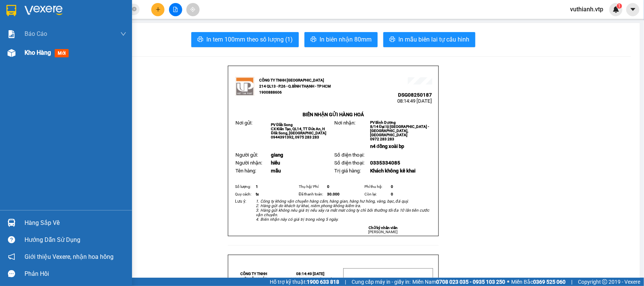
click at [14, 54] on img at bounding box center [12, 53] width 8 height 8
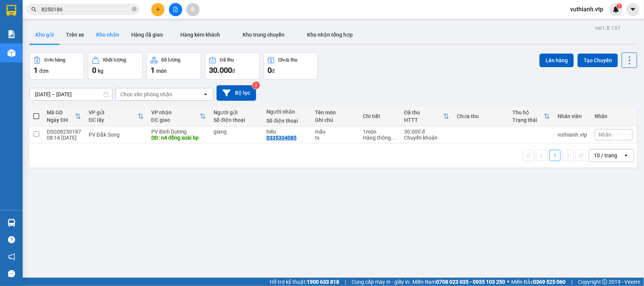
click at [110, 34] on button "Kho nhận" at bounding box center [107, 35] width 35 height 18
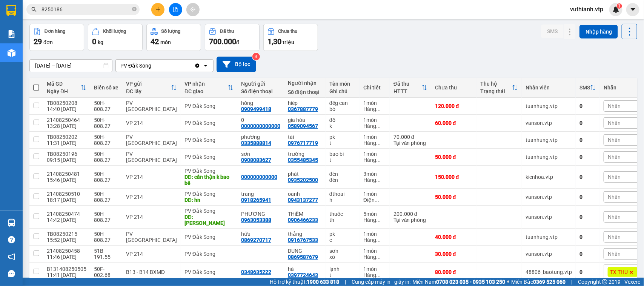
scroll to position [31, 0]
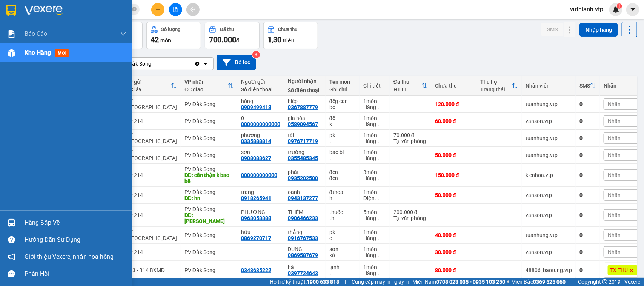
click at [48, 59] on div "Kho hàng mới" at bounding box center [76, 52] width 102 height 19
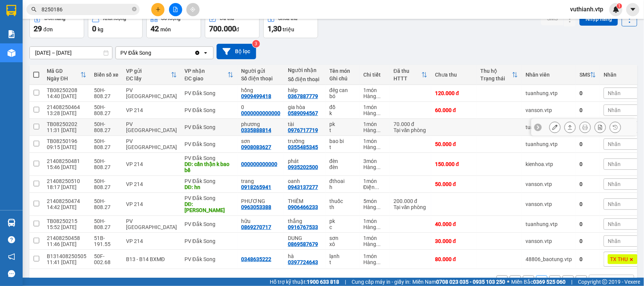
scroll to position [61, 0]
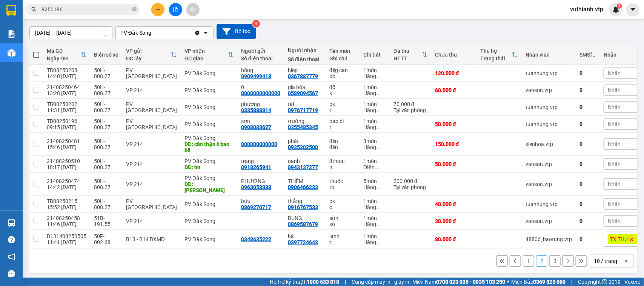
click at [549, 261] on button "3" at bounding box center [554, 260] width 11 height 11
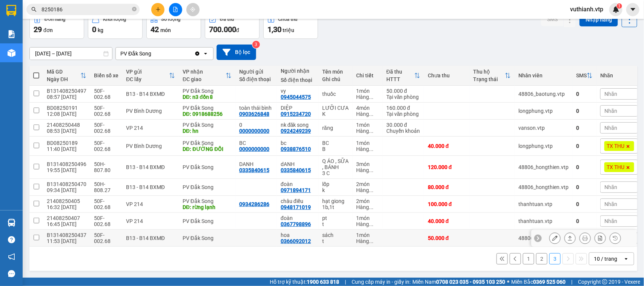
scroll to position [51, 0]
click at [567, 125] on icon at bounding box center [569, 127] width 5 height 5
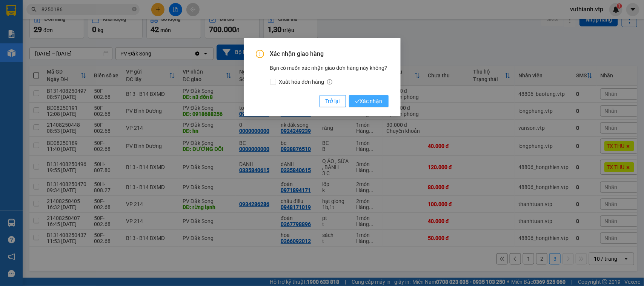
click at [376, 100] on span "Xác nhận" at bounding box center [369, 101] width 28 height 8
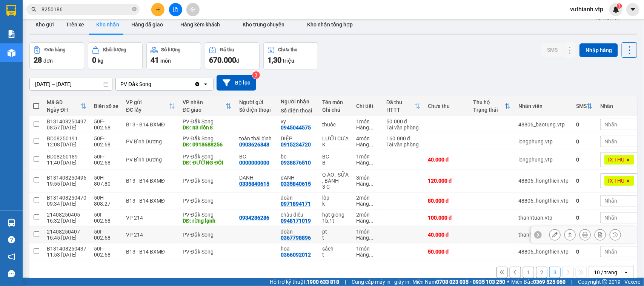
scroll to position [0, 0]
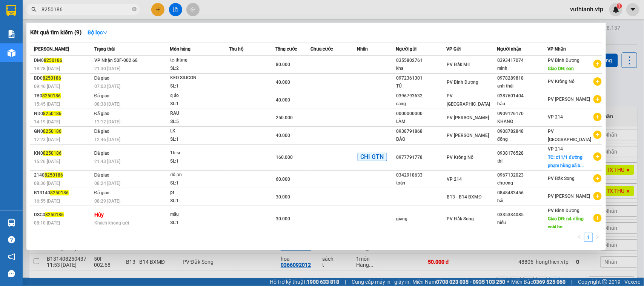
click at [114, 4] on span "8250186" at bounding box center [82, 9] width 113 height 11
click at [107, 4] on span "8250186" at bounding box center [82, 9] width 113 height 11
click at [109, 9] on input "8250186" at bounding box center [85, 9] width 89 height 8
type input "8"
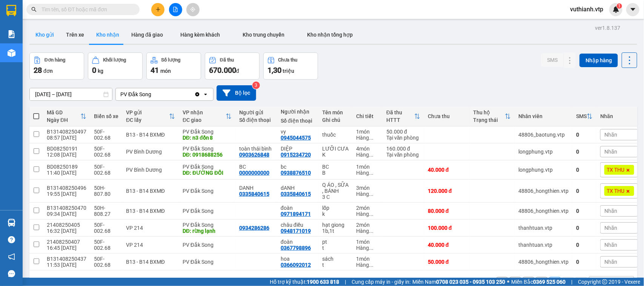
click at [53, 34] on button "Kho gửi" at bounding box center [44, 35] width 31 height 18
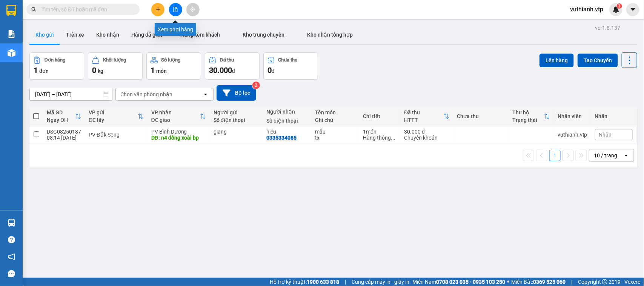
click at [177, 8] on icon "file-add" at bounding box center [175, 9] width 5 height 5
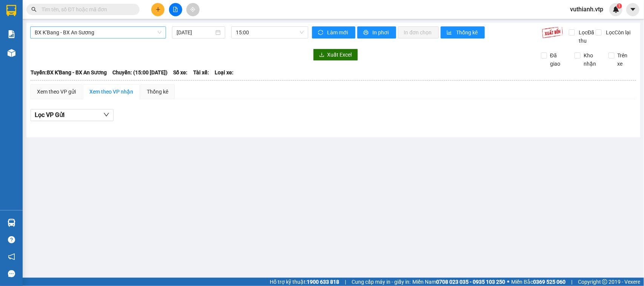
click at [137, 31] on span "BX K'Bang - BX An Sương" at bounding box center [98, 32] width 127 height 11
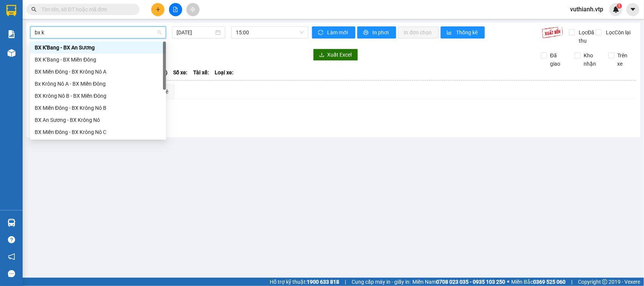
type input "bx kr"
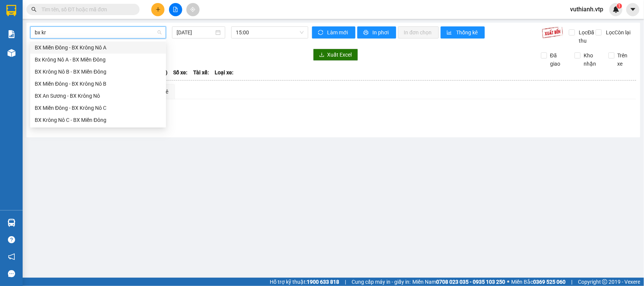
click at [100, 121] on div "BX Krông Nô C - BX Miền Đông" at bounding box center [98, 120] width 127 height 8
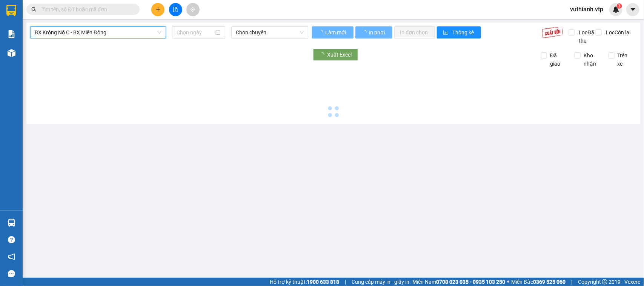
type input "[DATE]"
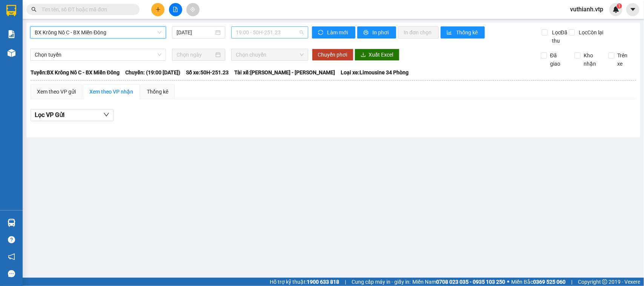
click at [252, 32] on span "19:00 - 50H-251.23" at bounding box center [270, 32] width 68 height 11
click at [135, 31] on span "BX Krông Nô C - BX Miền Đông" at bounding box center [98, 32] width 127 height 11
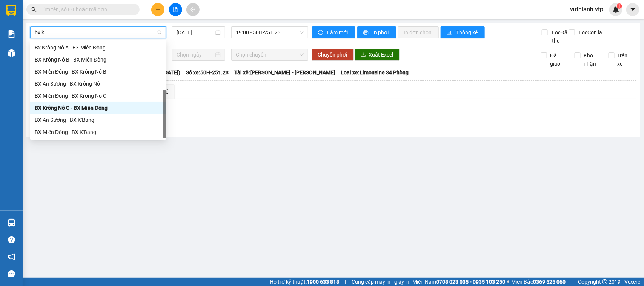
scroll to position [36, 0]
type input "bx kr"
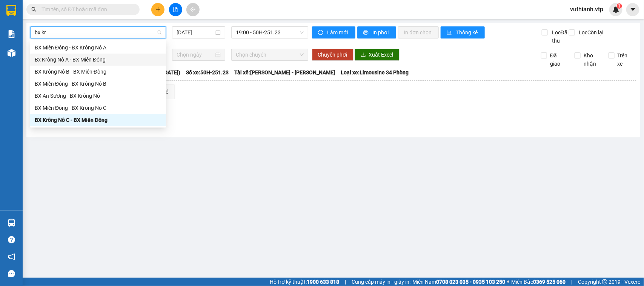
click at [99, 55] on div "Bx Krông Nô A - BX Miền Đông" at bounding box center [98, 59] width 127 height 8
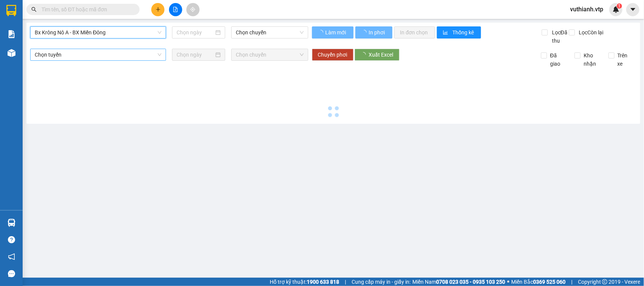
type input "[DATE]"
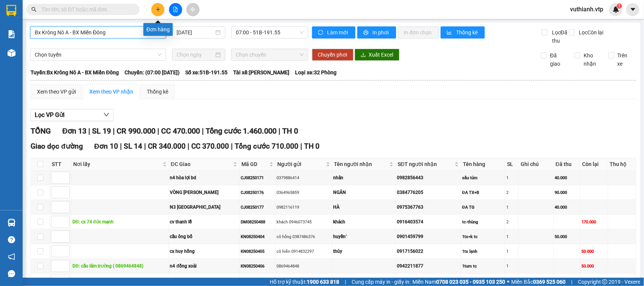
click at [162, 9] on button at bounding box center [157, 9] width 13 height 13
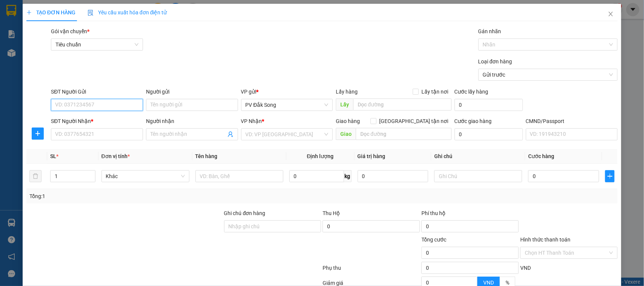
click at [114, 104] on input "SĐT Người Gửi" at bounding box center [97, 105] width 92 height 12
type input "0977361761"
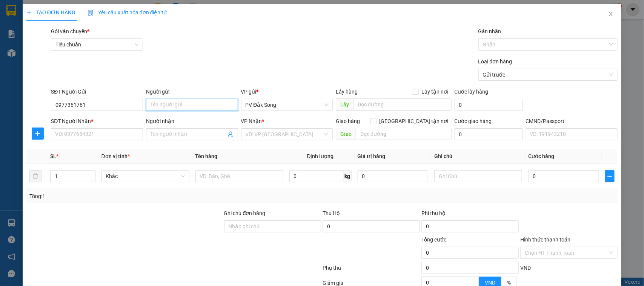
click at [191, 109] on input "Người gửi" at bounding box center [192, 105] width 92 height 12
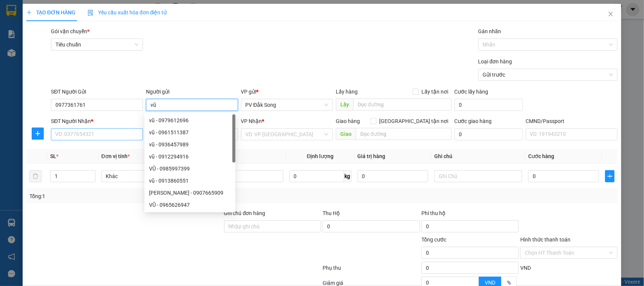
type input "vũ"
click at [80, 138] on input "SĐT Người Nhận *" at bounding box center [97, 134] width 92 height 12
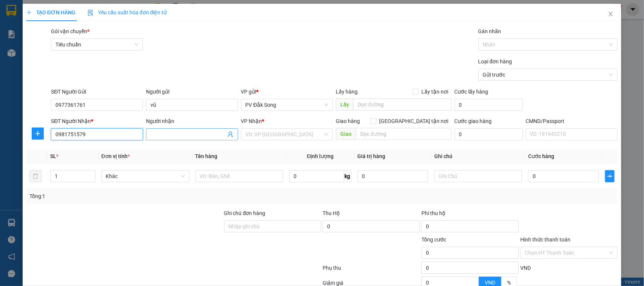
type input "0981751579"
click at [189, 136] on input "Người nhận" at bounding box center [187, 134] width 75 height 8
type input "phương/0933314409"
click at [279, 134] on input "search" at bounding box center [284, 134] width 78 height 11
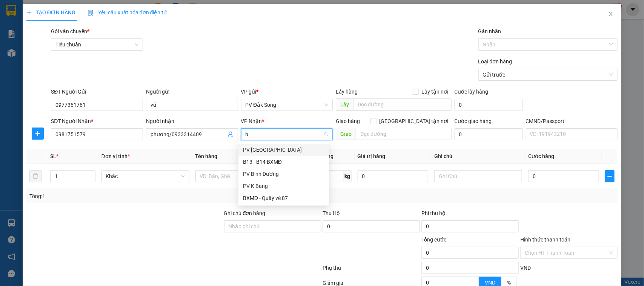
type input "bd"
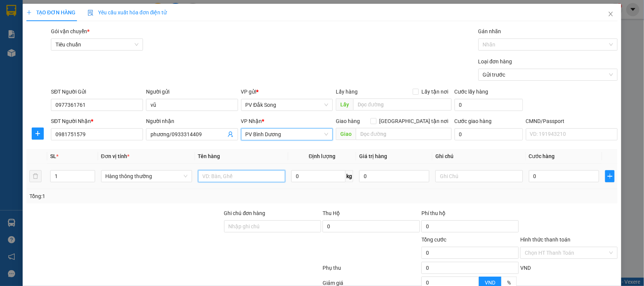
click at [221, 178] on input "text" at bounding box center [241, 176] width 87 height 12
type input "pk"
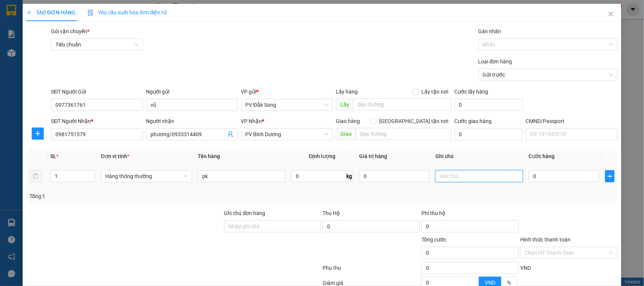
click at [462, 176] on input "text" at bounding box center [478, 176] width 87 height 12
type input "tg"
click at [565, 178] on input "0" at bounding box center [564, 176] width 70 height 12
type input "008"
type input "8"
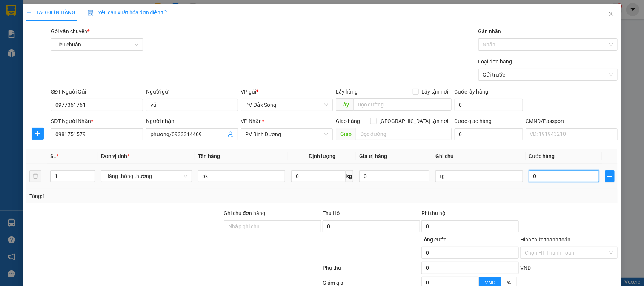
type input "8"
type input "0.080"
type input "80"
type input "00.800"
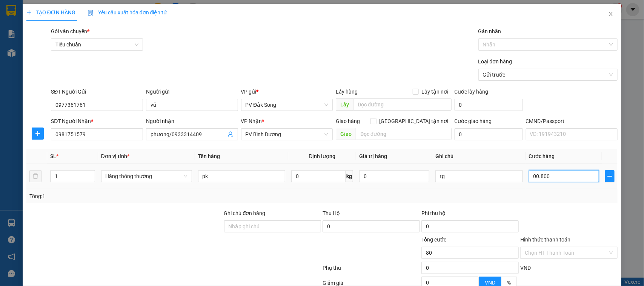
type input "800"
type input "0.008.000"
type input "8.000"
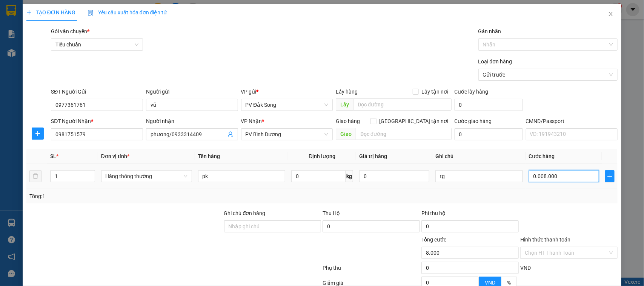
type input "000.080.000"
type input "80.000"
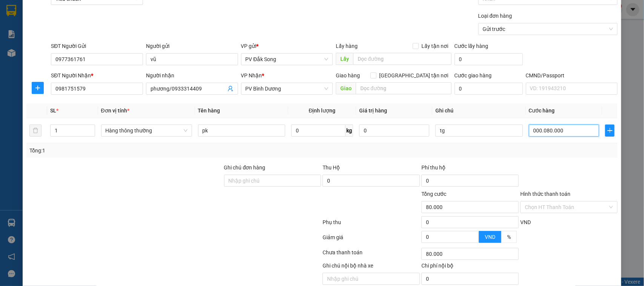
scroll to position [78, 0]
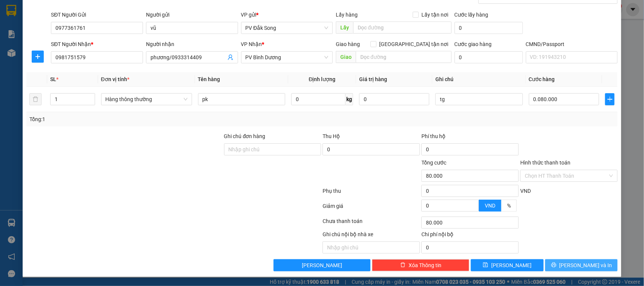
type input "80.000"
click at [577, 266] on span "[PERSON_NAME] và In" at bounding box center [585, 265] width 53 height 8
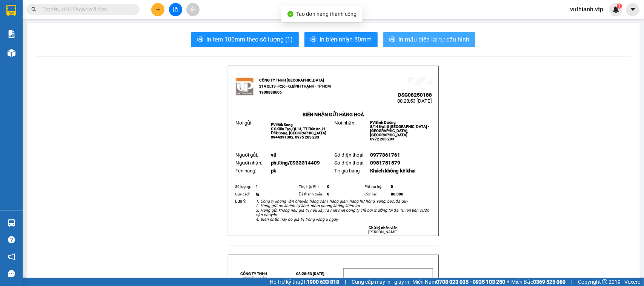
click at [466, 42] on button "In mẫu biên lai tự cấu hình" at bounding box center [429, 39] width 92 height 15
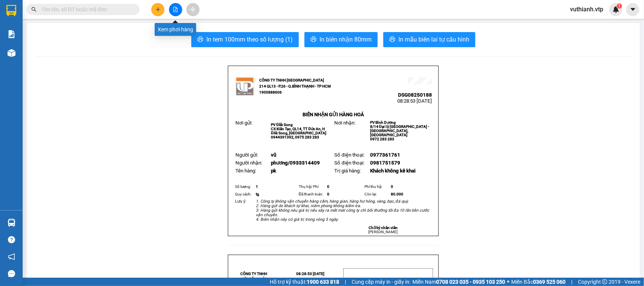
click at [176, 8] on icon "file-add" at bounding box center [175, 9] width 5 height 5
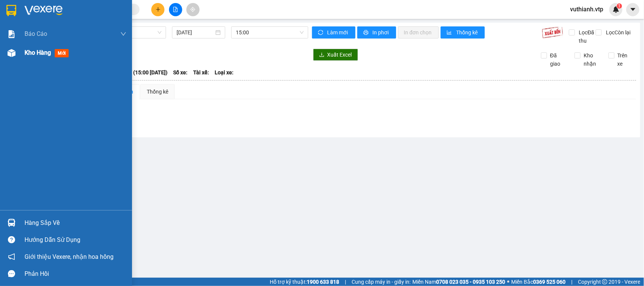
click at [17, 51] on div at bounding box center [11, 52] width 13 height 13
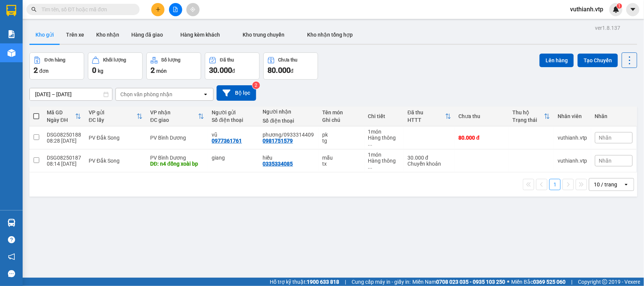
click at [34, 118] on span at bounding box center [36, 116] width 6 height 6
click at [36, 112] on input "checkbox" at bounding box center [36, 112] width 0 height 0
checkbox input "true"
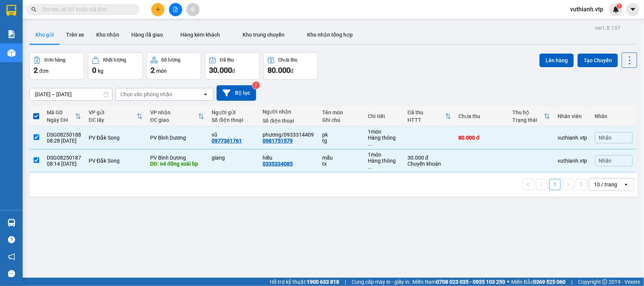
click at [546, 71] on div "Lên hàng Tạo Chuyến" at bounding box center [588, 65] width 98 height 27
click at [552, 60] on button "Lên hàng" at bounding box center [556, 61] width 34 height 14
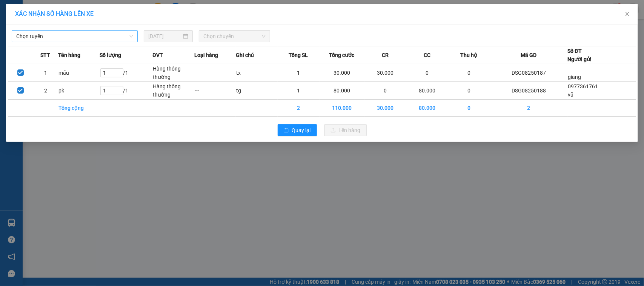
click at [106, 37] on span "Chọn tuyến" at bounding box center [74, 36] width 117 height 11
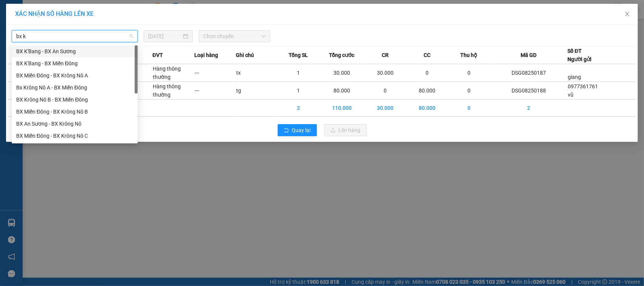
type input "bx kr"
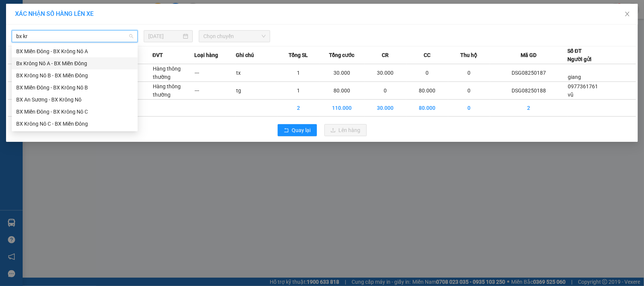
click at [48, 63] on div "Bx Krông Nô A - BX Miền Đông" at bounding box center [74, 63] width 117 height 8
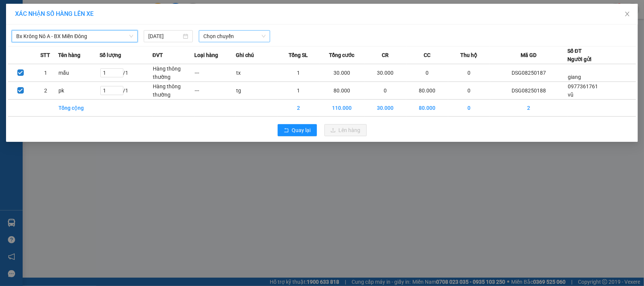
click at [212, 38] on span "Chọn chuyến" at bounding box center [234, 36] width 62 height 11
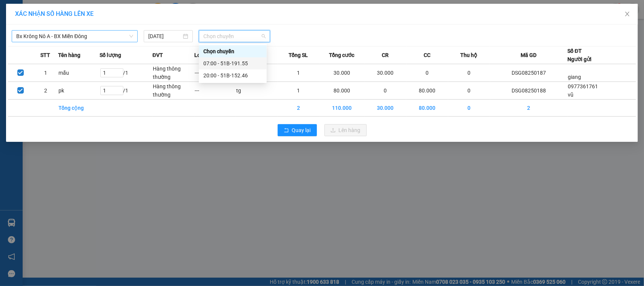
click at [231, 61] on div "07:00 - 51B-191.55" at bounding box center [232, 63] width 59 height 8
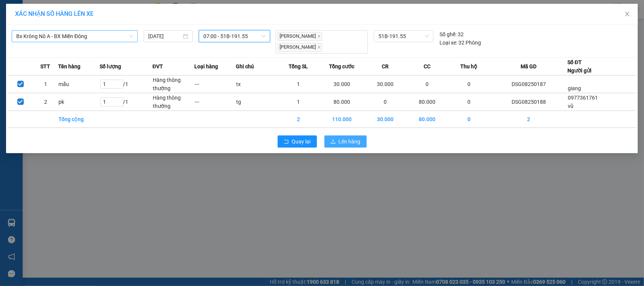
click at [340, 137] on span "Lên hàng" at bounding box center [350, 141] width 22 height 8
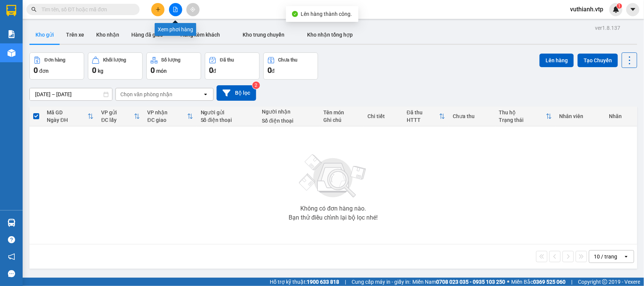
click at [172, 6] on button at bounding box center [175, 9] width 13 height 13
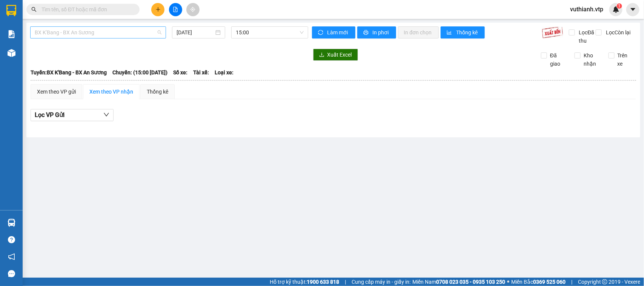
click at [143, 28] on span "BX K'Bang - BX An Sương" at bounding box center [98, 32] width 127 height 11
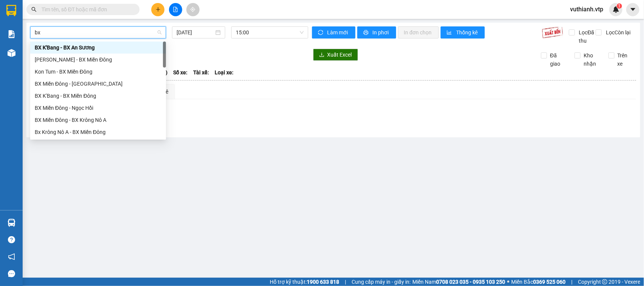
type input "bx k"
click at [89, 81] on div "Bx Krông Nô A - BX Miền Đông" at bounding box center [98, 84] width 127 height 8
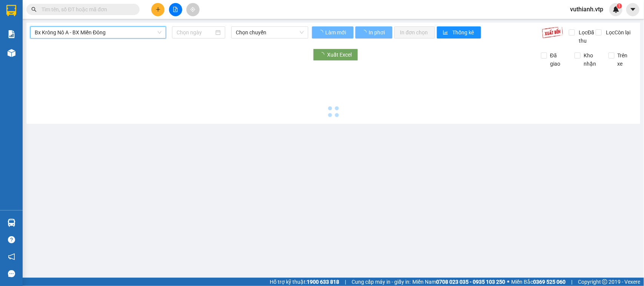
type input "[DATE]"
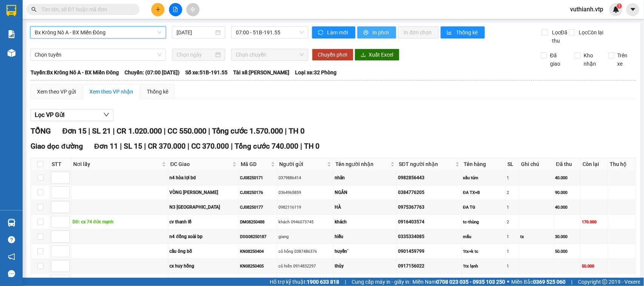
click at [381, 32] on span "In phơi" at bounding box center [381, 32] width 17 height 8
click at [159, 9] on icon "plus" at bounding box center [158, 9] width 4 height 0
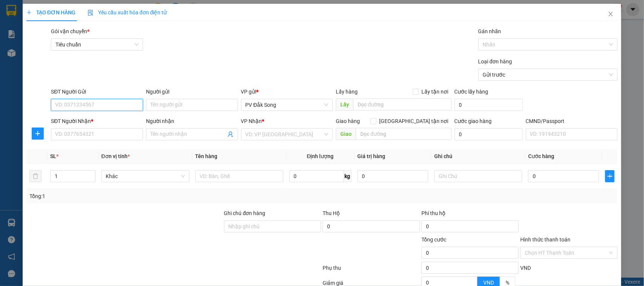
click at [97, 107] on input "SĐT Người Gửi" at bounding box center [97, 105] width 92 height 12
type input "0983722567"
click at [108, 121] on div "0983722567 - quốc" at bounding box center [96, 120] width 82 height 8
type input "quốc"
type input "0937393953"
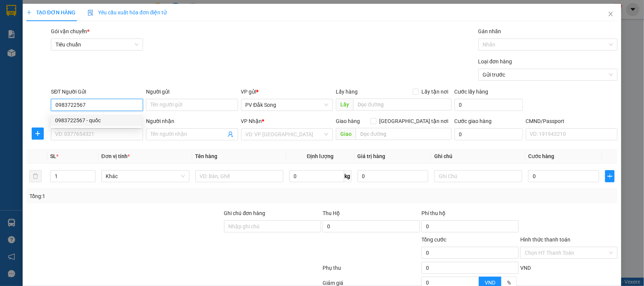
type input "bùi"
type input "0983722567"
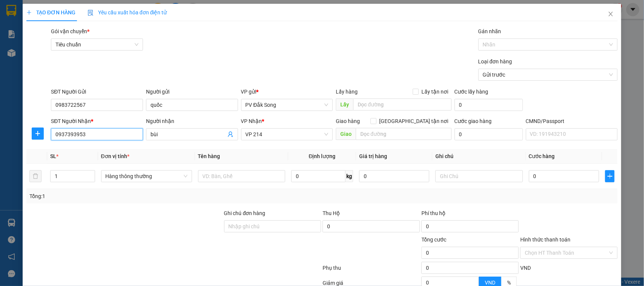
click at [97, 136] on input "0937393953" at bounding box center [97, 134] width 92 height 12
type input "0"
type input "0969405456"
click at [172, 135] on input "bùi" at bounding box center [187, 134] width 75 height 8
type input "b"
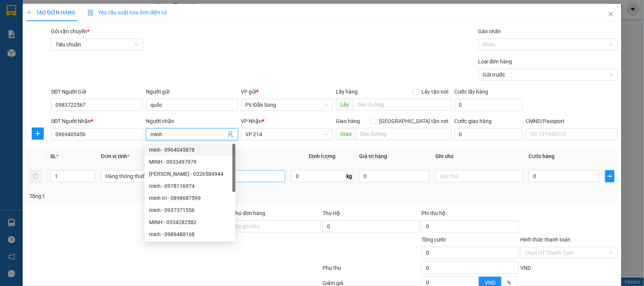
type input "minh"
click at [267, 170] on input "text" at bounding box center [241, 176] width 87 height 12
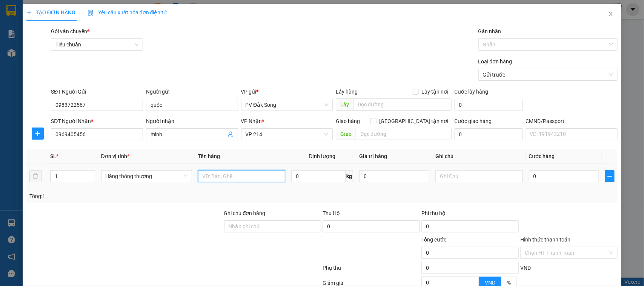
click at [267, 177] on input "text" at bounding box center [241, 176] width 87 height 12
type input "macca"
click at [448, 176] on input "text" at bounding box center [478, 176] width 87 height 12
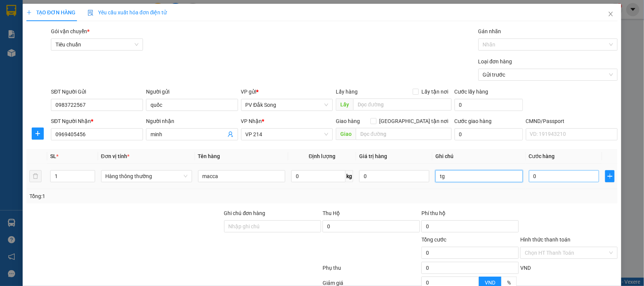
type input "tg"
click at [575, 176] on input "0" at bounding box center [564, 176] width 70 height 12
type input "005"
type input "5"
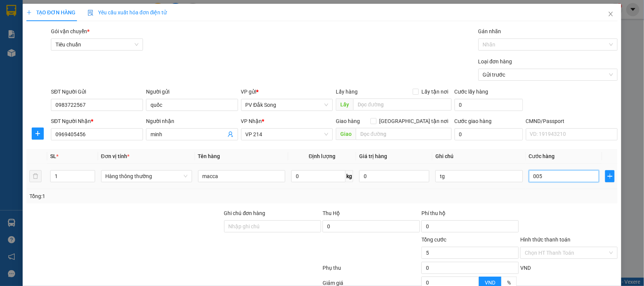
type input "0.050"
type input "50"
type input "00.500"
type input "500"
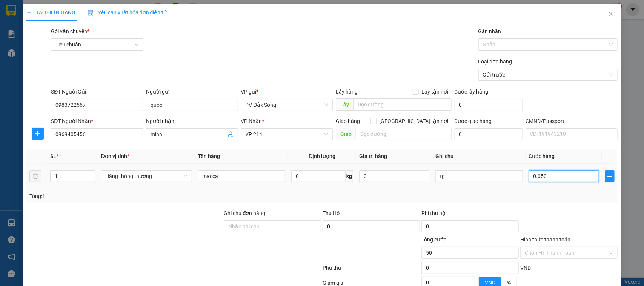
type input "500"
type input "0.005.000"
type input "5.000"
type input "0.000.500"
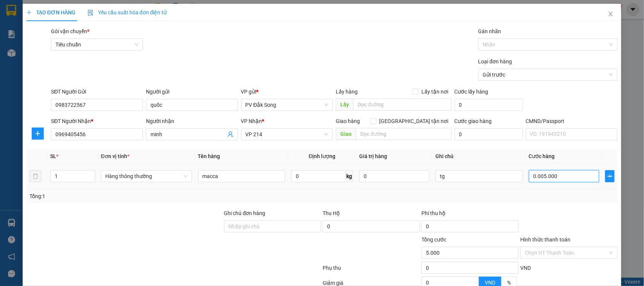
type input "500"
type input "0.000.050"
type input "50"
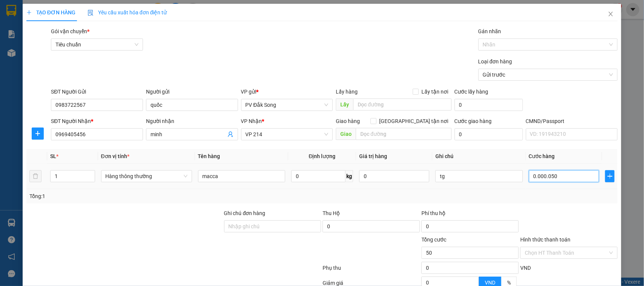
type input "000.005"
type input "5"
type input "00.000"
type input "0"
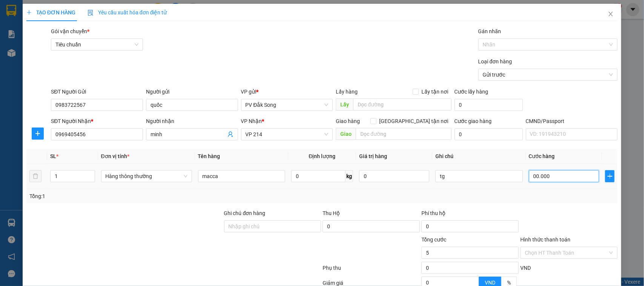
type input "0"
type input "40.000"
type input "400.000"
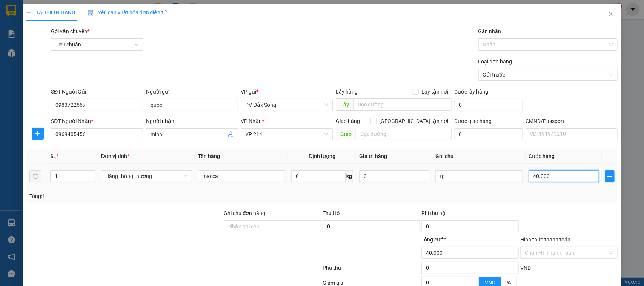
type input "400.000"
type input "4.000.000"
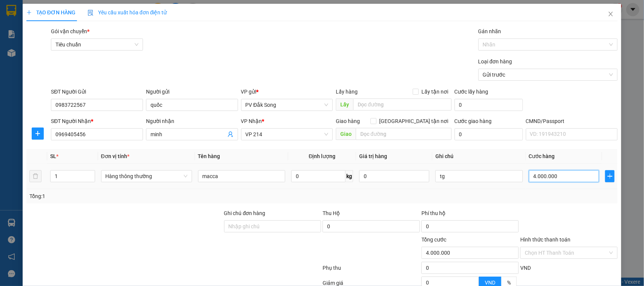
type input "40.004.000"
type input "40.004.400"
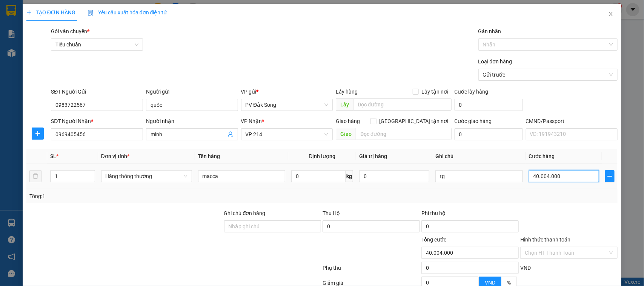
type input "40.004.400"
type input "400"
type input "0"
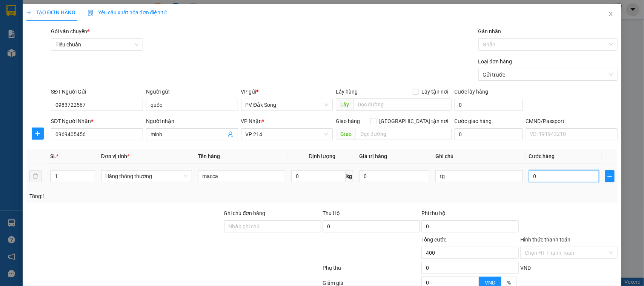
type input "0"
type input "004"
type input "4"
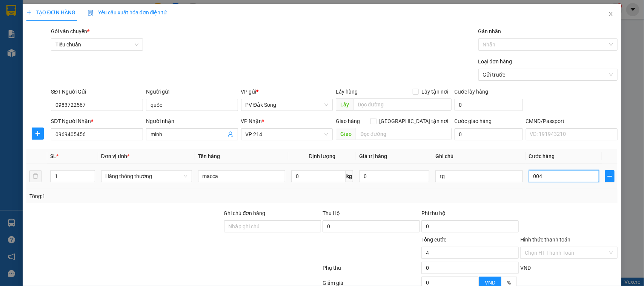
type input "0.040"
type input "40"
type input "00.400"
type input "400"
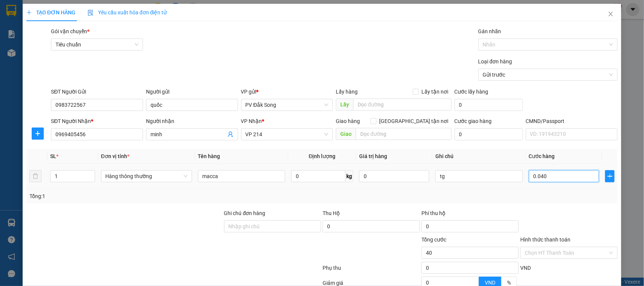
type input "400"
type input "0.004.000"
type input "4.000"
type input "000.040.000"
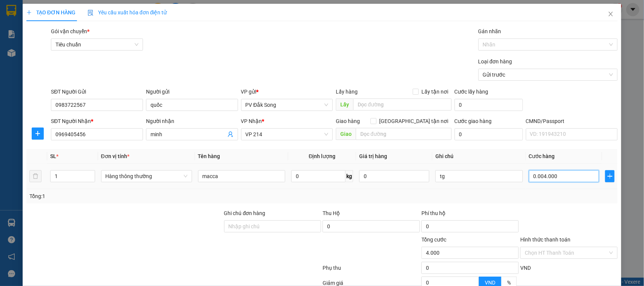
type input "40.000"
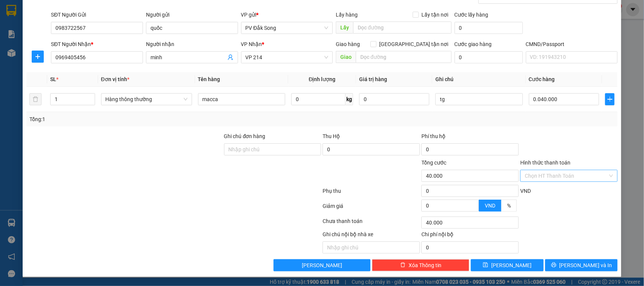
click at [575, 177] on input "Hình thức thanh toán" at bounding box center [566, 175] width 83 height 11
type input "40.000"
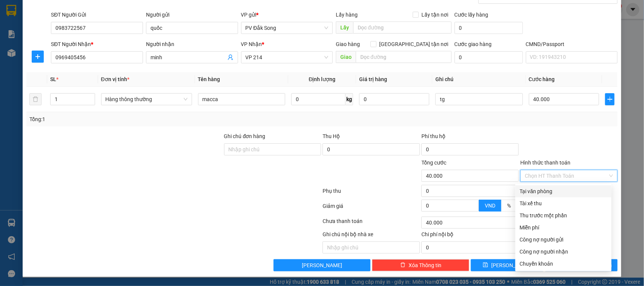
click at [567, 191] on div "Tại văn phòng" at bounding box center [563, 191] width 87 height 8
type input "0"
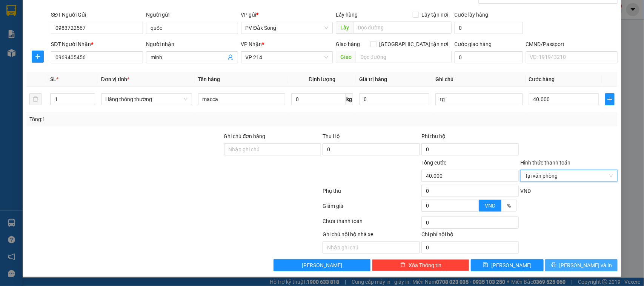
click at [580, 264] on span "[PERSON_NAME] và In" at bounding box center [585, 265] width 53 height 8
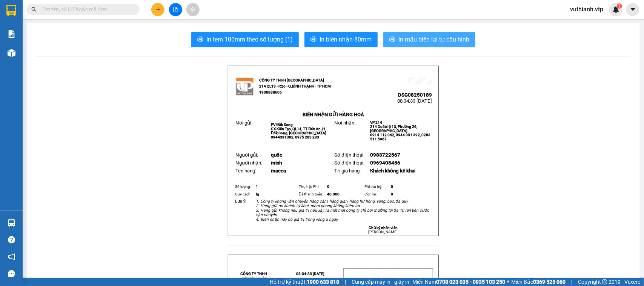
click at [450, 40] on span "In mẫu biên lai tự cấu hình" at bounding box center [433, 39] width 71 height 9
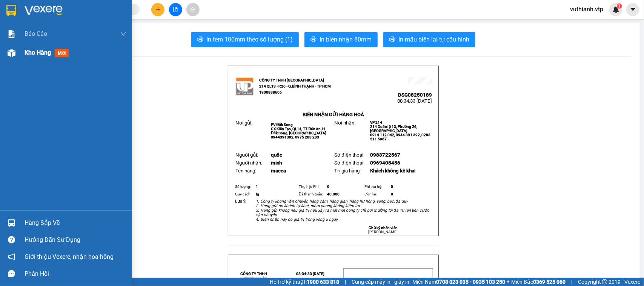
click at [10, 56] on img at bounding box center [12, 53] width 8 height 8
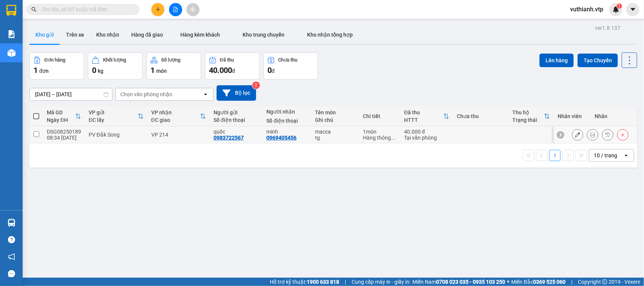
click at [32, 135] on td at bounding box center [36, 134] width 14 height 17
checkbox input "true"
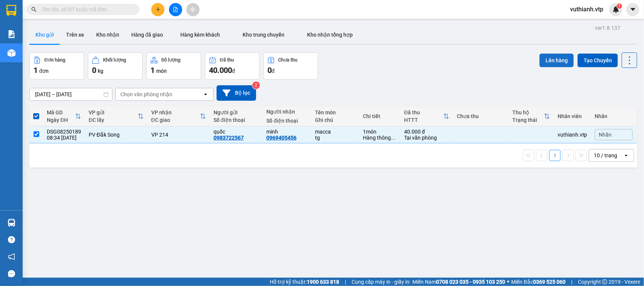
click at [552, 63] on button "Lên hàng" at bounding box center [556, 61] width 34 height 14
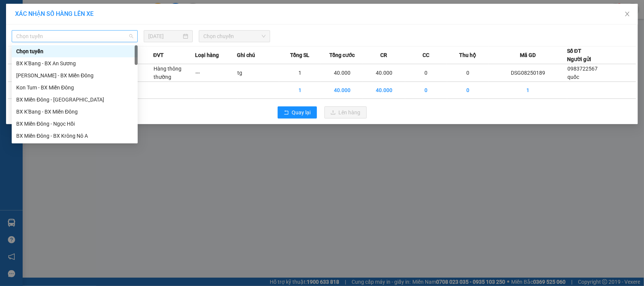
click at [81, 33] on span "Chọn tuyến" at bounding box center [74, 36] width 117 height 11
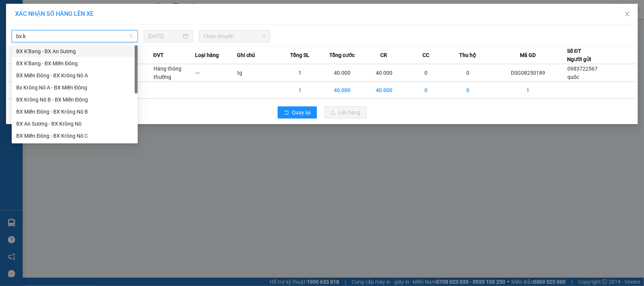
type input "bx kr"
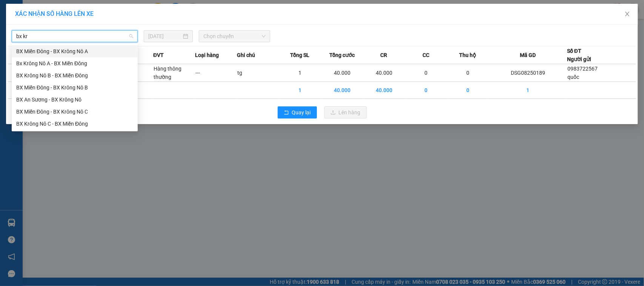
click at [66, 68] on div "Bx Krông Nô A - BX Miền Đông" at bounding box center [75, 63] width 126 height 12
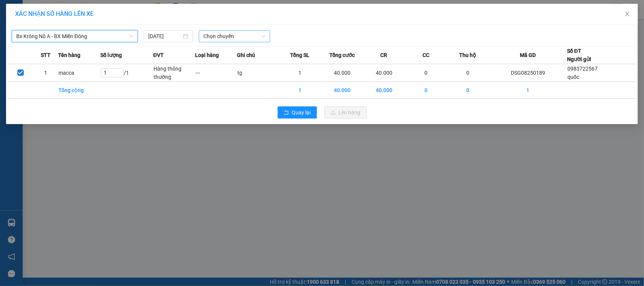
click at [216, 40] on span "Chọn chuyến" at bounding box center [234, 36] width 62 height 11
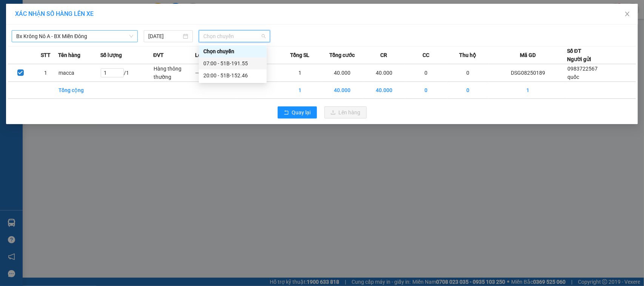
click at [221, 61] on div "07:00 - 51B-191.55" at bounding box center [232, 63] width 59 height 8
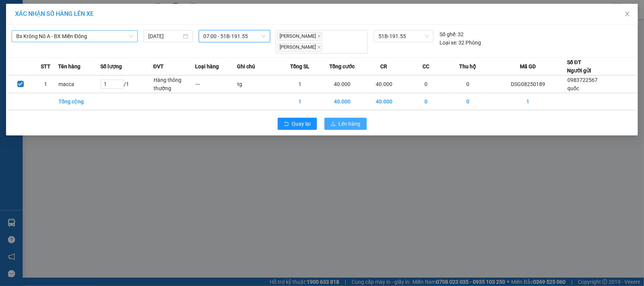
click at [356, 120] on span "Lên hàng" at bounding box center [350, 124] width 22 height 8
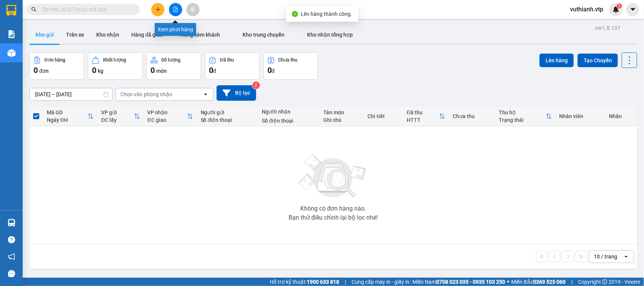
click at [178, 8] on icon "file-add" at bounding box center [175, 9] width 5 height 5
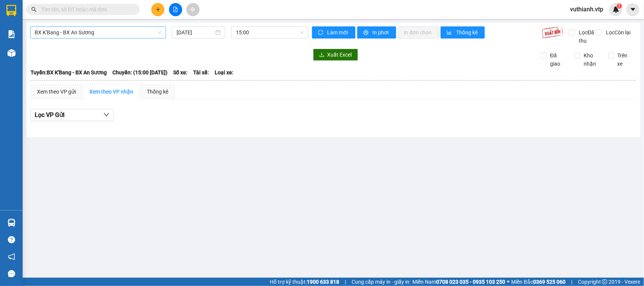
click at [117, 36] on span "BX K'Bang - BX An Sương" at bounding box center [98, 32] width 127 height 11
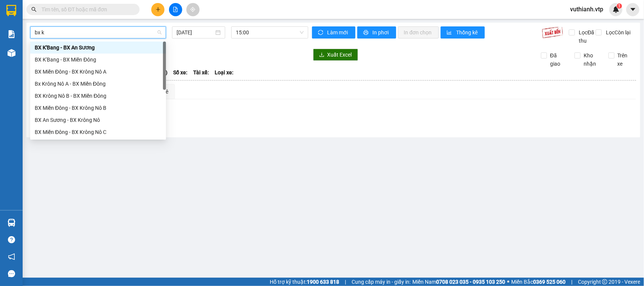
type input "bx kr"
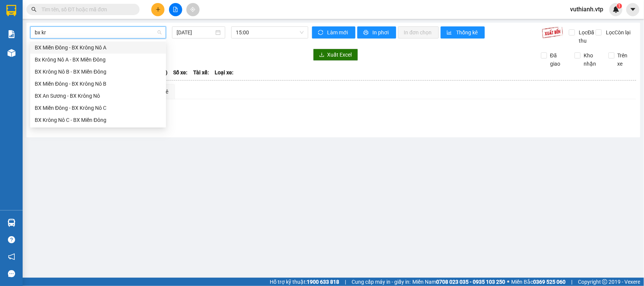
click at [88, 59] on div "Bx Krông Nô A - BX Miền Đông" at bounding box center [98, 59] width 127 height 8
type input "[DATE]"
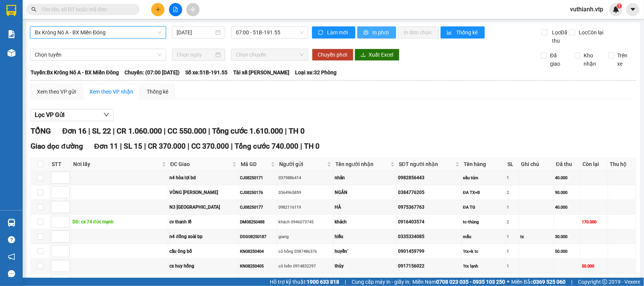
click at [374, 31] on span "In phơi" at bounding box center [381, 32] width 17 height 8
click at [382, 29] on span "In phơi" at bounding box center [381, 32] width 17 height 8
click at [107, 10] on input "text" at bounding box center [85, 9] width 89 height 8
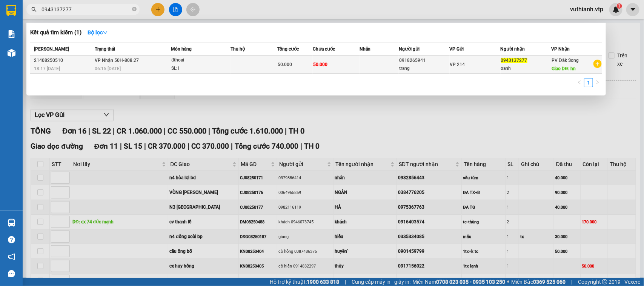
type input "0943137277"
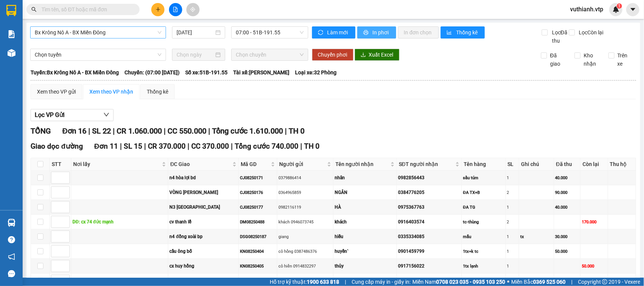
click at [375, 32] on span "In phơi" at bounding box center [381, 32] width 17 height 8
click at [380, 31] on span "In phơi" at bounding box center [381, 32] width 17 height 8
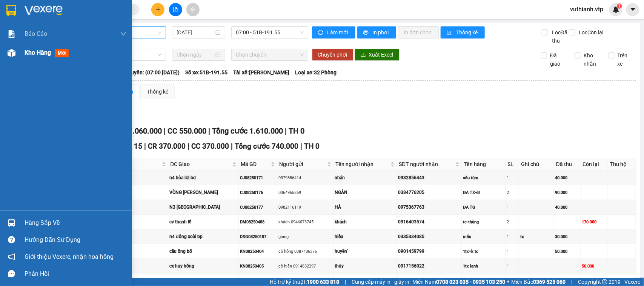
click at [17, 50] on div at bounding box center [11, 52] width 13 height 13
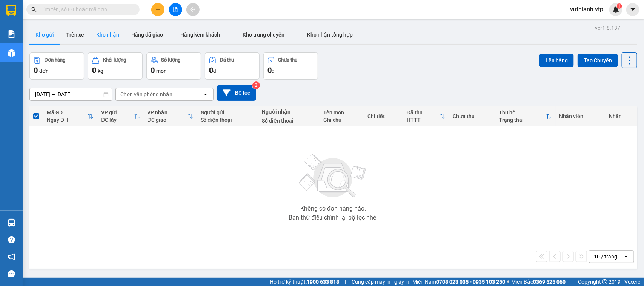
click at [113, 35] on button "Kho nhận" at bounding box center [107, 35] width 35 height 18
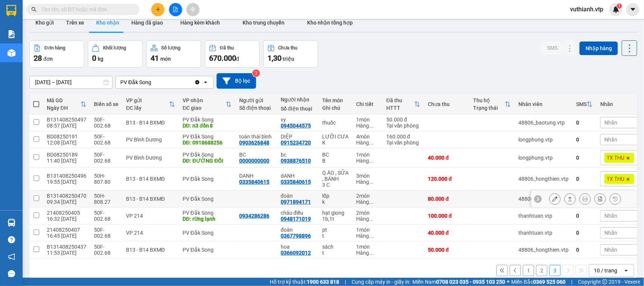
scroll to position [35, 0]
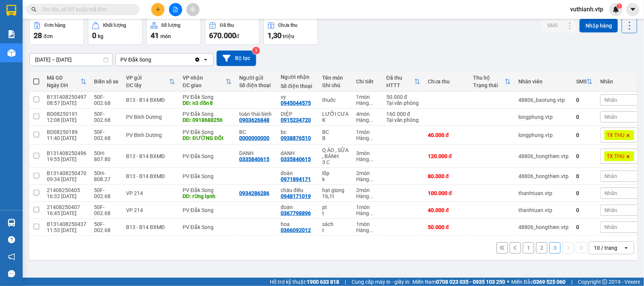
click at [523, 253] on button "1" at bounding box center [528, 247] width 11 height 11
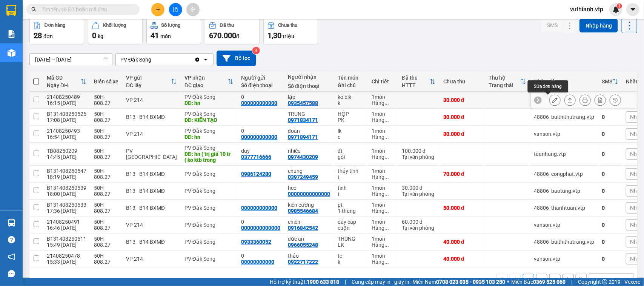
click at [552, 99] on icon at bounding box center [554, 99] width 5 height 5
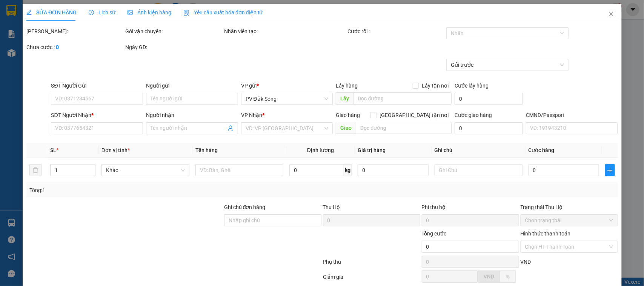
type input "000000000000"
type input "0"
type input "0935457588"
type input "lập"
type input "hn"
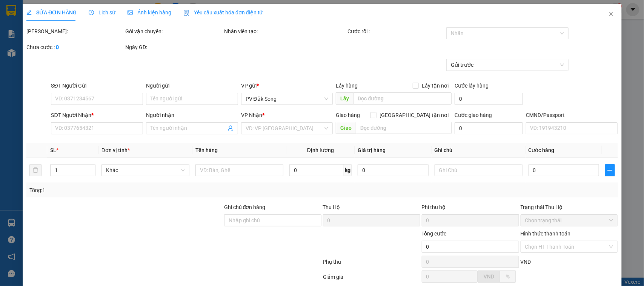
type input "30.000"
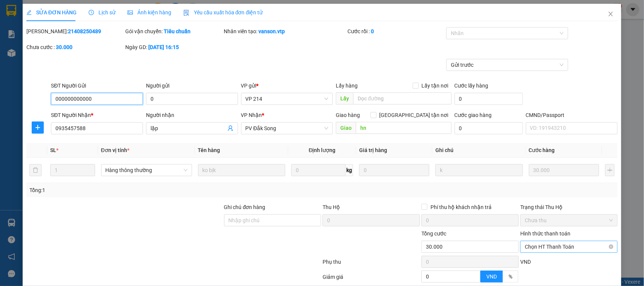
type input "1.500"
click at [540, 248] on span "Chọn HT Thanh Toán" at bounding box center [569, 246] width 88 height 11
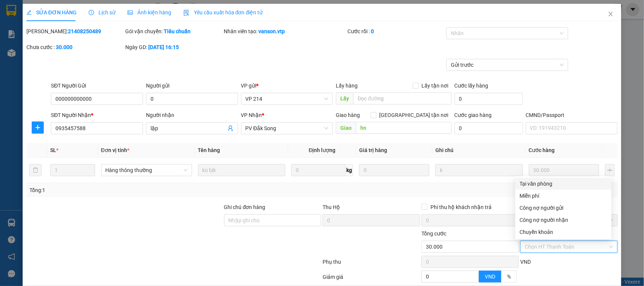
click at [544, 182] on div "Tại văn phòng" at bounding box center [563, 184] width 87 height 8
type input "0"
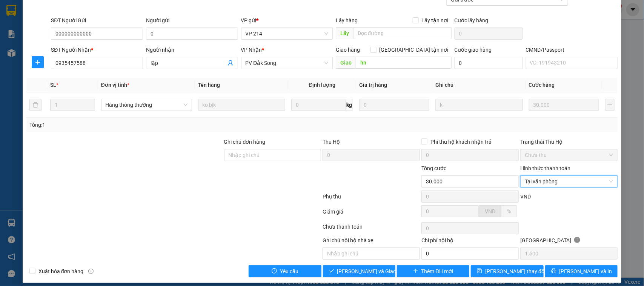
scroll to position [72, 0]
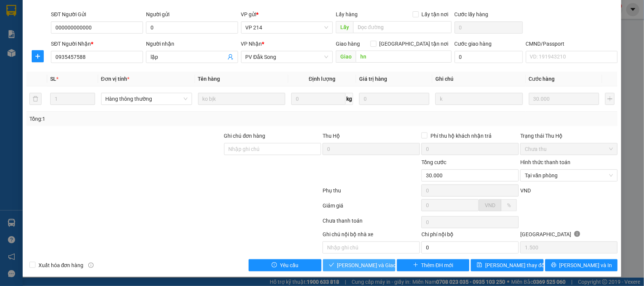
click at [366, 262] on span "[PERSON_NAME] và Giao hàng" at bounding box center [373, 265] width 72 height 8
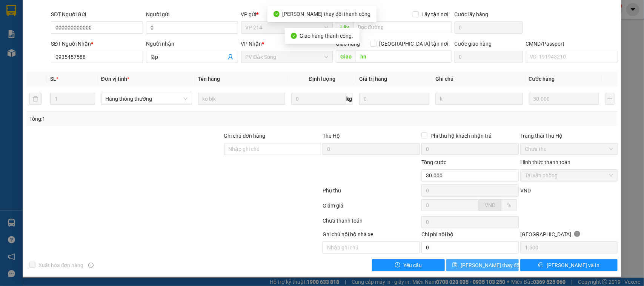
click at [484, 266] on span "[PERSON_NAME] thay đổi" at bounding box center [490, 265] width 60 height 8
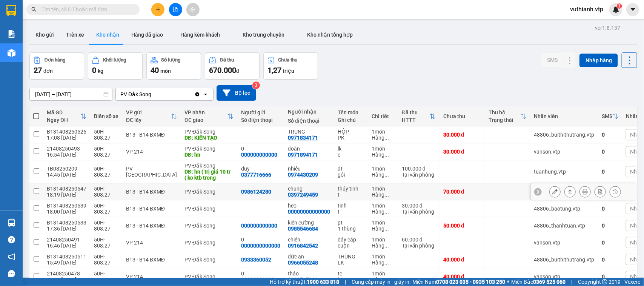
scroll to position [59, 0]
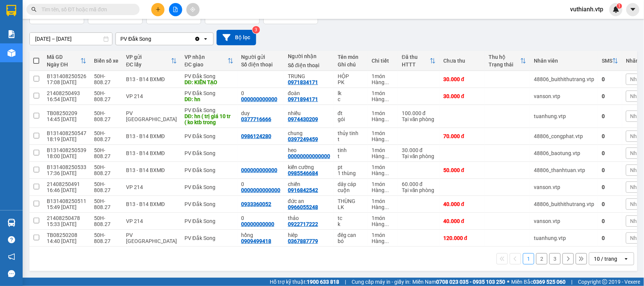
click at [536, 262] on button "2" at bounding box center [541, 258] width 11 height 11
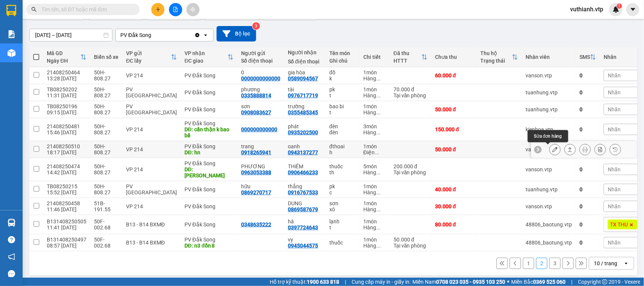
click at [552, 151] on icon at bounding box center [554, 149] width 5 height 5
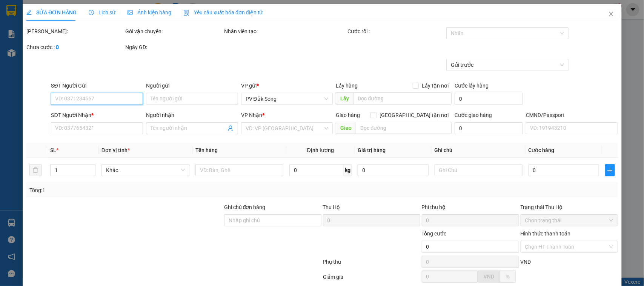
type input "0918265941"
type input "trang"
type input "0943137277"
type input "oanh"
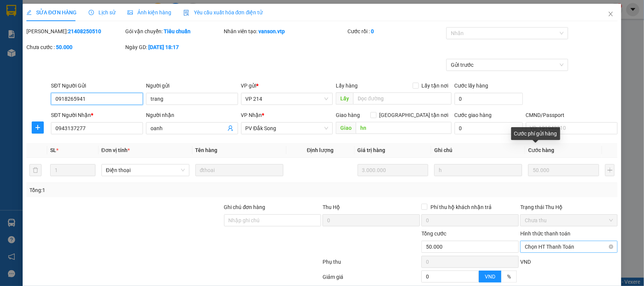
click at [529, 246] on span "Chọn HT Thanh Toán" at bounding box center [569, 246] width 88 height 11
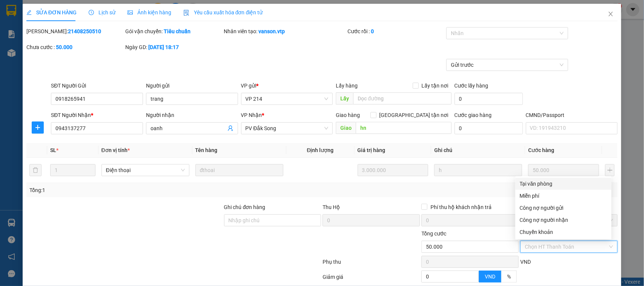
click at [534, 183] on div "Tại văn phòng" at bounding box center [563, 184] width 87 height 8
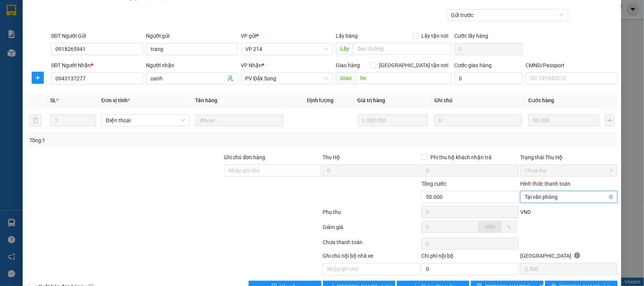
scroll to position [72, 0]
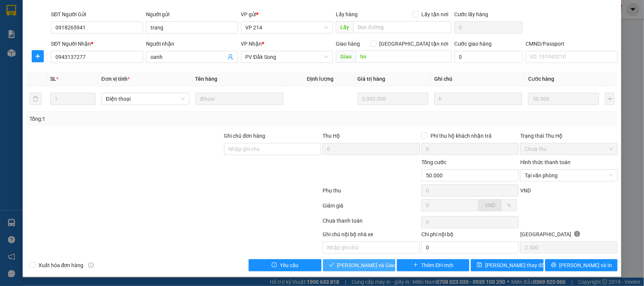
click at [355, 268] on span "[PERSON_NAME] và Giao hàng" at bounding box center [373, 265] width 72 height 8
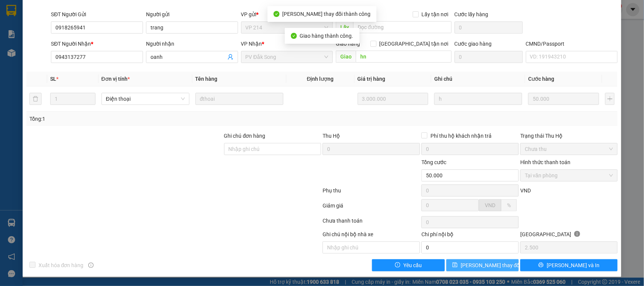
click at [488, 265] on span "[PERSON_NAME] thay đổi" at bounding box center [490, 265] width 60 height 8
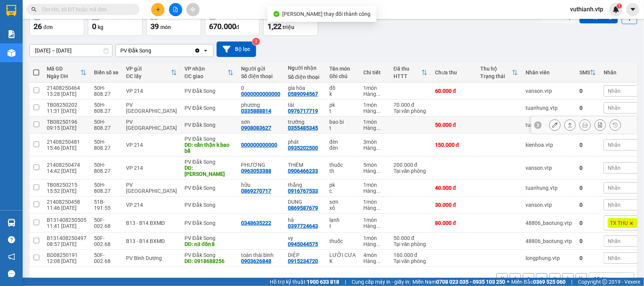
scroll to position [61, 0]
